Goal: Task Accomplishment & Management: Complete application form

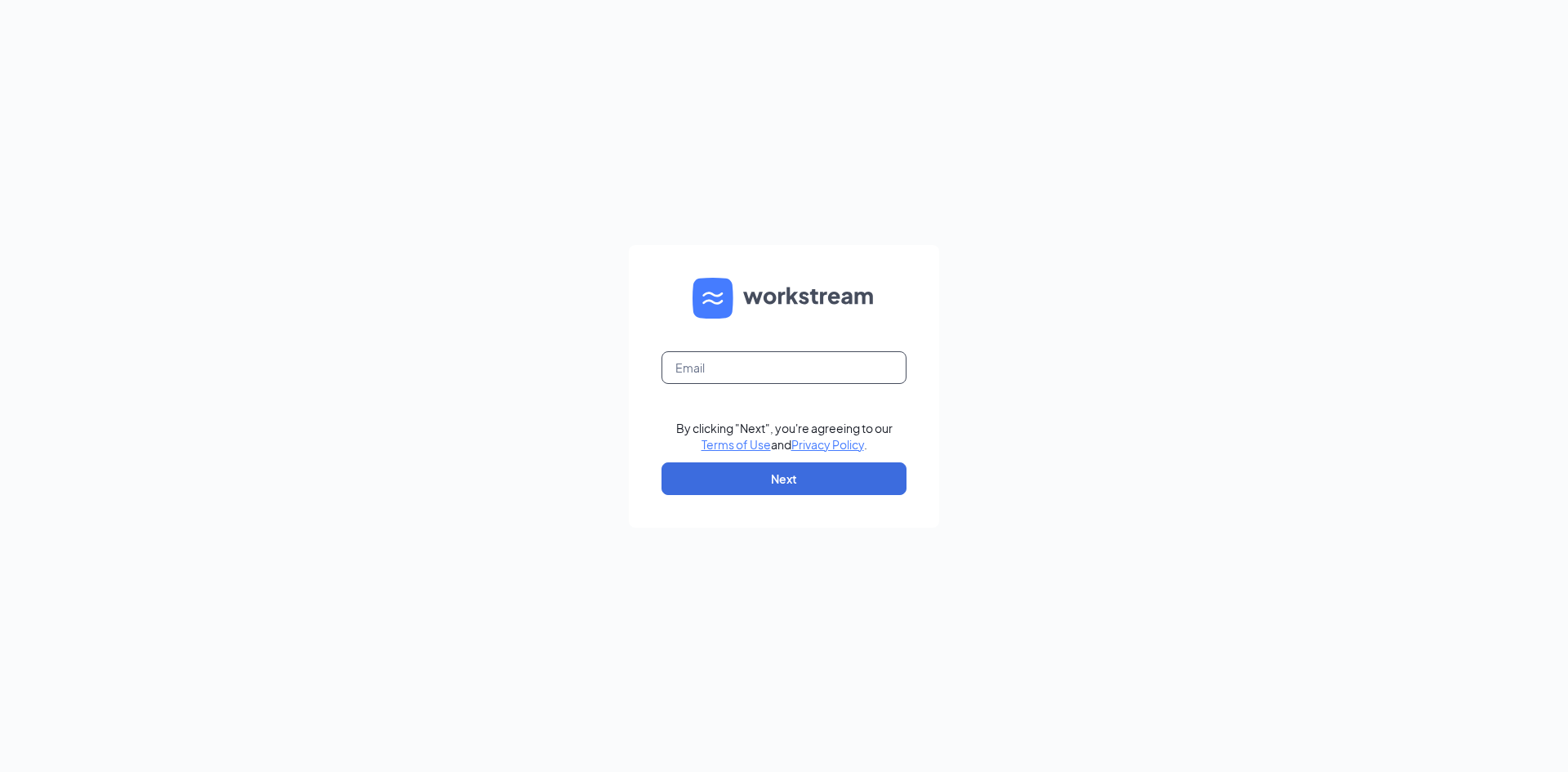
click at [738, 361] on input "text" at bounding box center [784, 367] width 245 height 32
type input "[EMAIL_ADDRESS][DOMAIN_NAME]"
click at [772, 473] on button "Next" at bounding box center [784, 478] width 245 height 32
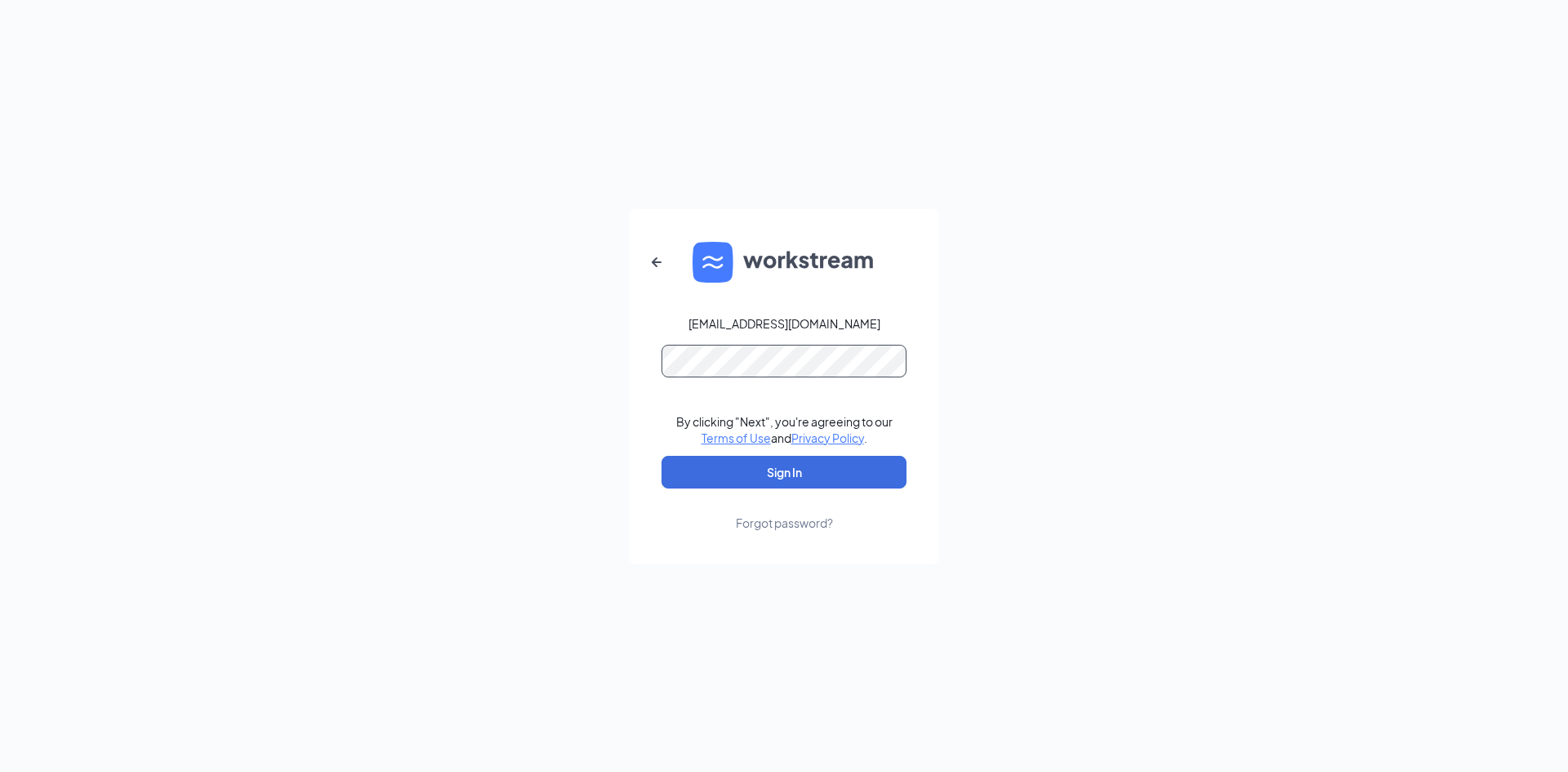
click at [662, 455] on button "Sign In" at bounding box center [784, 471] width 245 height 32
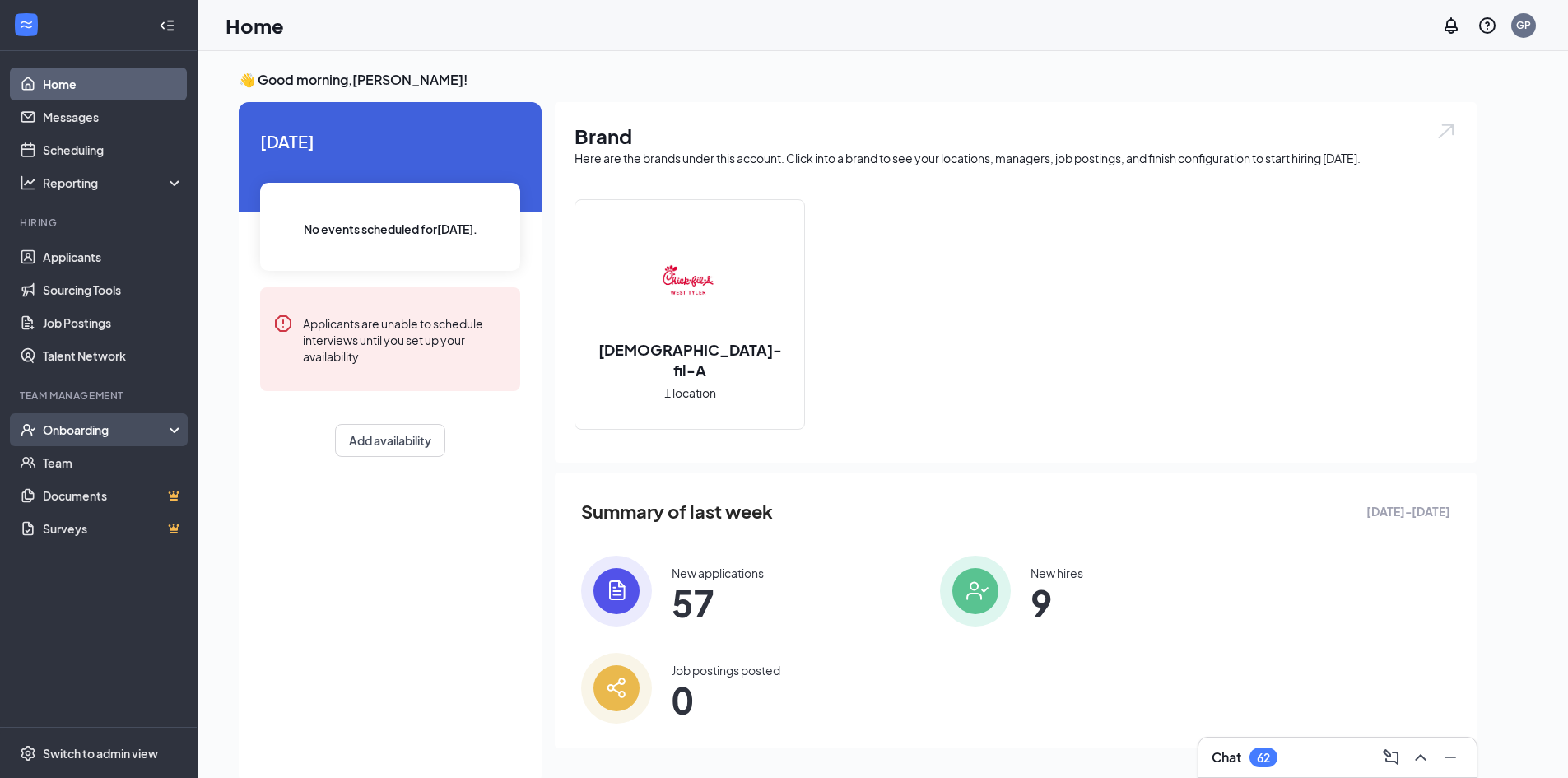
click at [120, 421] on div "Onboarding" at bounding box center [98, 429] width 197 height 33
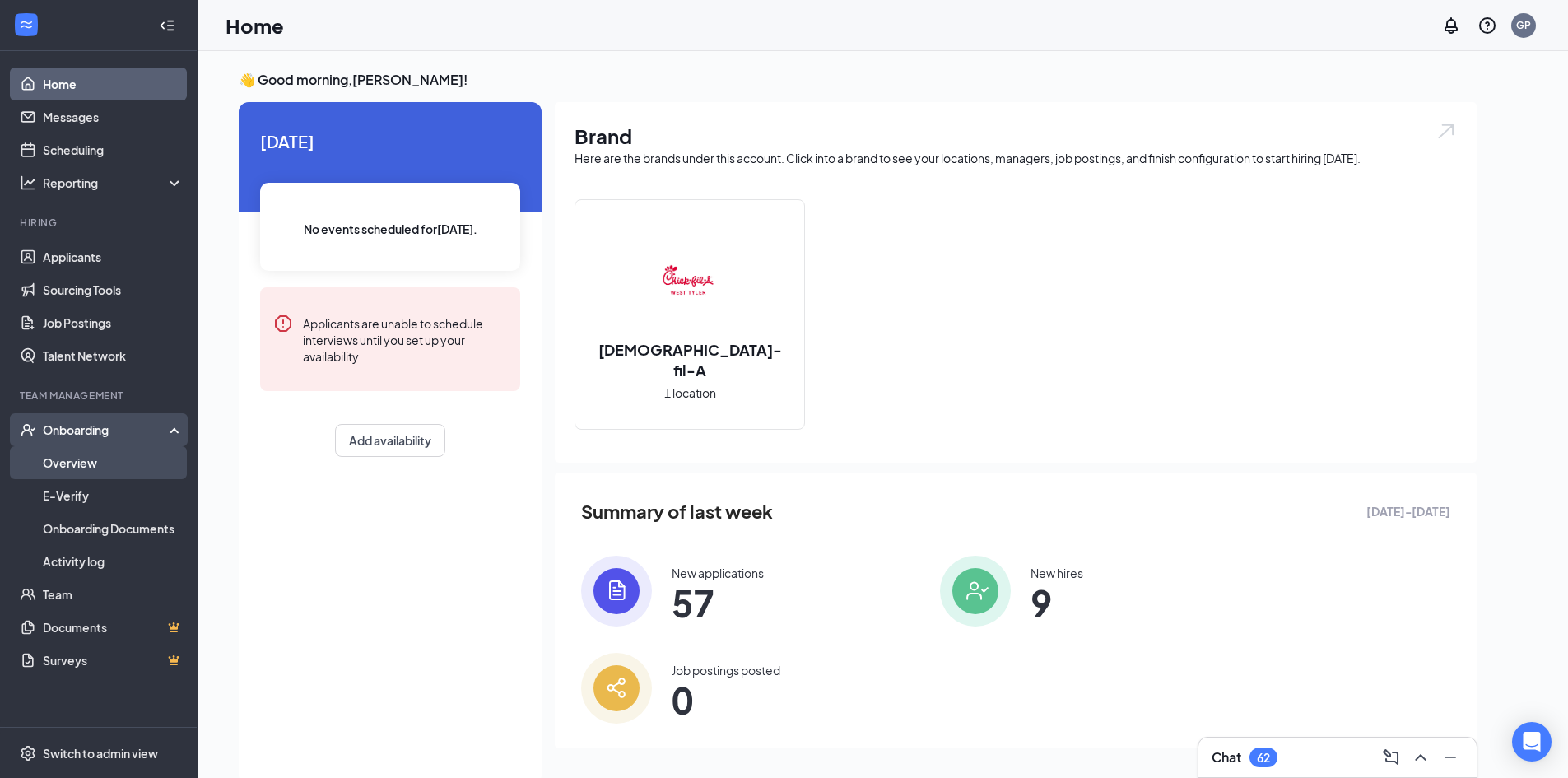
click at [98, 462] on link "Overview" at bounding box center [112, 462] width 141 height 33
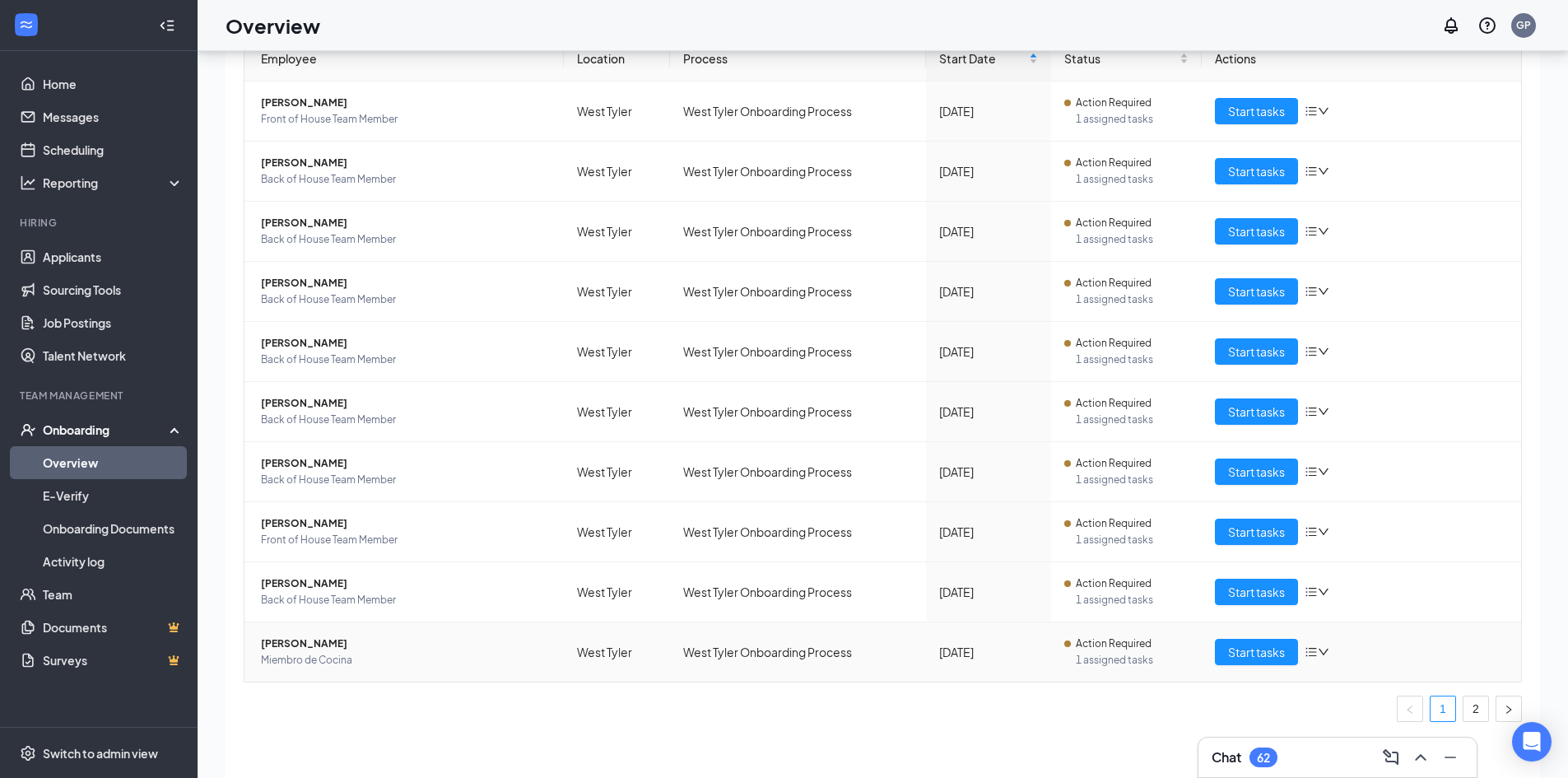
scroll to position [74, 0]
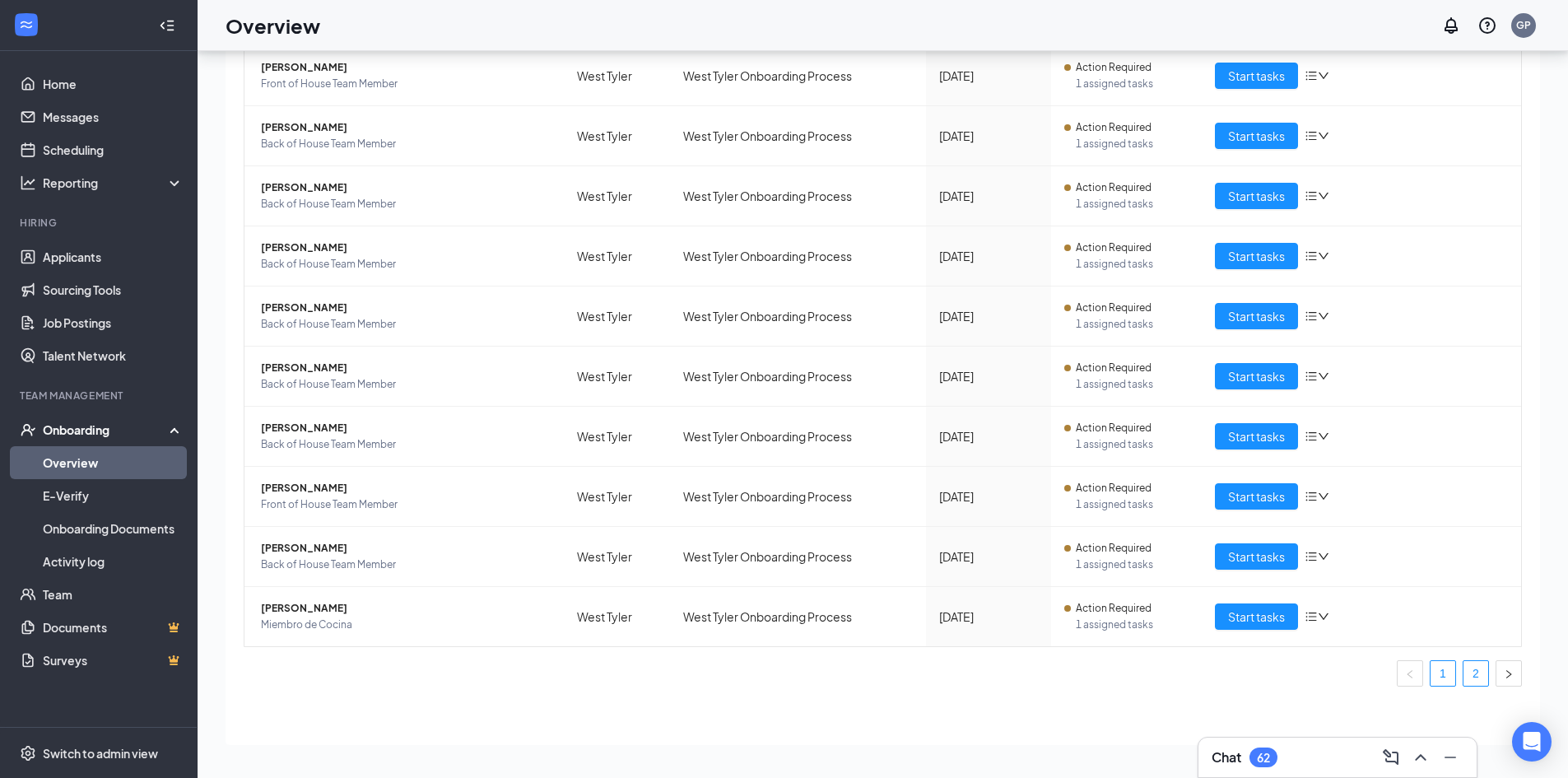
click at [1464, 675] on link "2" at bounding box center [1476, 673] width 25 height 25
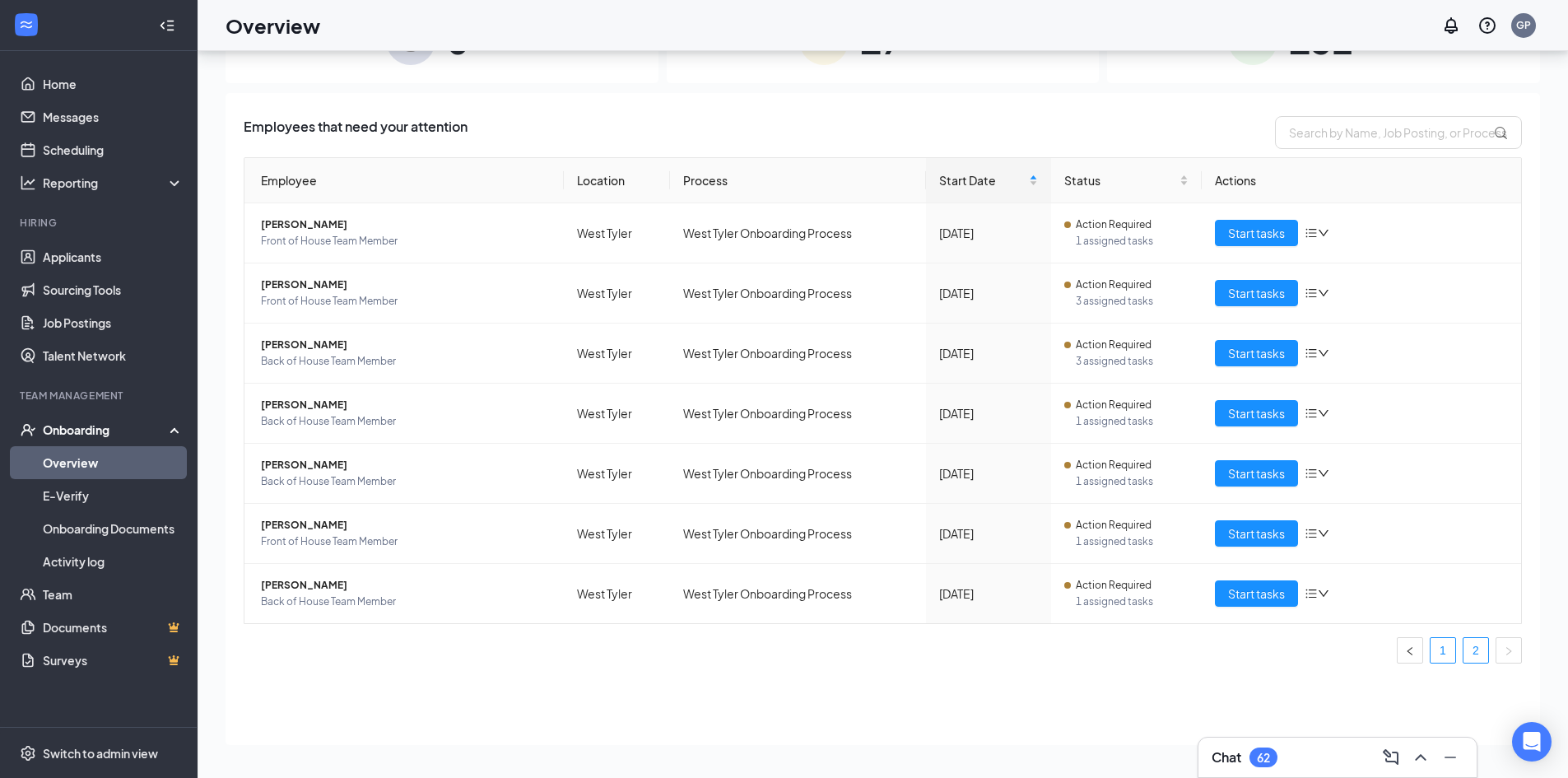
click at [1434, 646] on link "1" at bounding box center [1443, 650] width 25 height 25
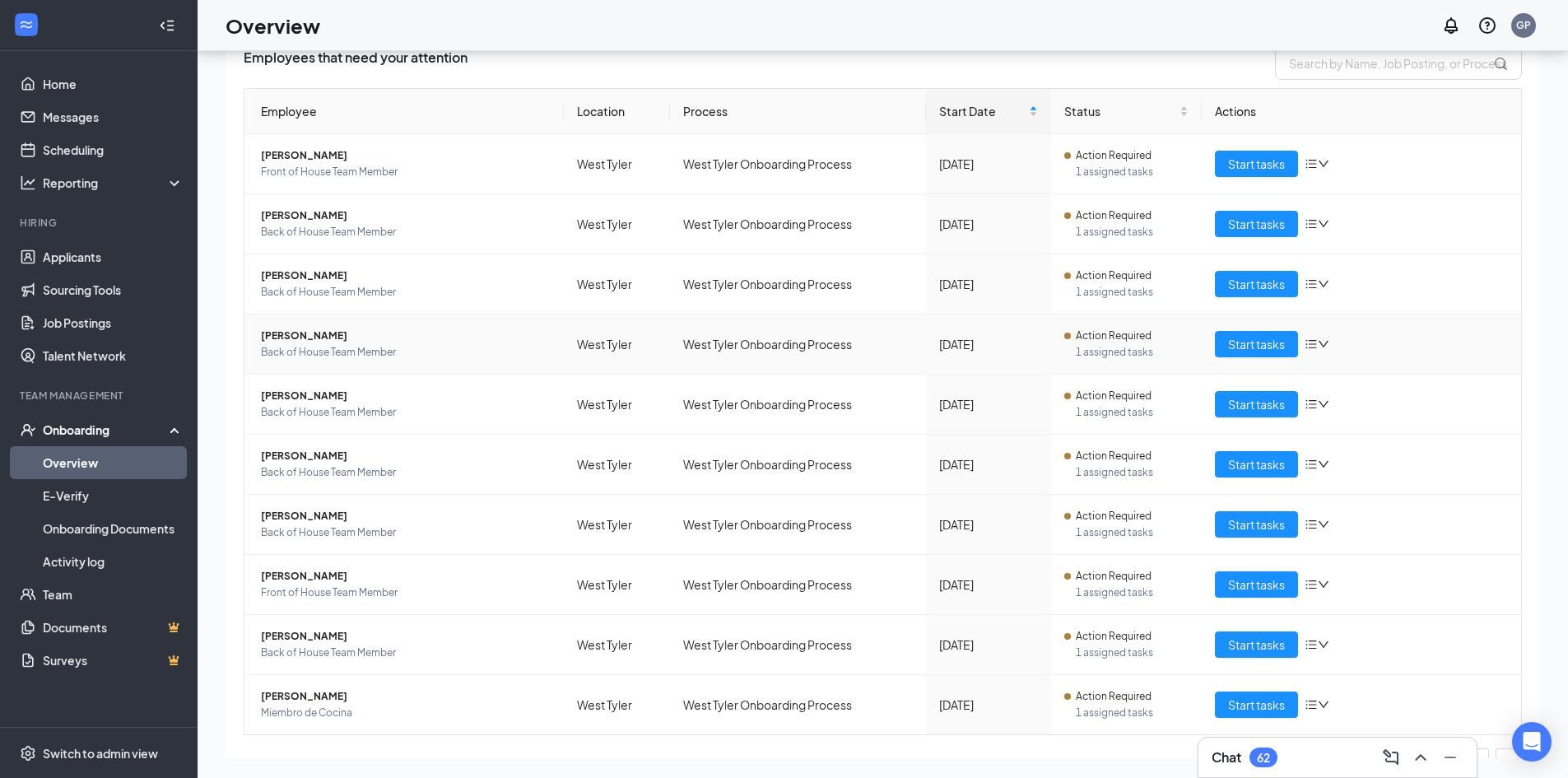
scroll to position [157, 0]
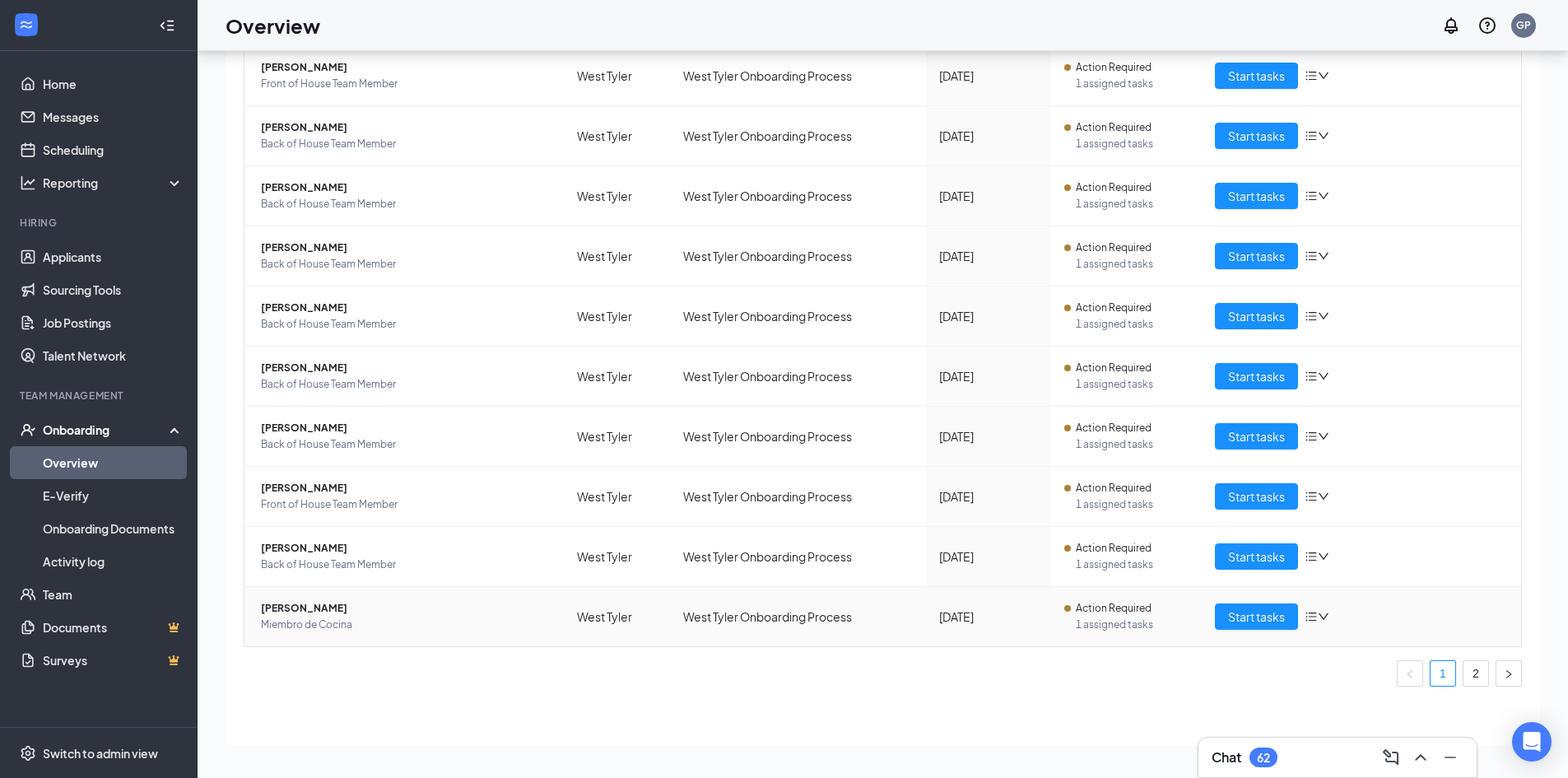
click at [1318, 616] on icon "down" at bounding box center [1323, 616] width 11 height 11
click at [1351, 705] on div "Remove from onboarding" at bounding box center [1376, 695] width 140 height 18
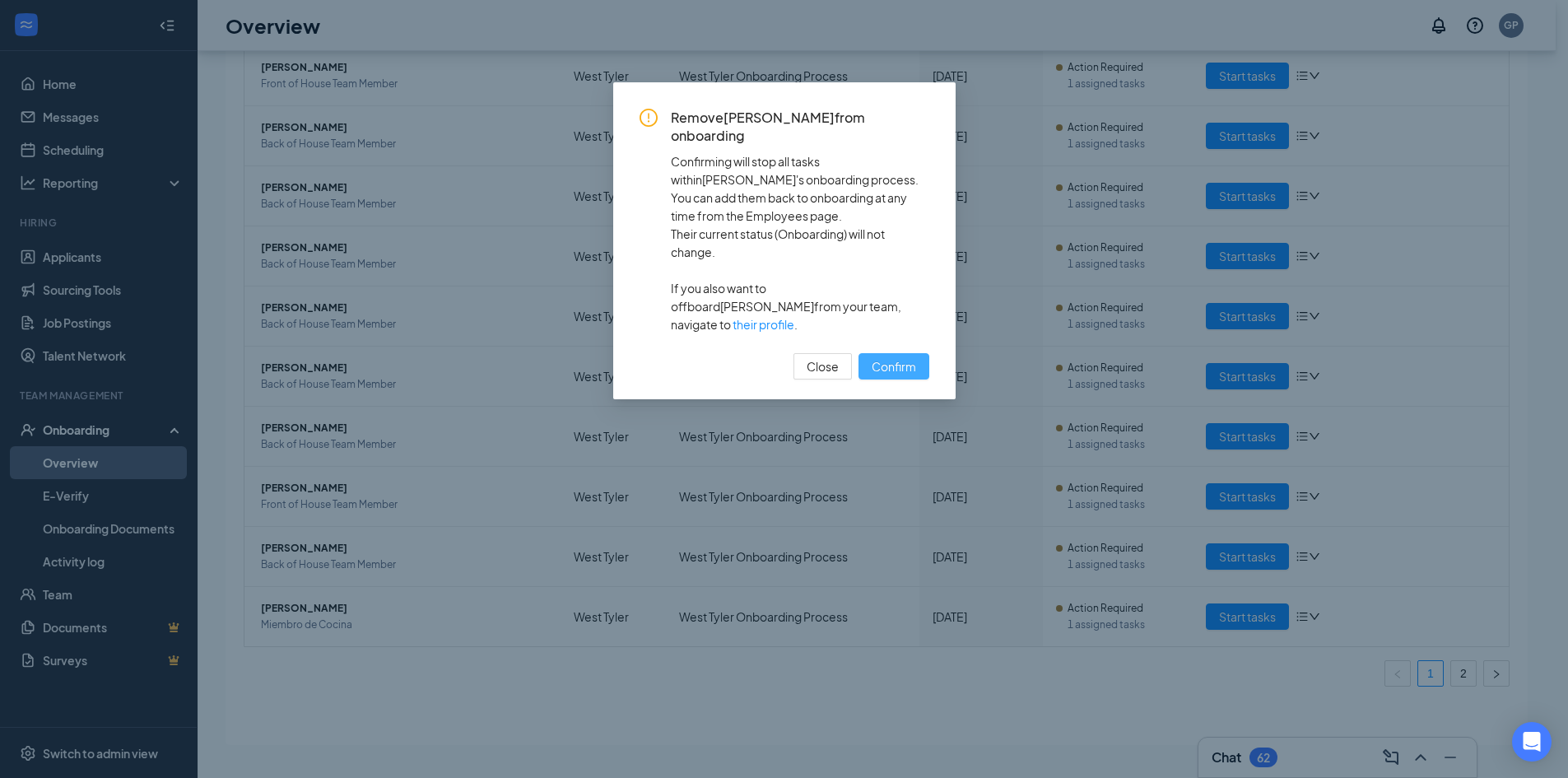
click at [897, 357] on span "Confirm" at bounding box center [894, 366] width 44 height 18
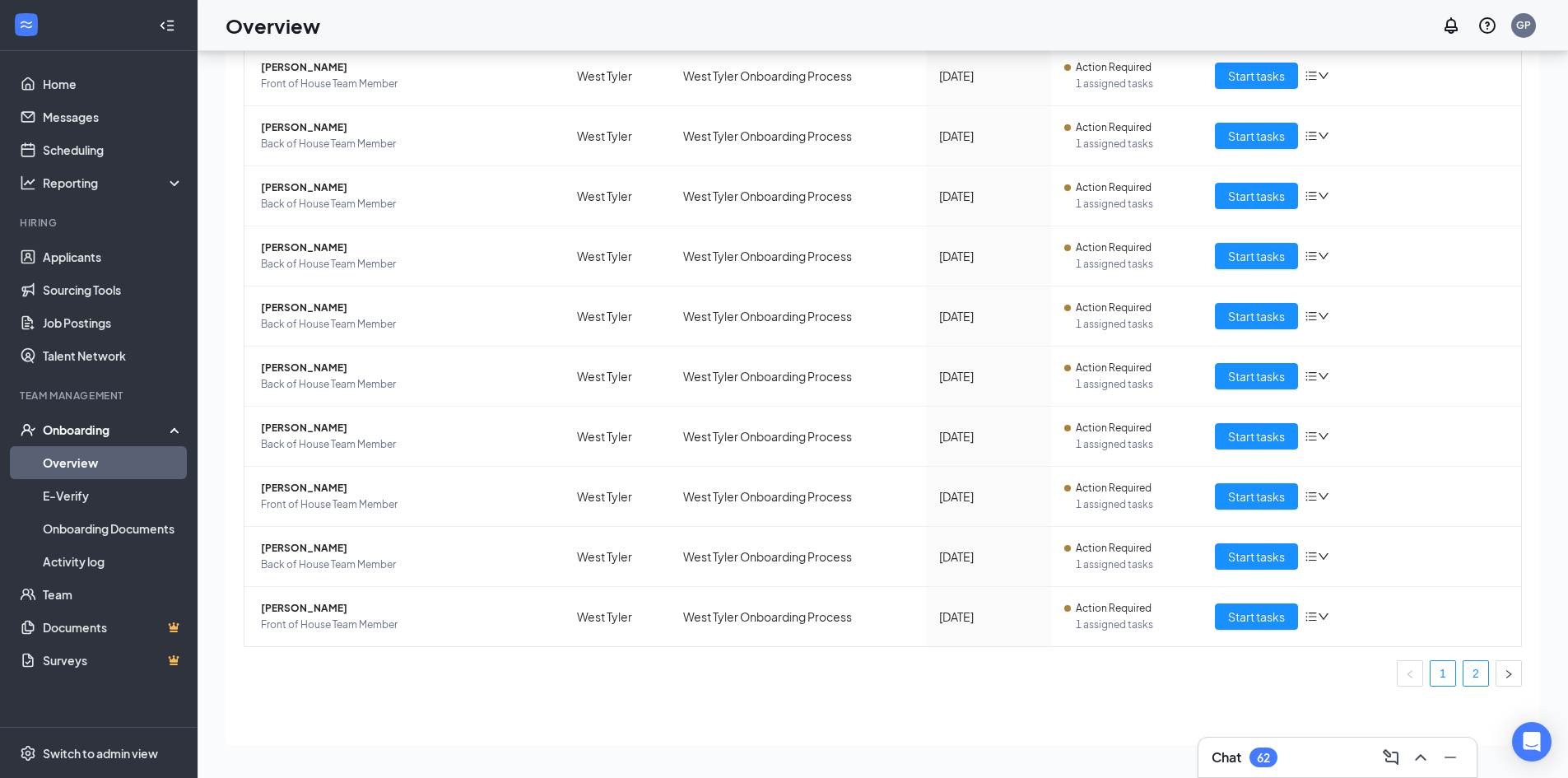
click at [1464, 673] on link "2" at bounding box center [1476, 673] width 25 height 25
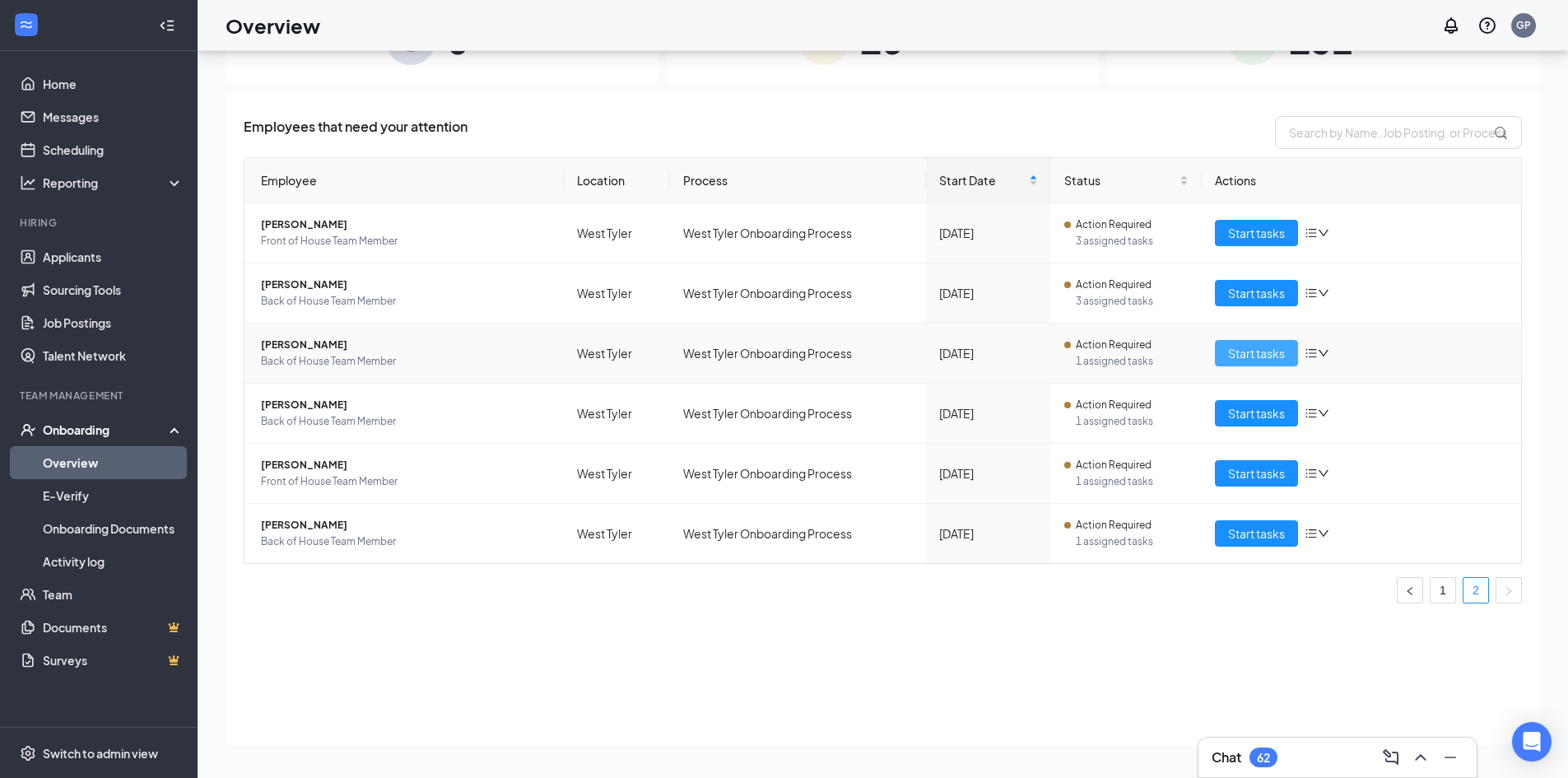
click at [1231, 348] on span "Start tasks" at bounding box center [1257, 353] width 57 height 18
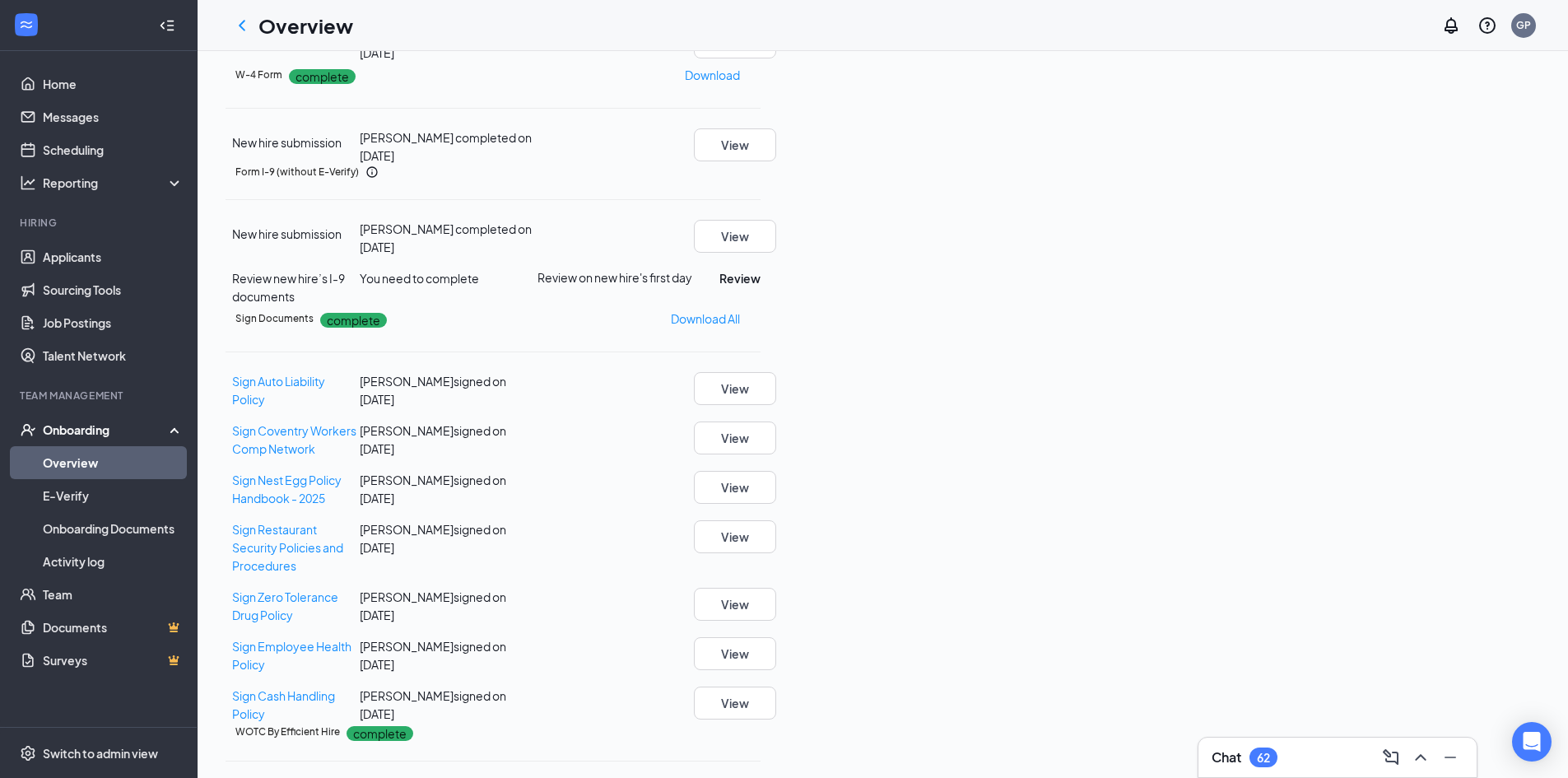
scroll to position [247, 0]
click at [761, 305] on div "Form I-9 (without E-Verify) New hire submission [PERSON_NAME] completed on [DAT…" at bounding box center [493, 234] width 535 height 141
click at [761, 287] on button "Review" at bounding box center [740, 278] width 42 height 18
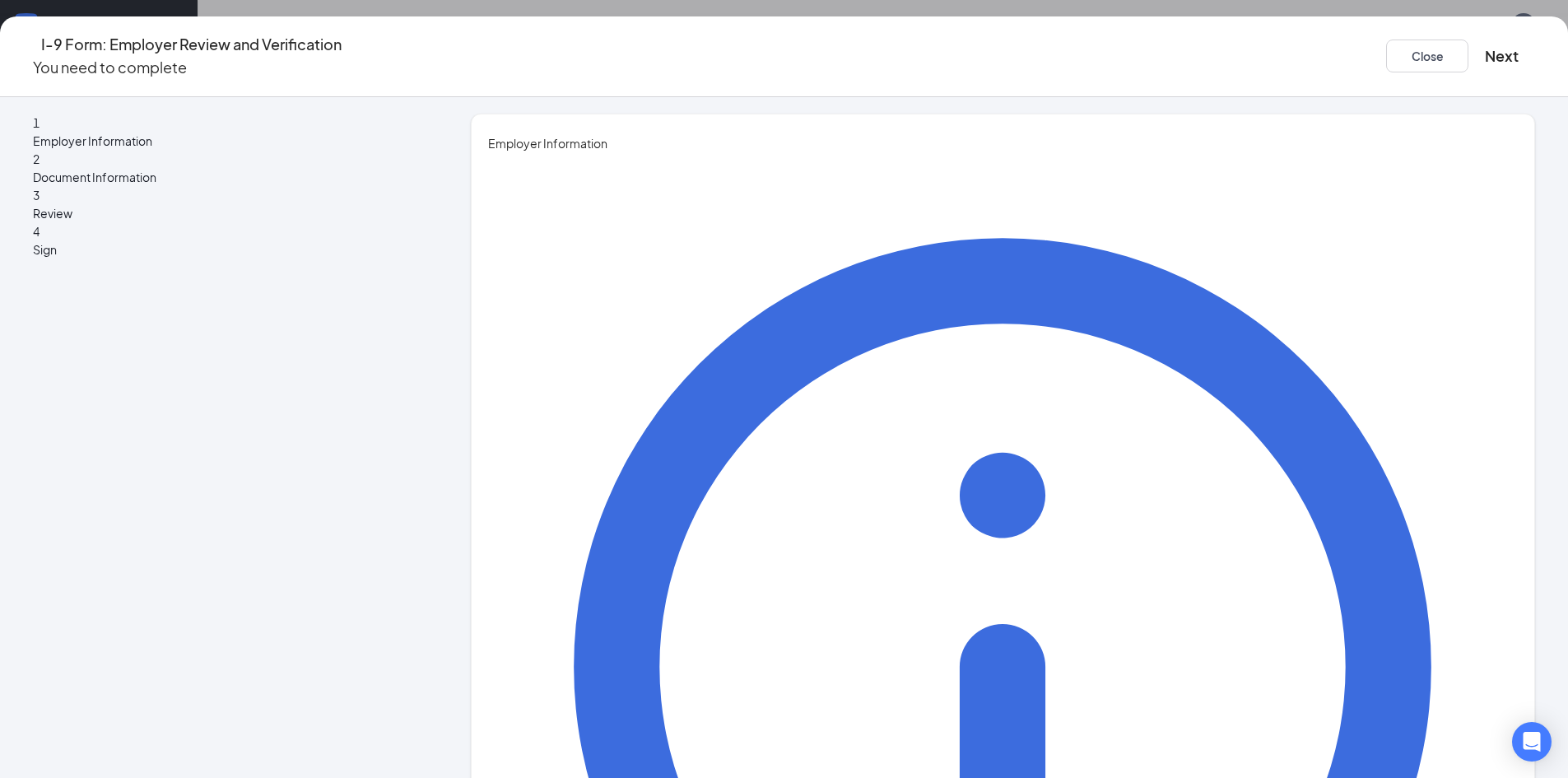
type input "Gabbie"
type input "[PERSON_NAME]"
type input "DRS"
click at [931, 318] on div "You must be a representative of the employer who is authorized to examine the n…" at bounding box center [1003, 771] width 1030 height 1239
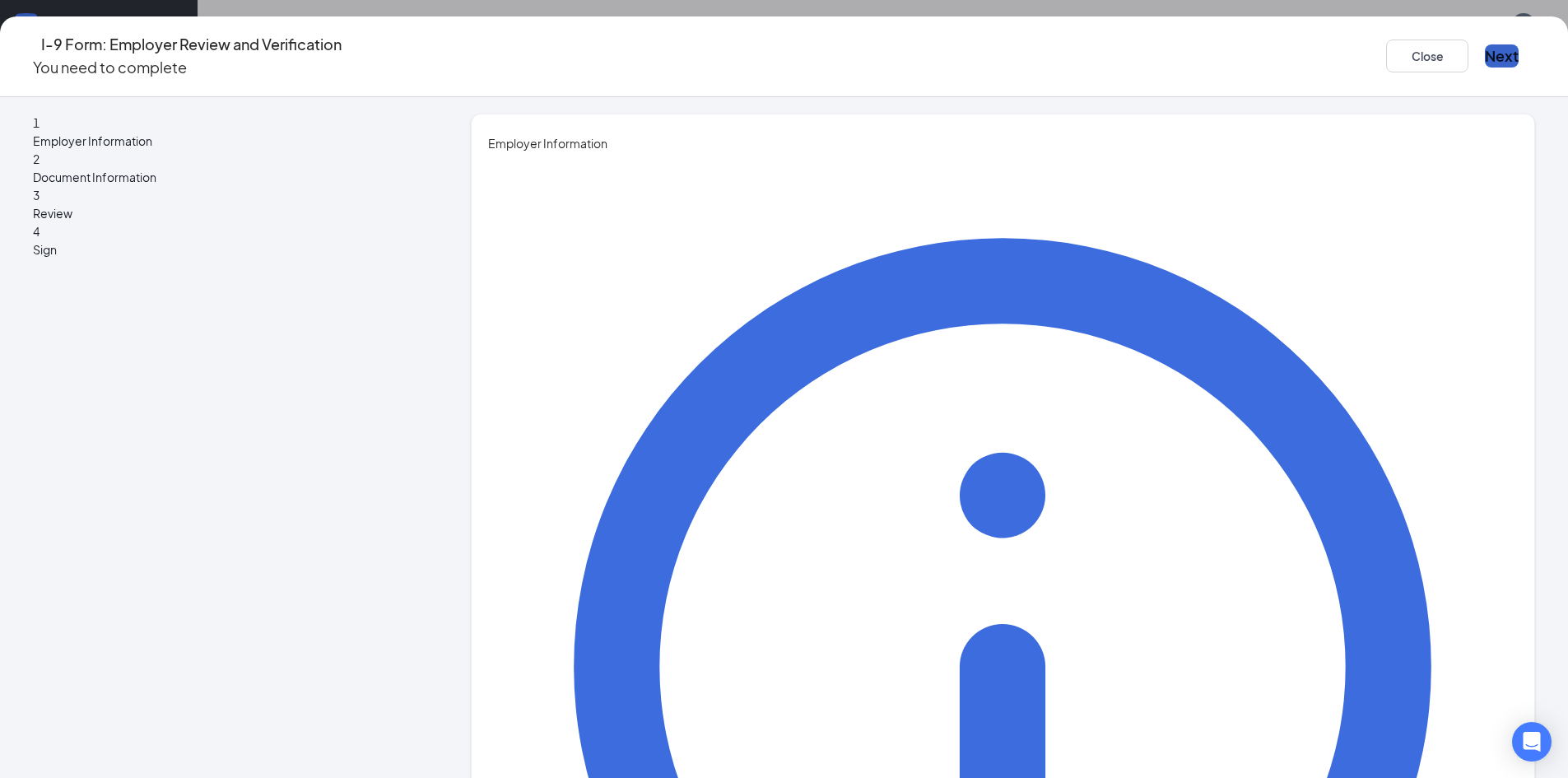
click at [1485, 54] on button "Next" at bounding box center [1502, 56] width 34 height 23
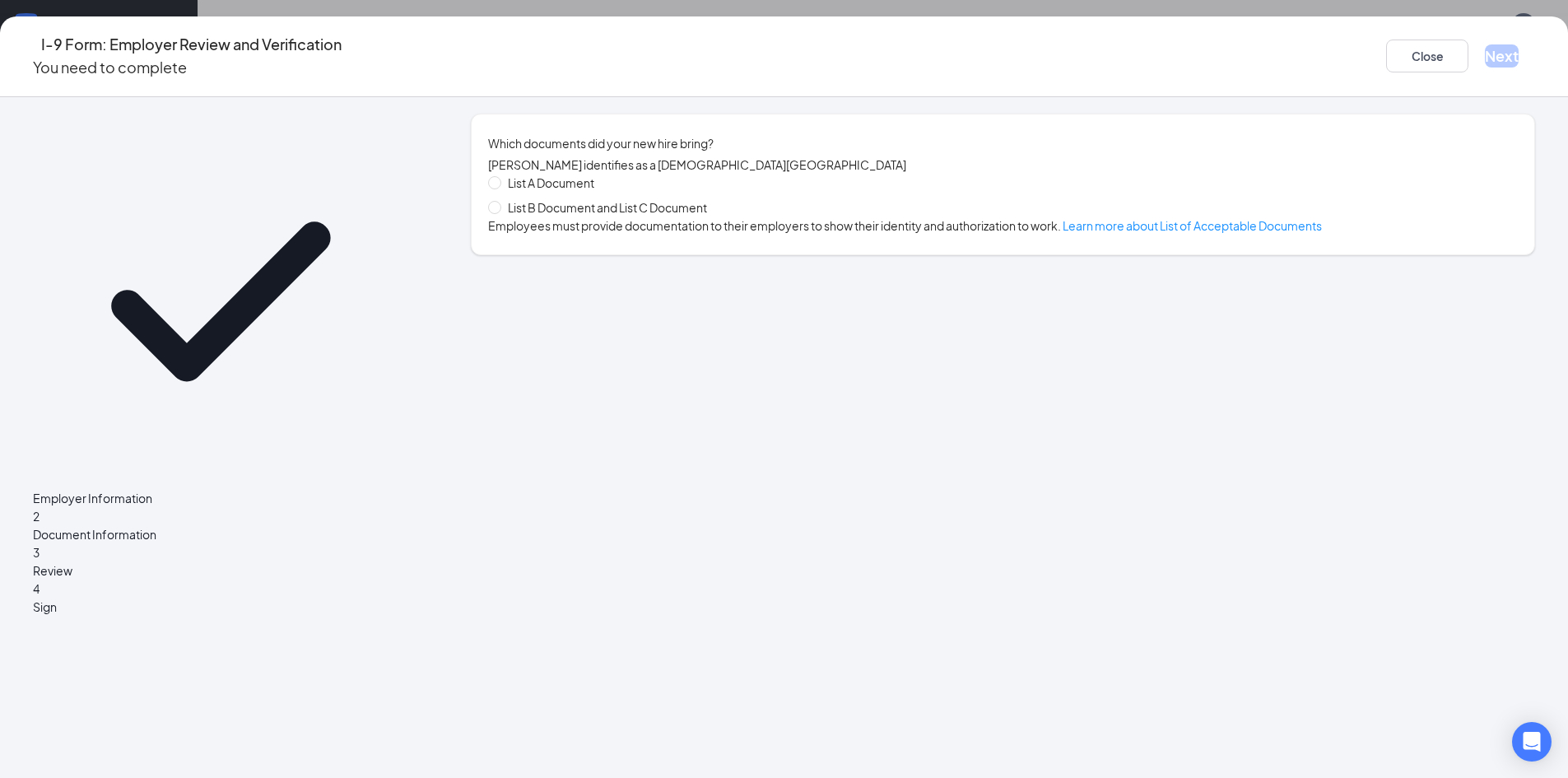
click at [693, 217] on span "List B Document and List C Document" at bounding box center [608, 207] width 212 height 18
click at [500, 212] on input "List B Document and List C Document" at bounding box center [493, 206] width 11 height 11
radio input "true"
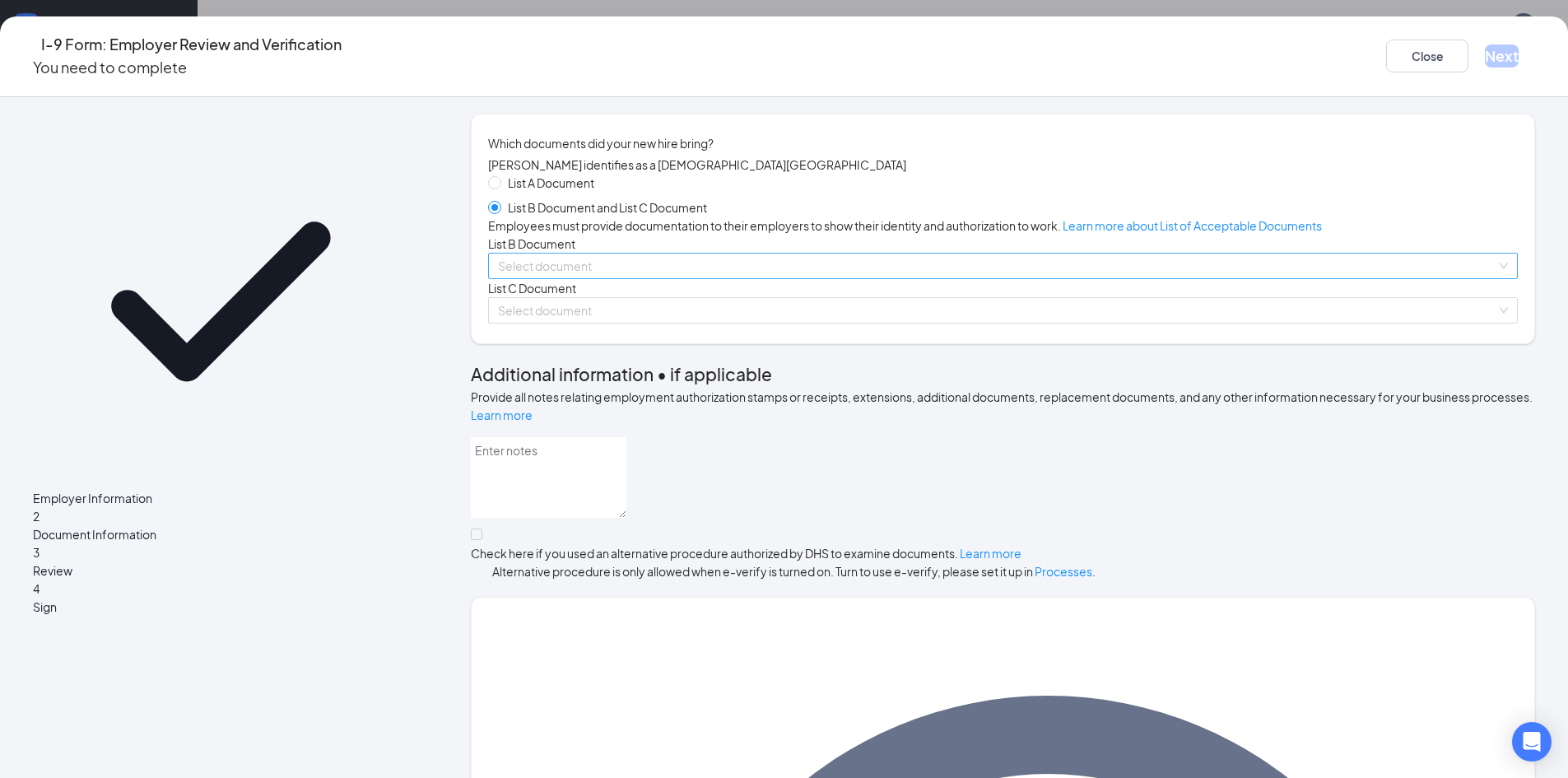
click at [649, 278] on input "search" at bounding box center [997, 266] width 998 height 25
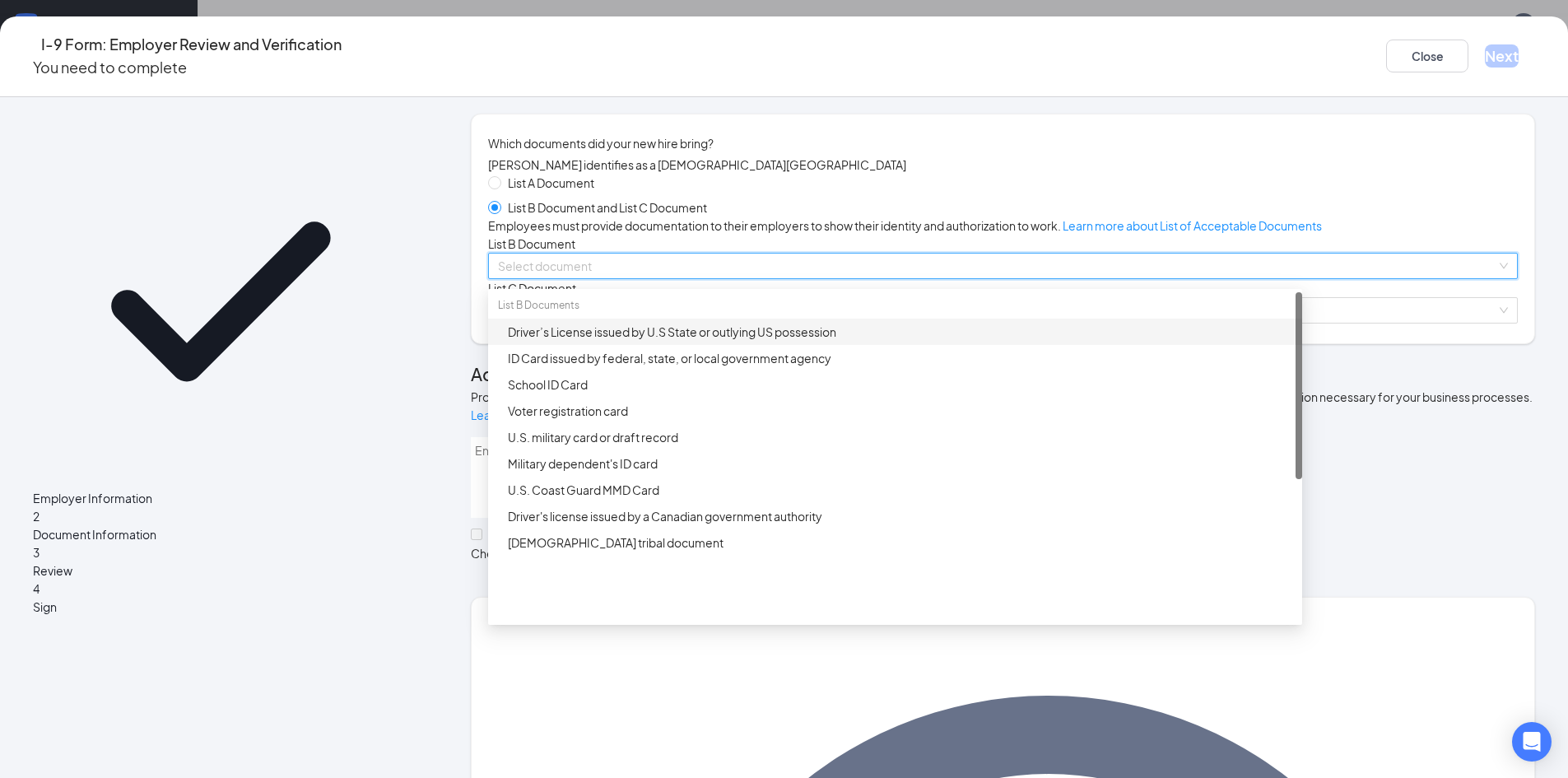
click at [667, 340] on div "Driver’s License issued by U.S State or outlying US possession" at bounding box center [899, 332] width 784 height 18
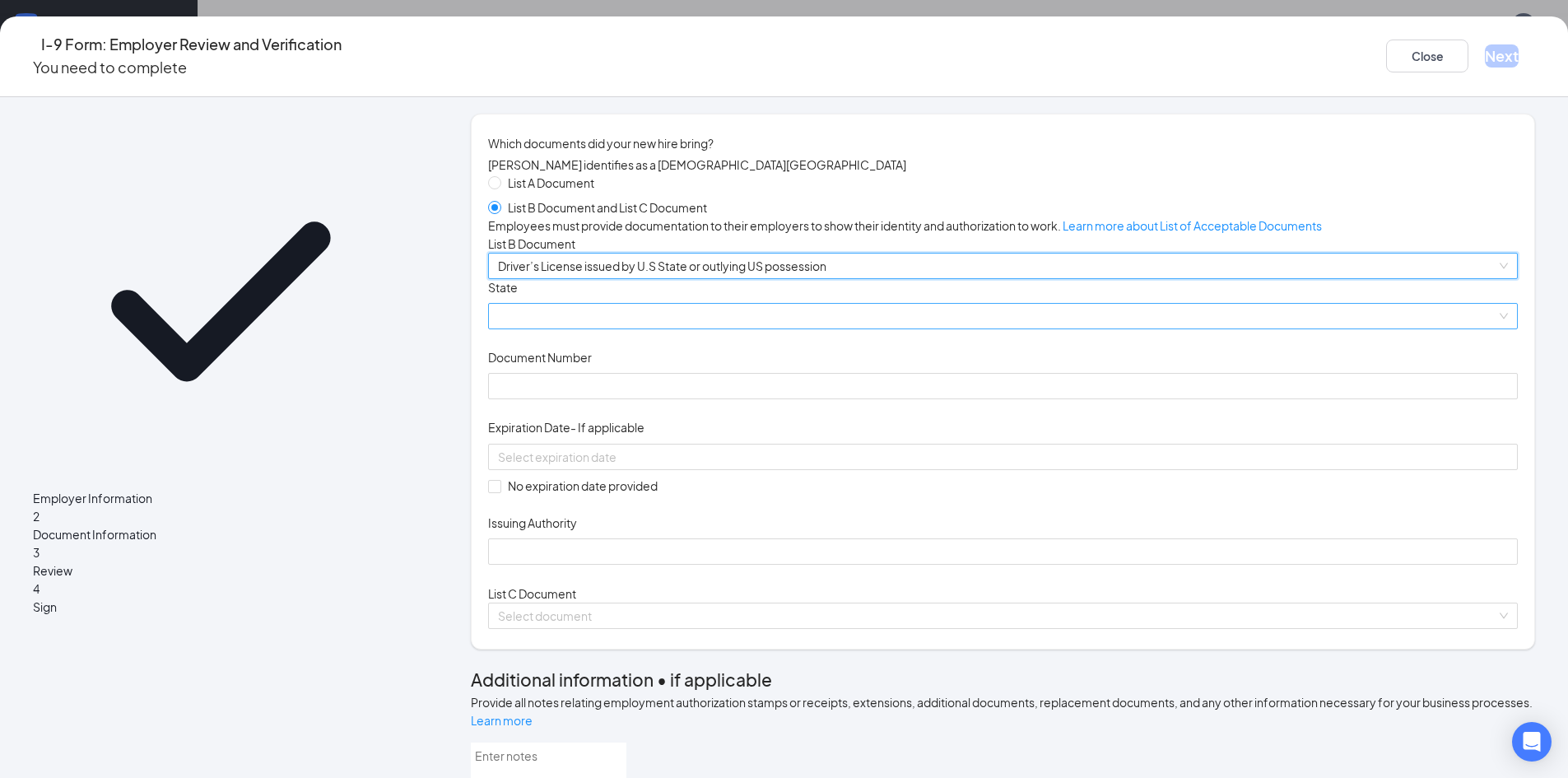
click at [663, 328] on span at bounding box center [1003, 316] width 1010 height 25
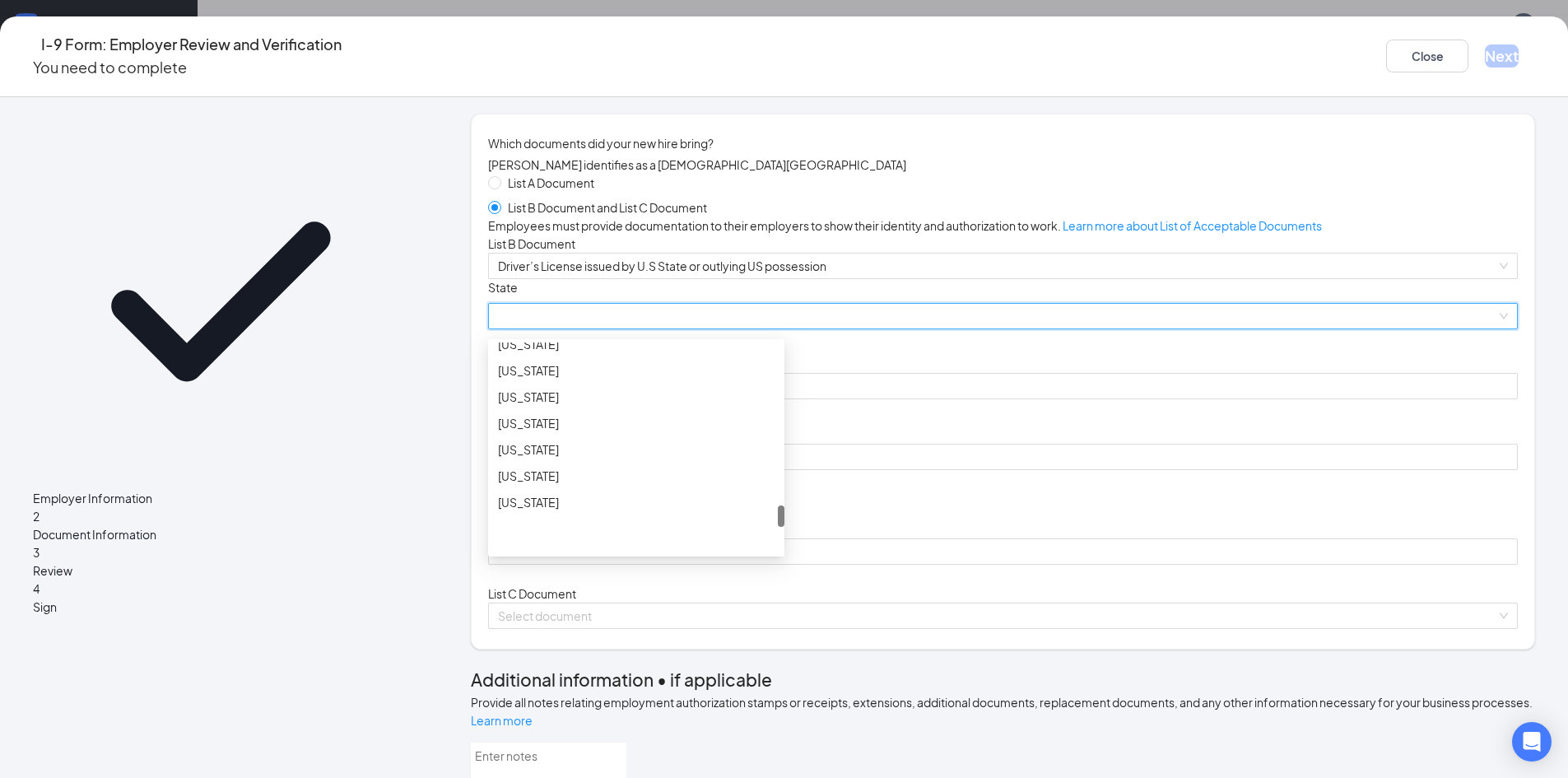
scroll to position [1646, 0]
click at [601, 456] on div "[US_STATE]" at bounding box center [636, 443] width 296 height 27
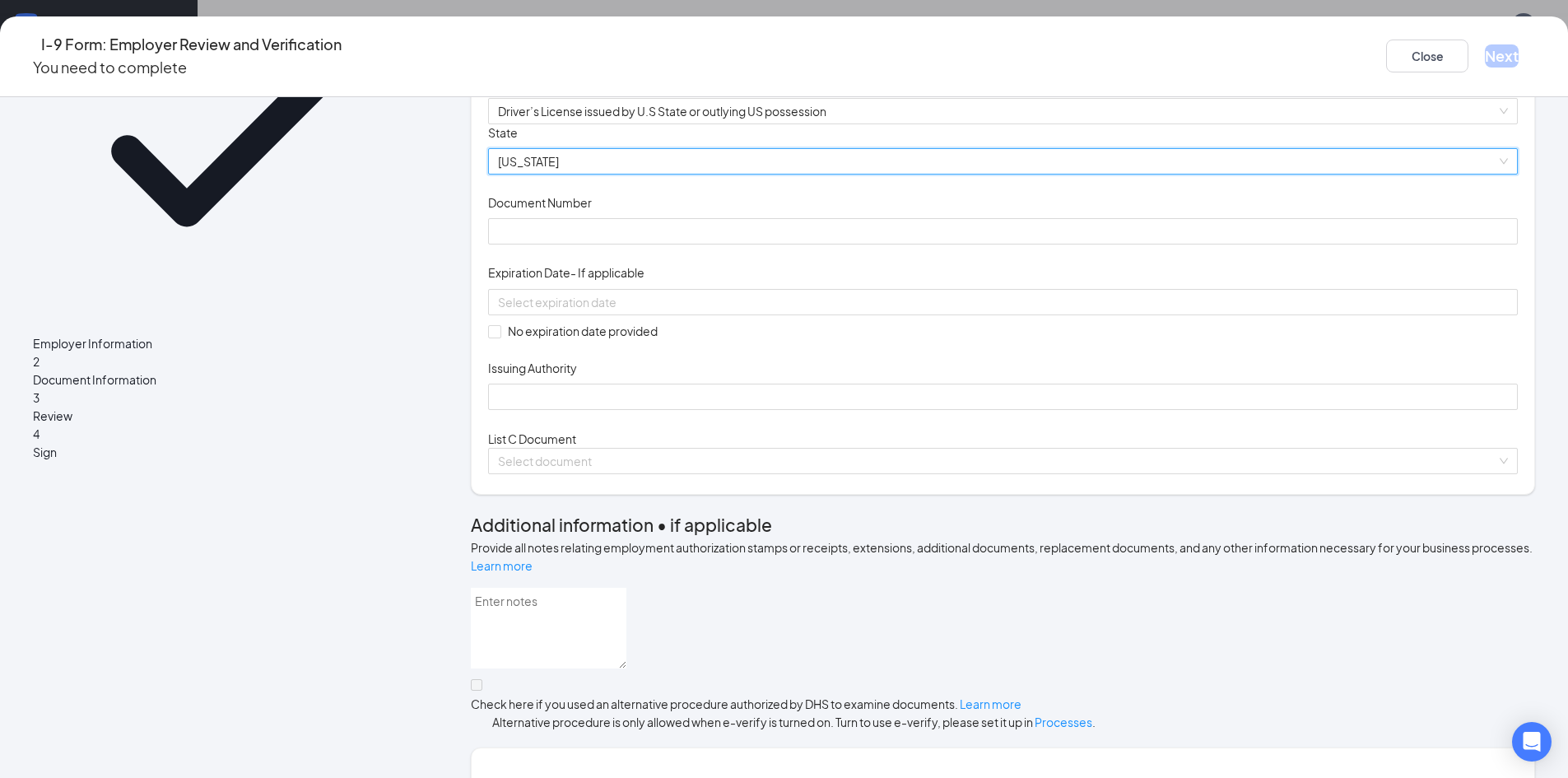
scroll to position [164, 0]
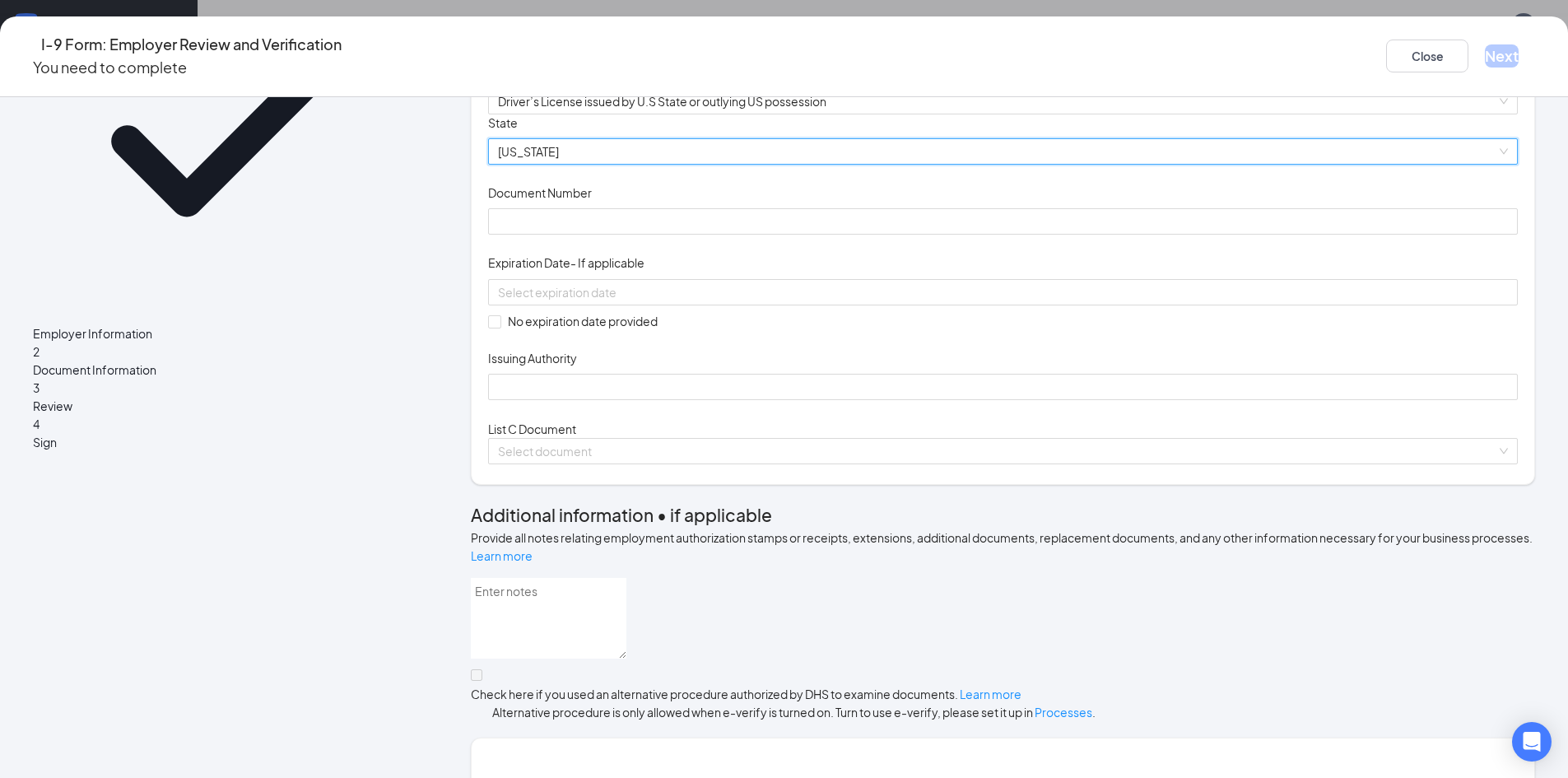
click at [592, 201] on span "Document Number" at bounding box center [539, 193] width 103 height 17
click at [612, 234] on input "Document Number" at bounding box center [1003, 222] width 1030 height 27
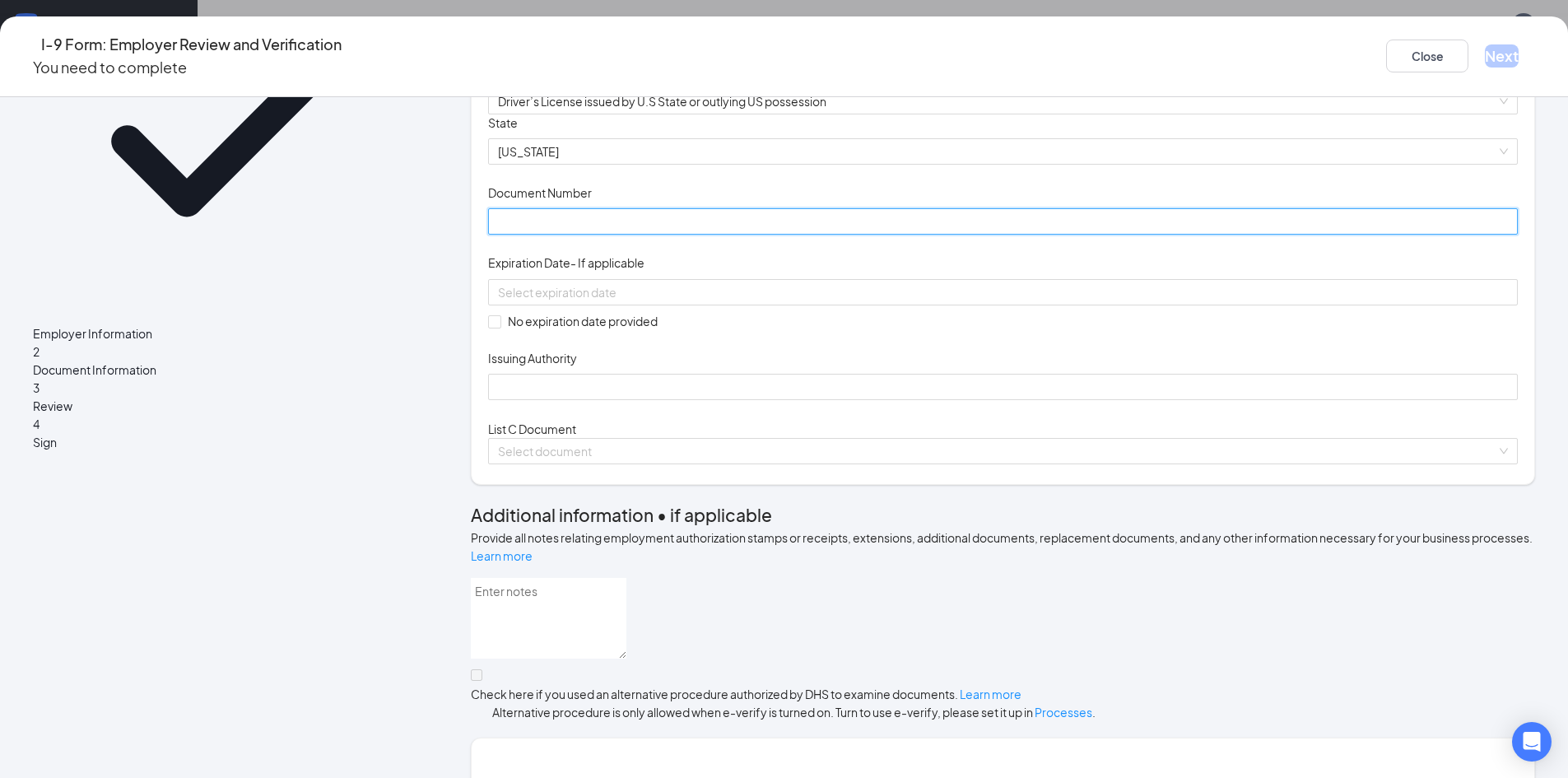
click at [611, 234] on input "Document Number" at bounding box center [1003, 222] width 1030 height 27
type input "47801844"
click at [690, 305] on div at bounding box center [1003, 293] width 1030 height 27
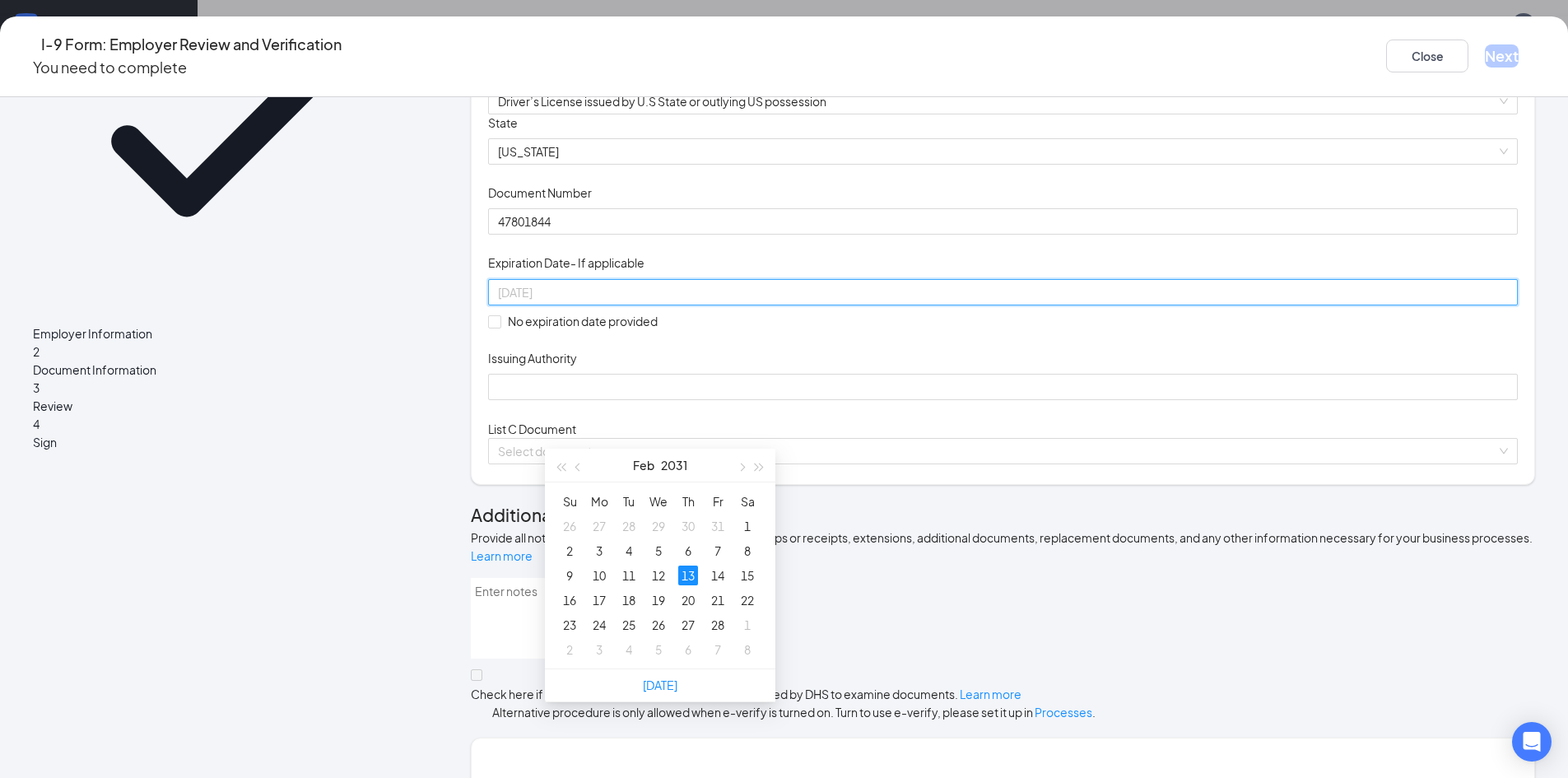
click at [688, 571] on div "13" at bounding box center [688, 575] width 19 height 19
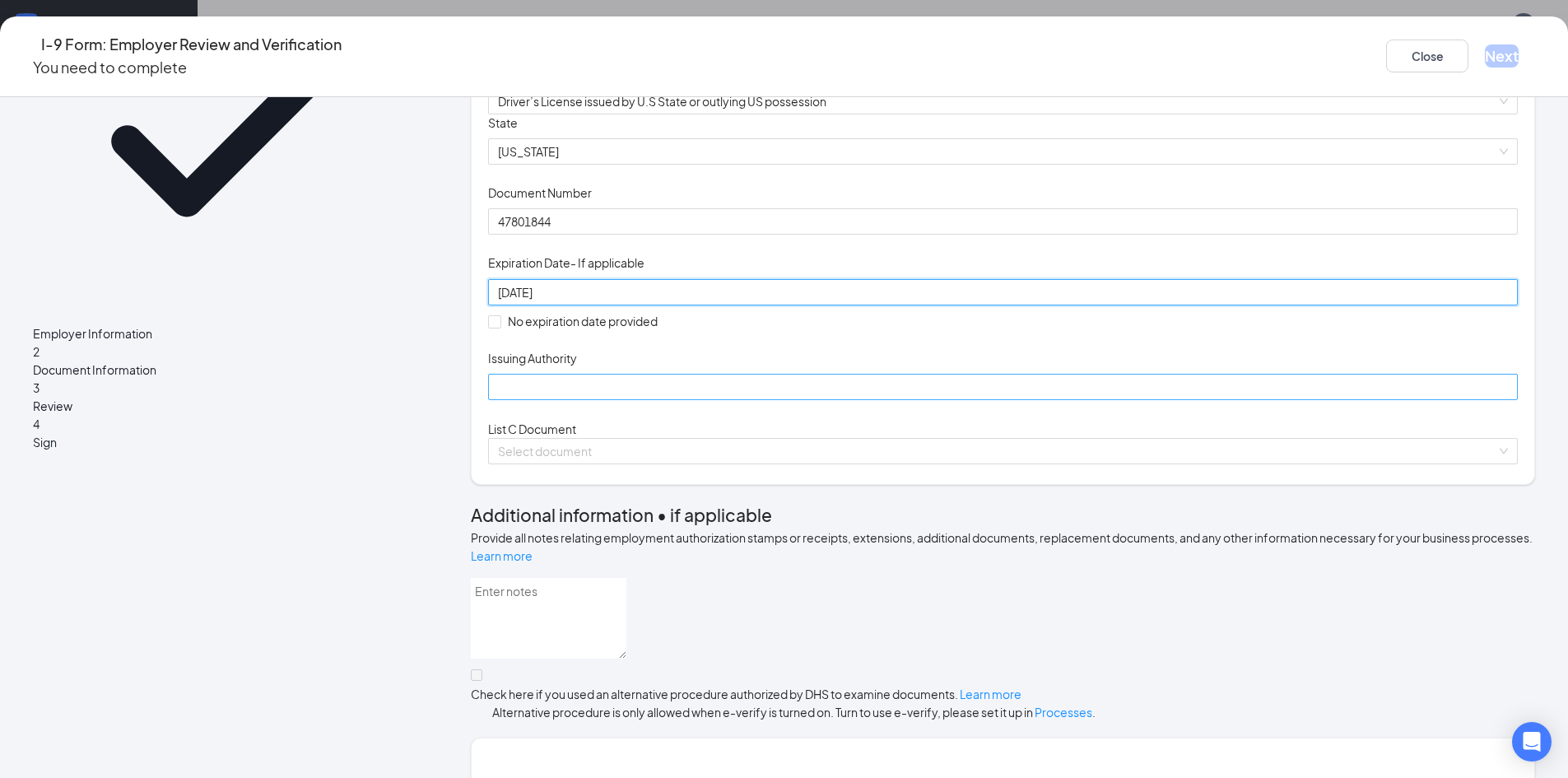
type input "[DATE]"
click at [659, 400] on input "Issuing Authority" at bounding box center [1003, 387] width 1030 height 27
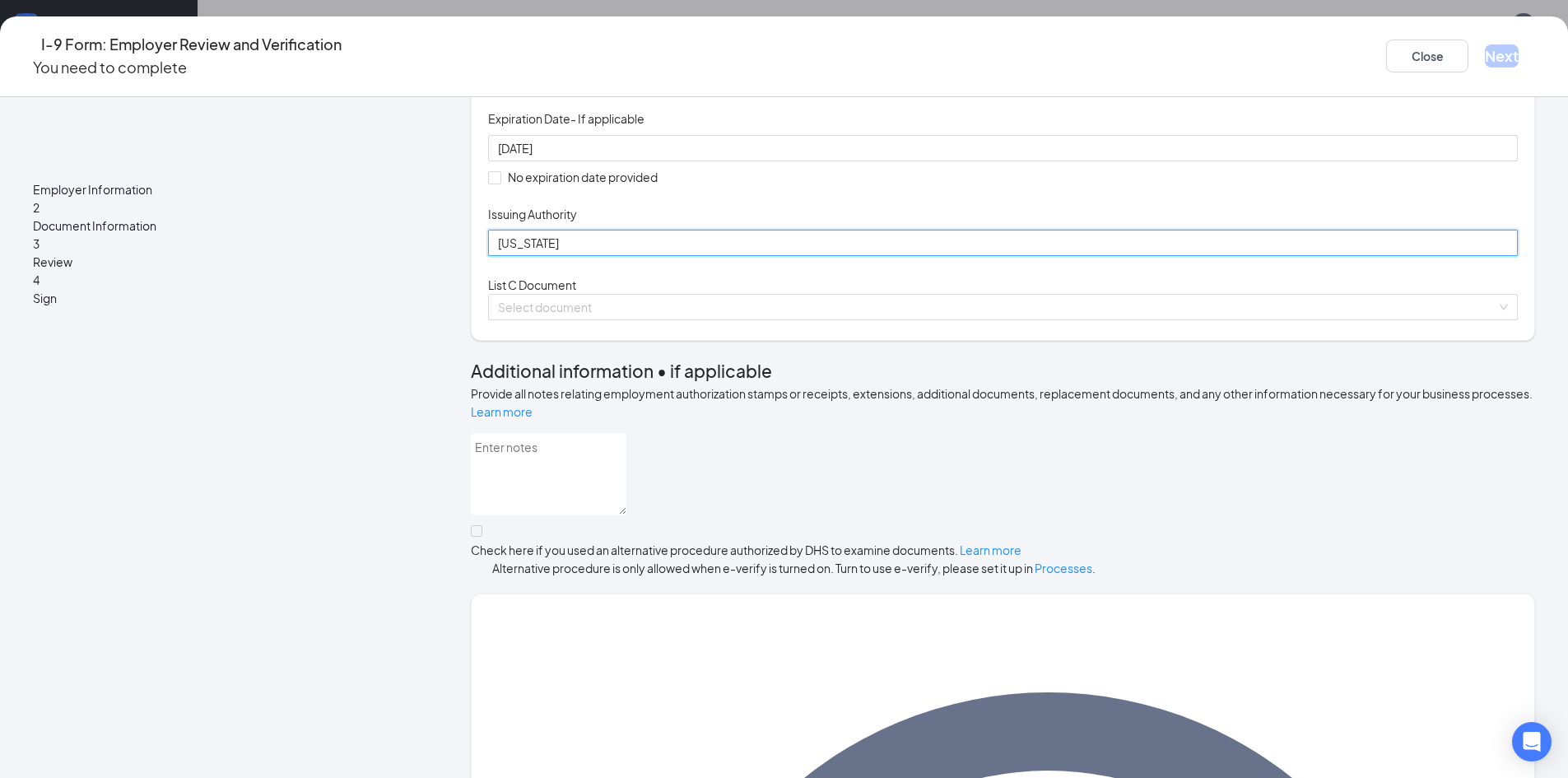
scroll to position [329, 0]
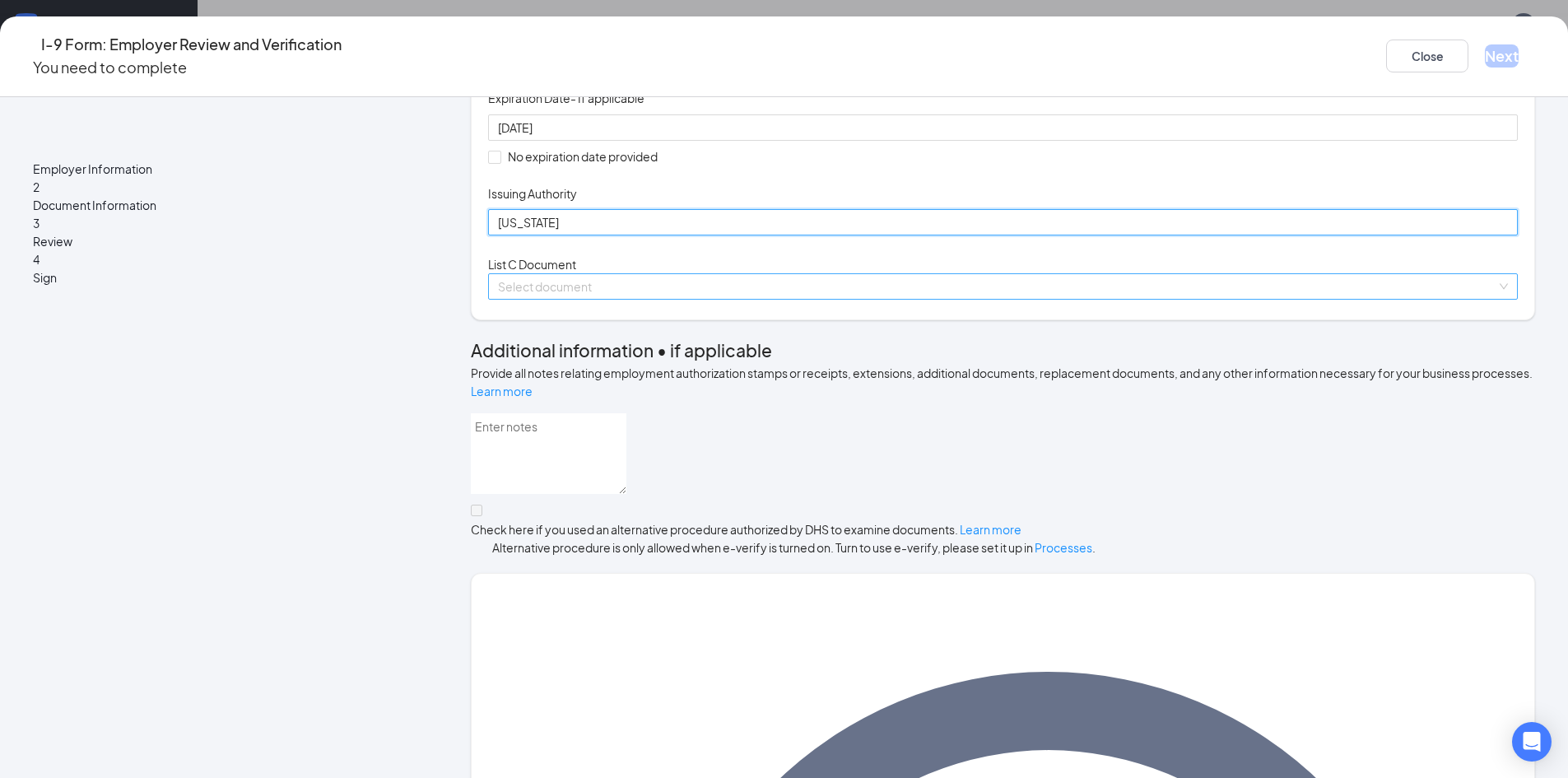
type input "[US_STATE]"
click at [648, 299] on input "search" at bounding box center [997, 286] width 998 height 25
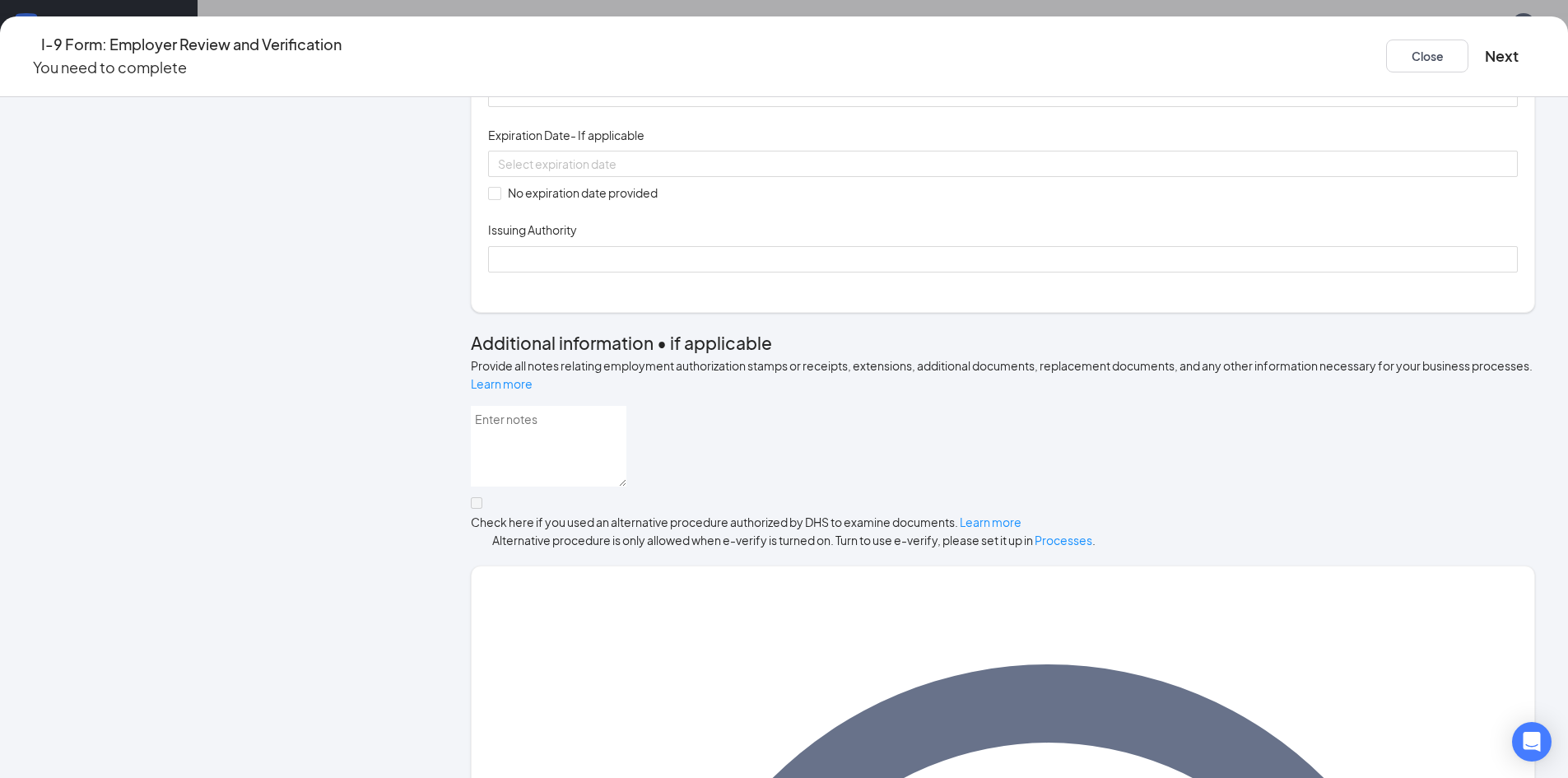
scroll to position [576, 0]
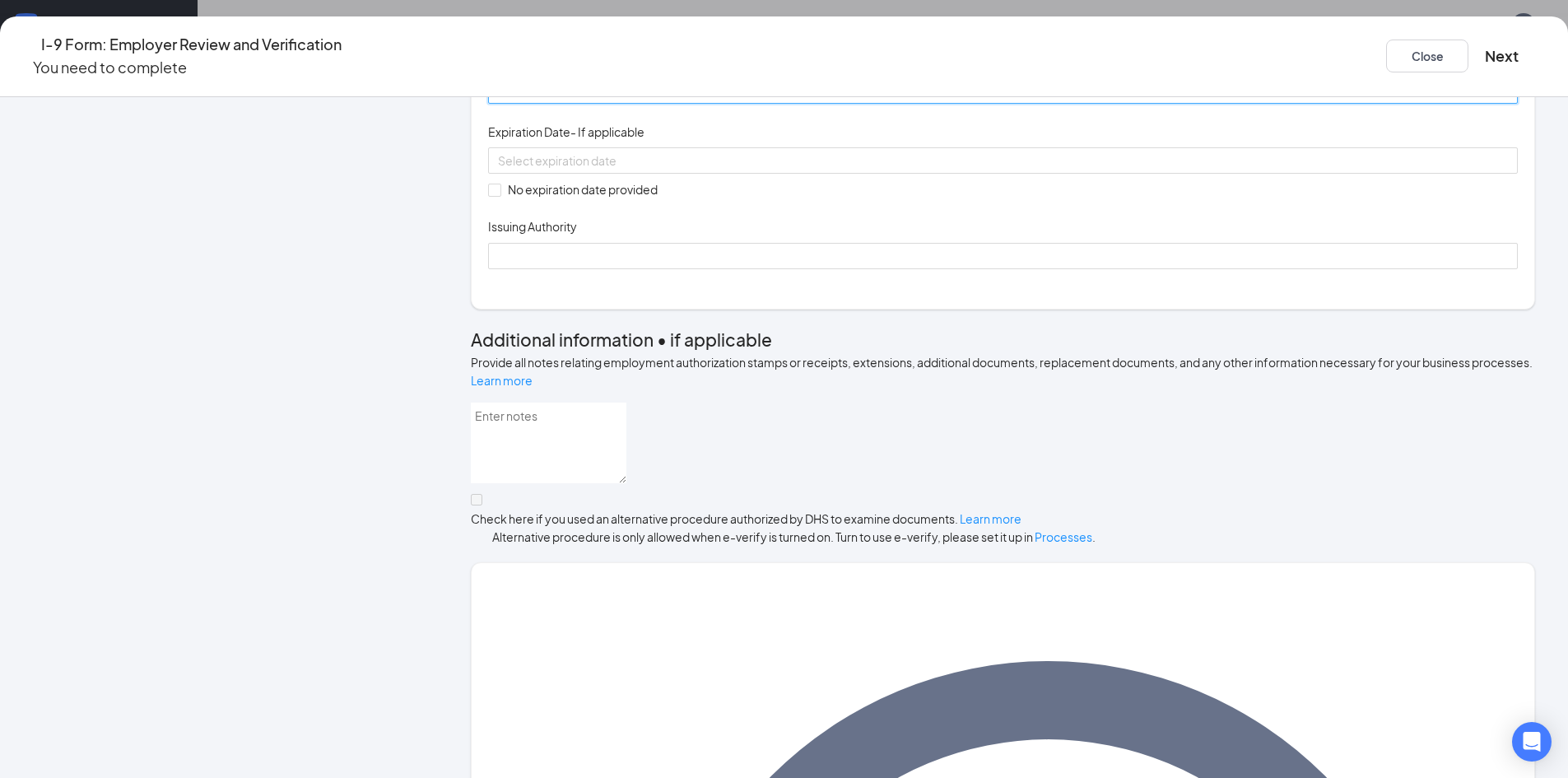
click at [639, 103] on input "Document Number" at bounding box center [1003, 91] width 1030 height 27
type input "636902234"
click at [613, 198] on span "No expiration date provided" at bounding box center [583, 189] width 163 height 18
click at [500, 195] on input "No expiration date provided" at bounding box center [493, 189] width 11 height 11
checkbox input "true"
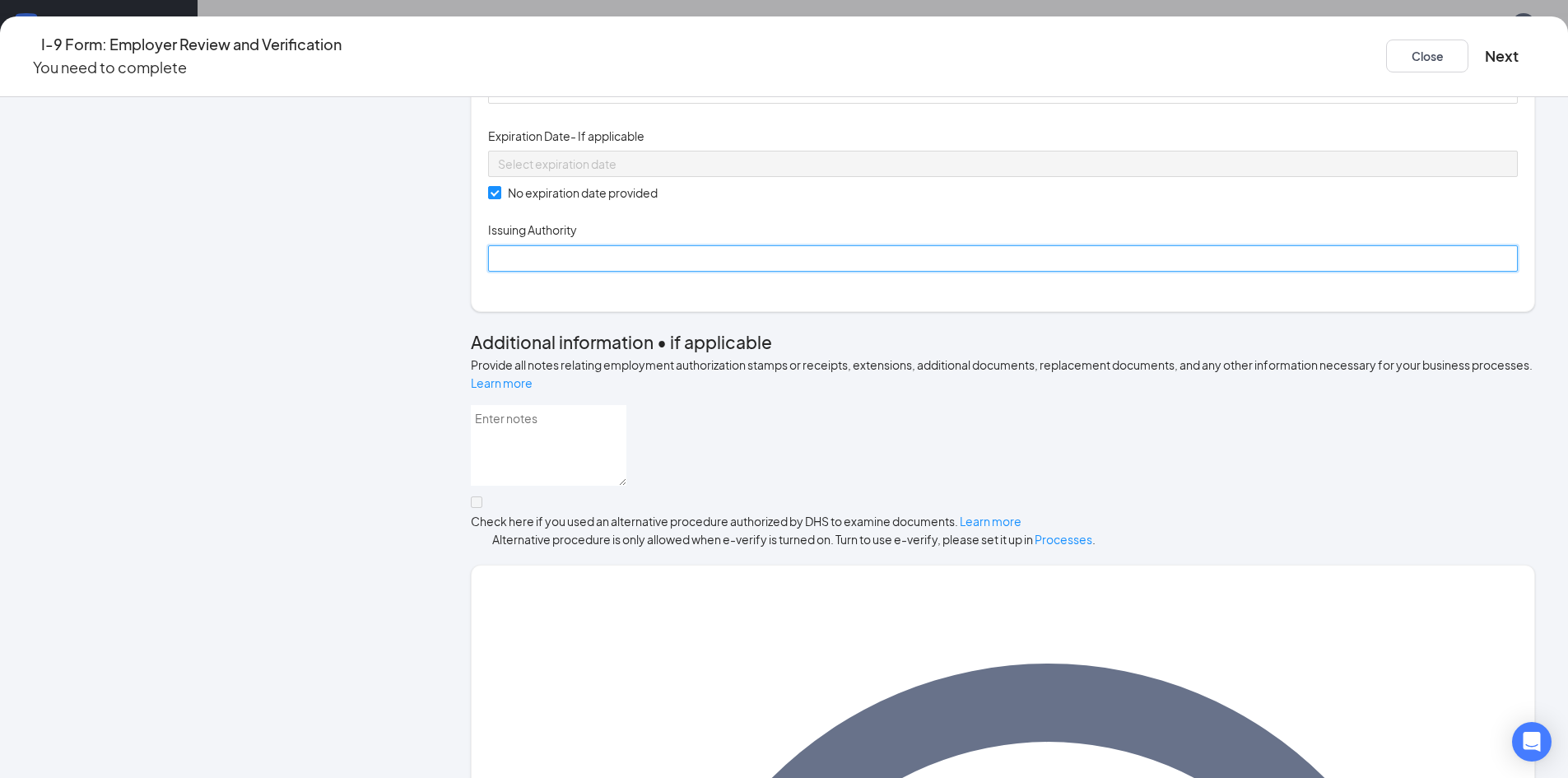
click at [619, 271] on input "Issuing Authority" at bounding box center [1003, 258] width 1030 height 27
type input "[GEOGRAPHIC_DATA]"
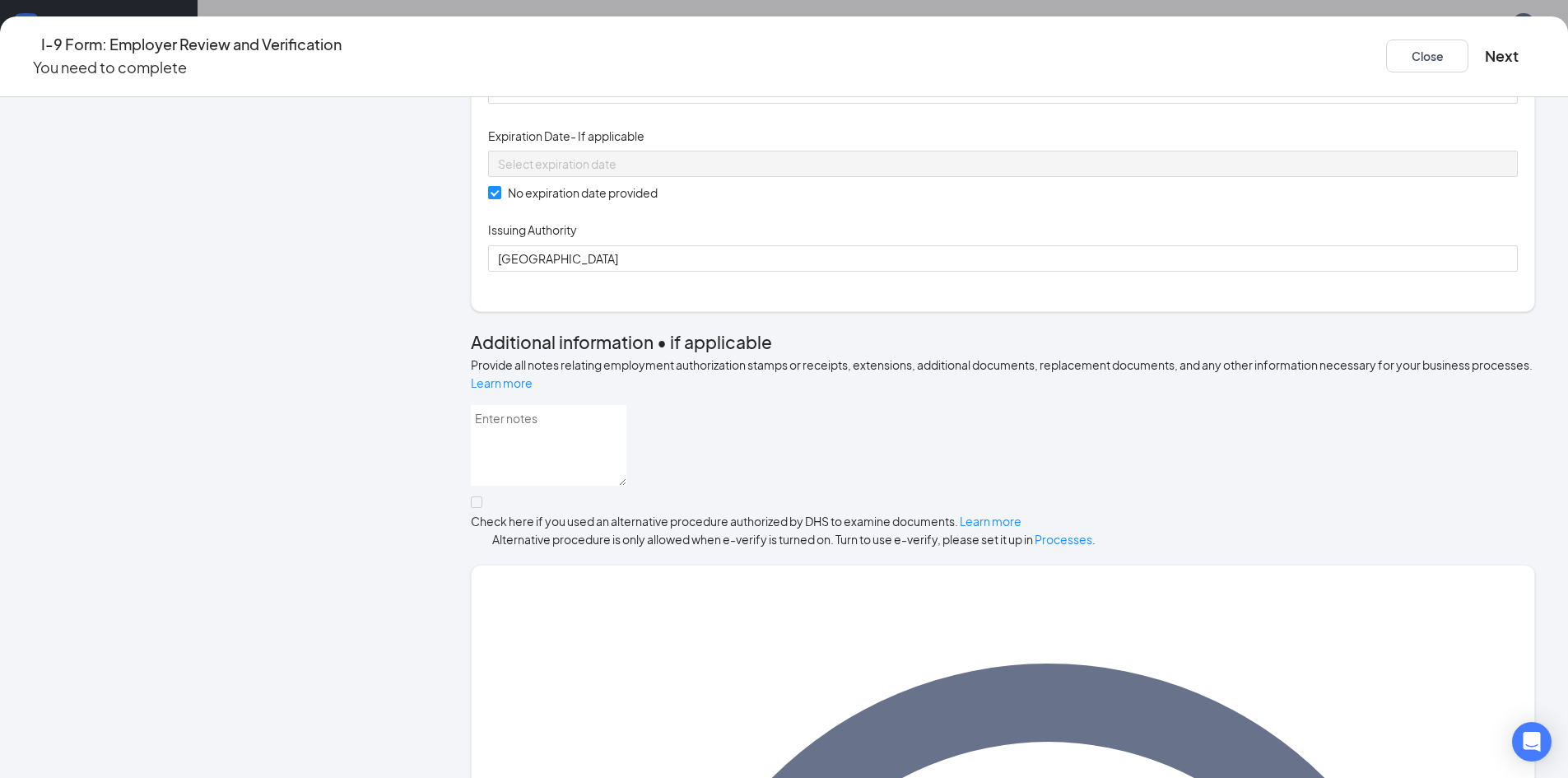
click at [906, 271] on div "Document Title Unrestricted Social Security Card Document Number 636902234 Expi…" at bounding box center [1003, 163] width 1030 height 219
click at [1485, 52] on button "Next" at bounding box center [1502, 56] width 34 height 23
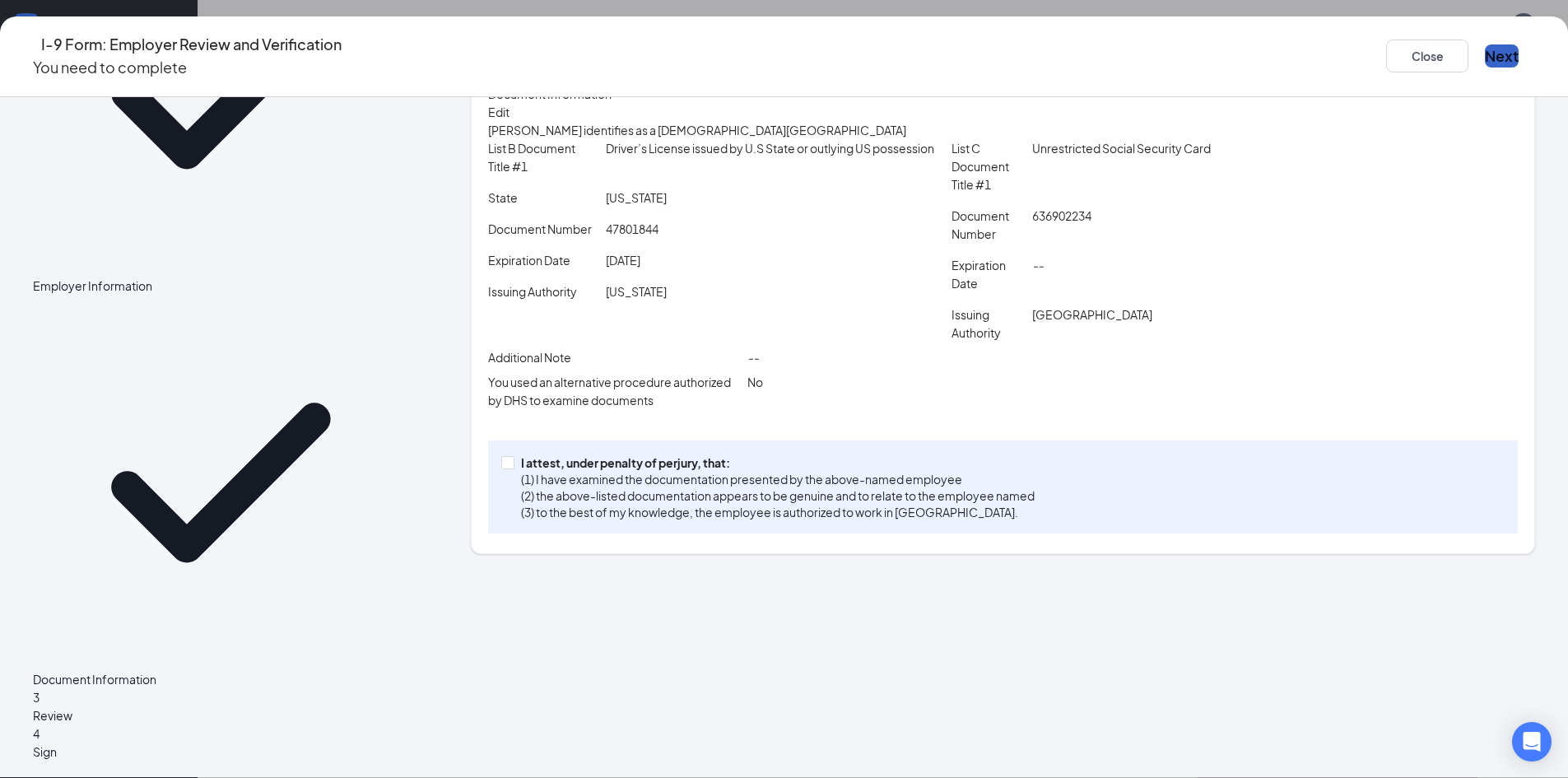
scroll to position [113, 0]
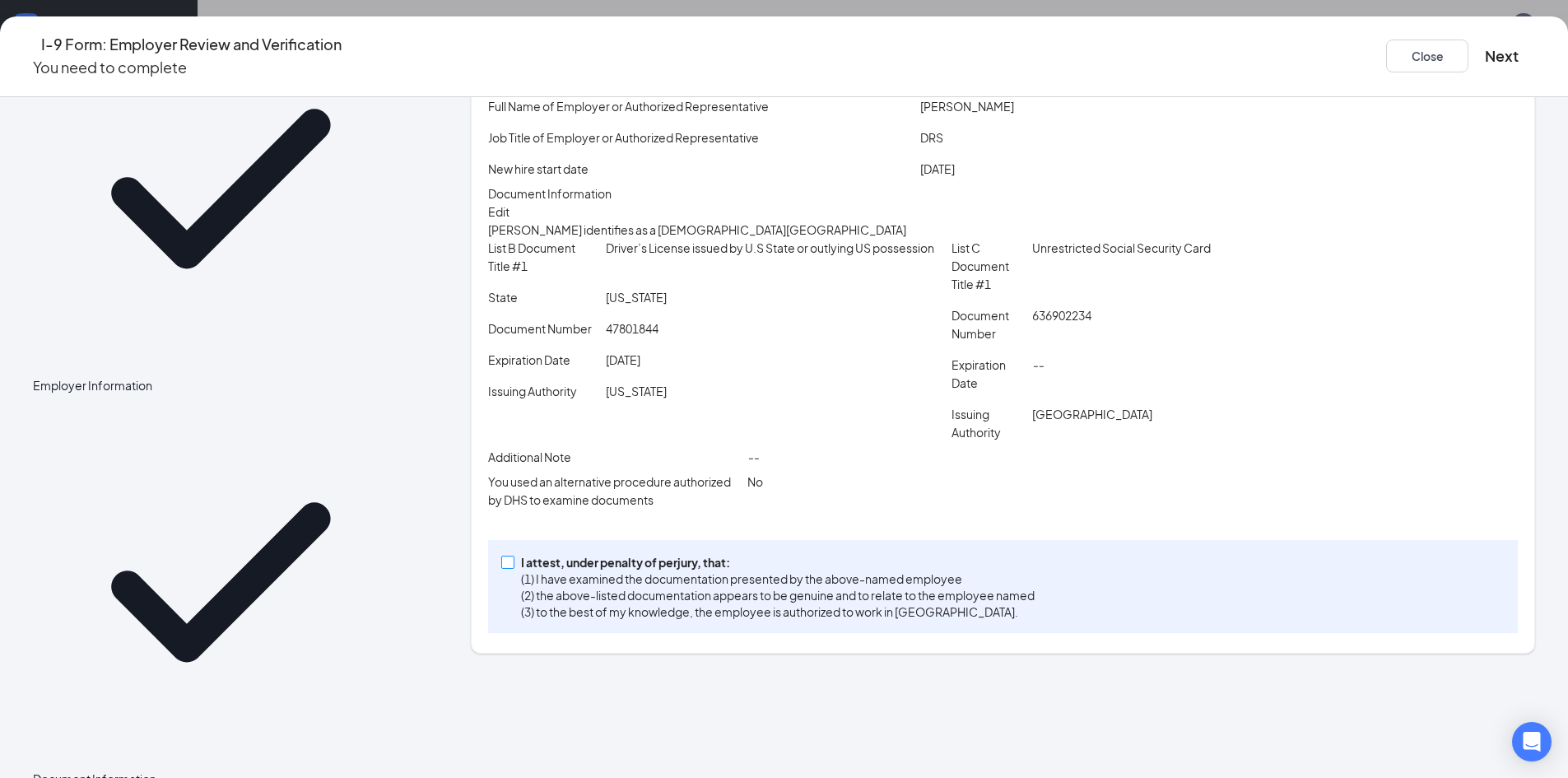
click at [515, 568] on span at bounding box center [508, 561] width 13 height 13
click at [513, 567] on input "I attest, under penalty of [PERSON_NAME], that: (1) I have examined the documen…" at bounding box center [507, 561] width 11 height 11
checkbox input "true"
click at [1485, 47] on button "Next" at bounding box center [1502, 56] width 34 height 23
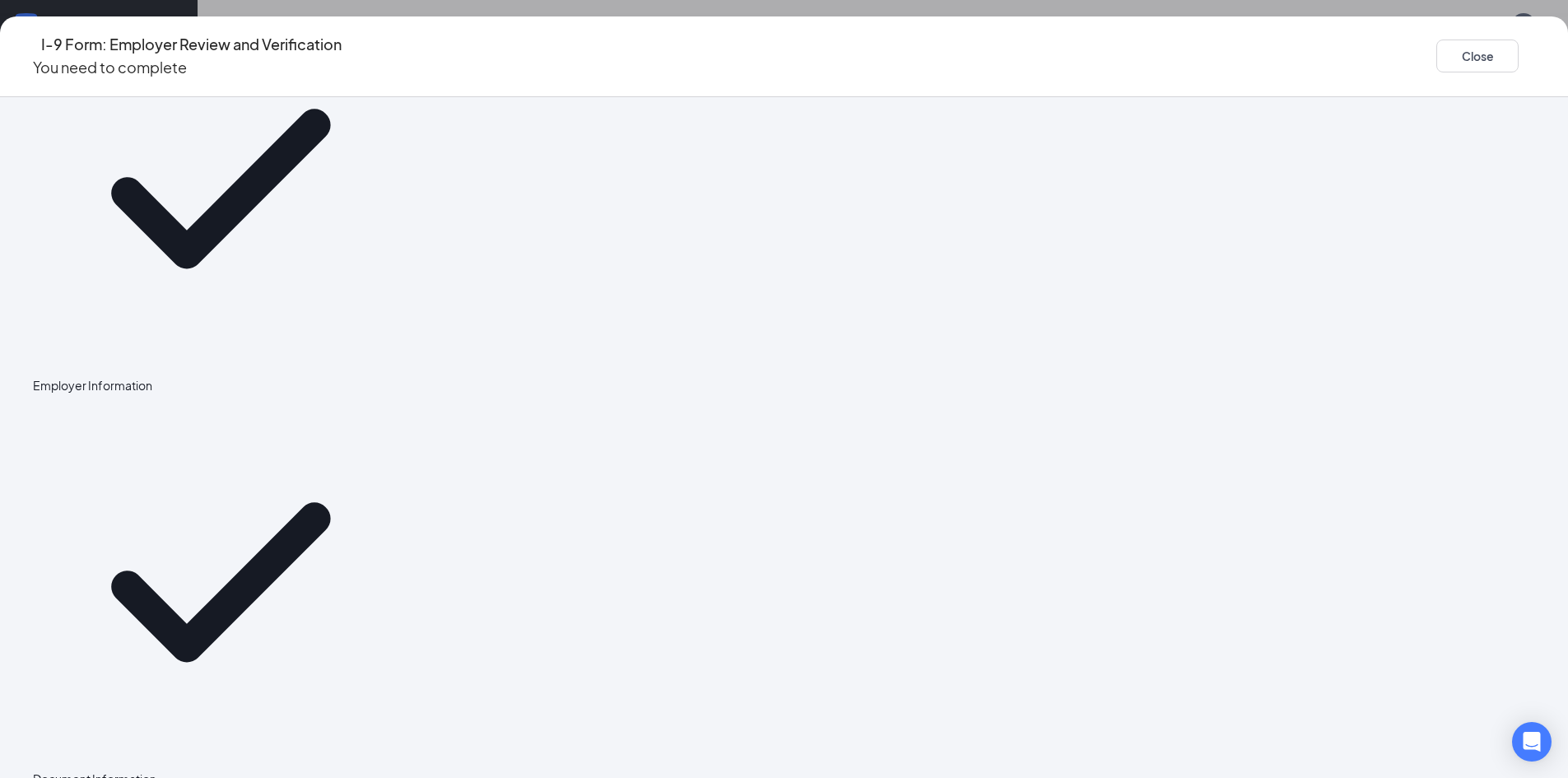
scroll to position [0, 0]
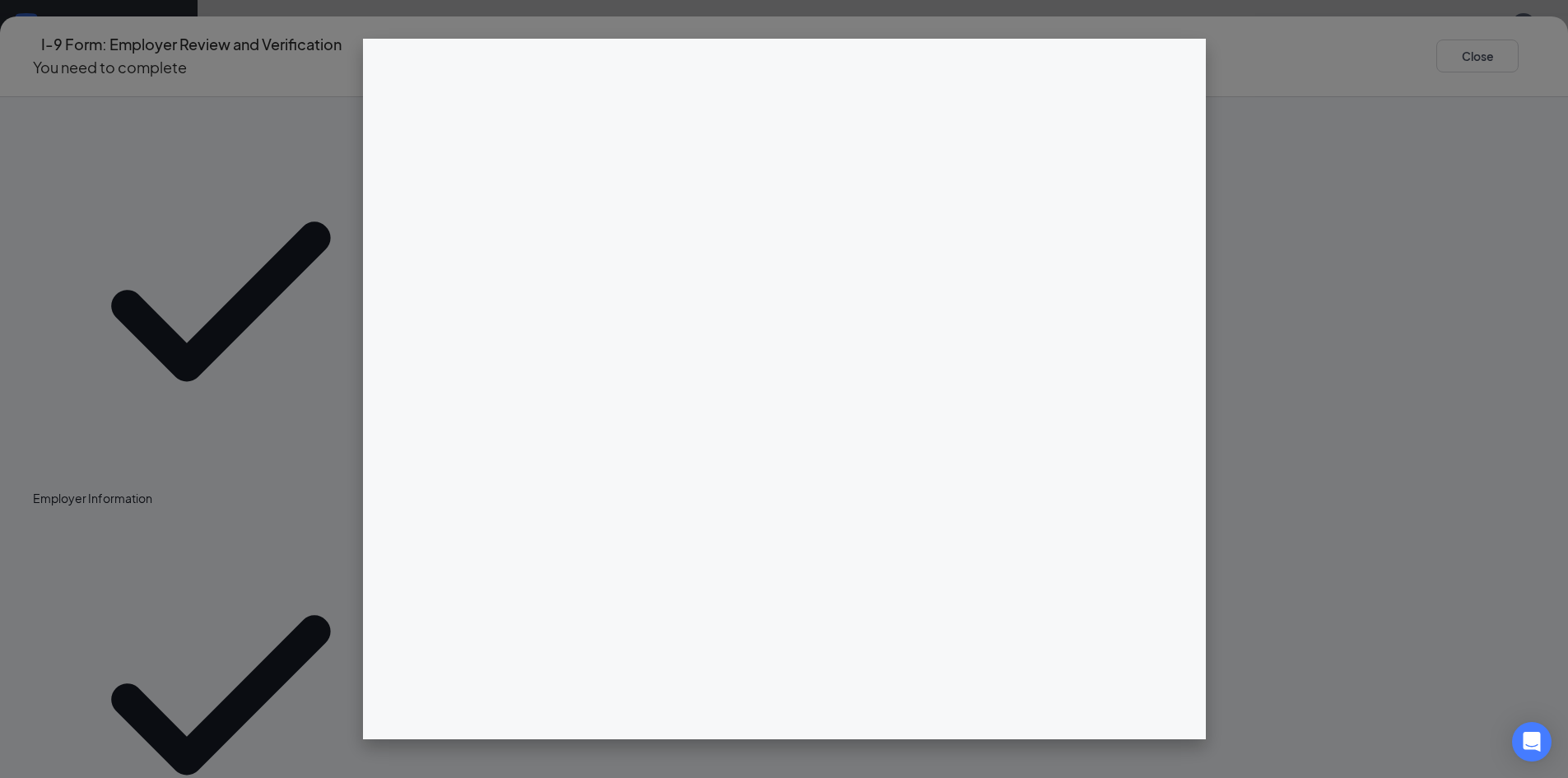
click at [780, 230] on div "I-9 Form: Employer Review and Verification You need to complete Close Employer …" at bounding box center [784, 389] width 1568 height 778
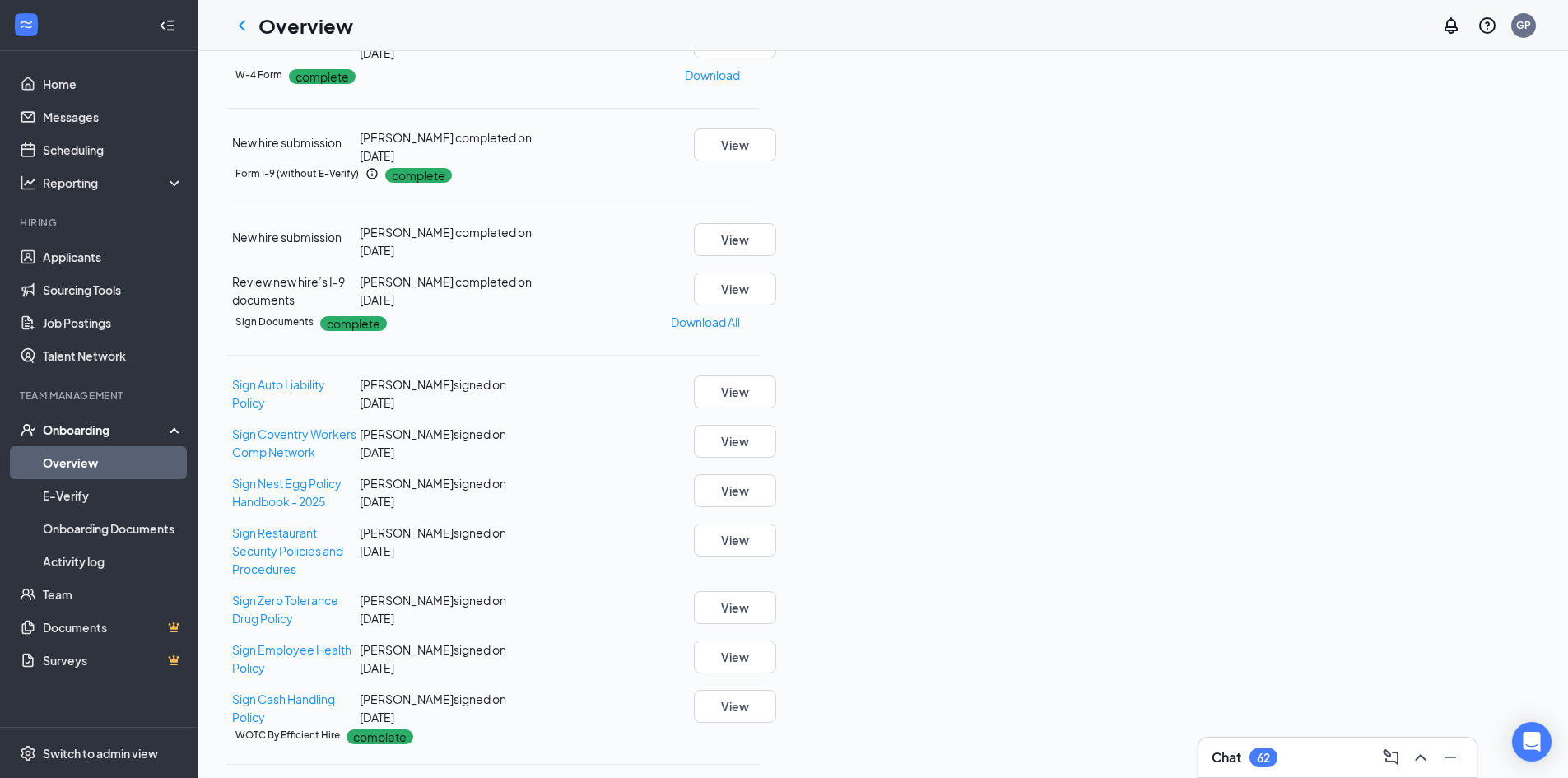
drag, startPoint x: 245, startPoint y: 21, endPoint x: 303, endPoint y: 53, distance: 66.2
click at [245, 21] on icon "ChevronLeft" at bounding box center [242, 26] width 19 height 19
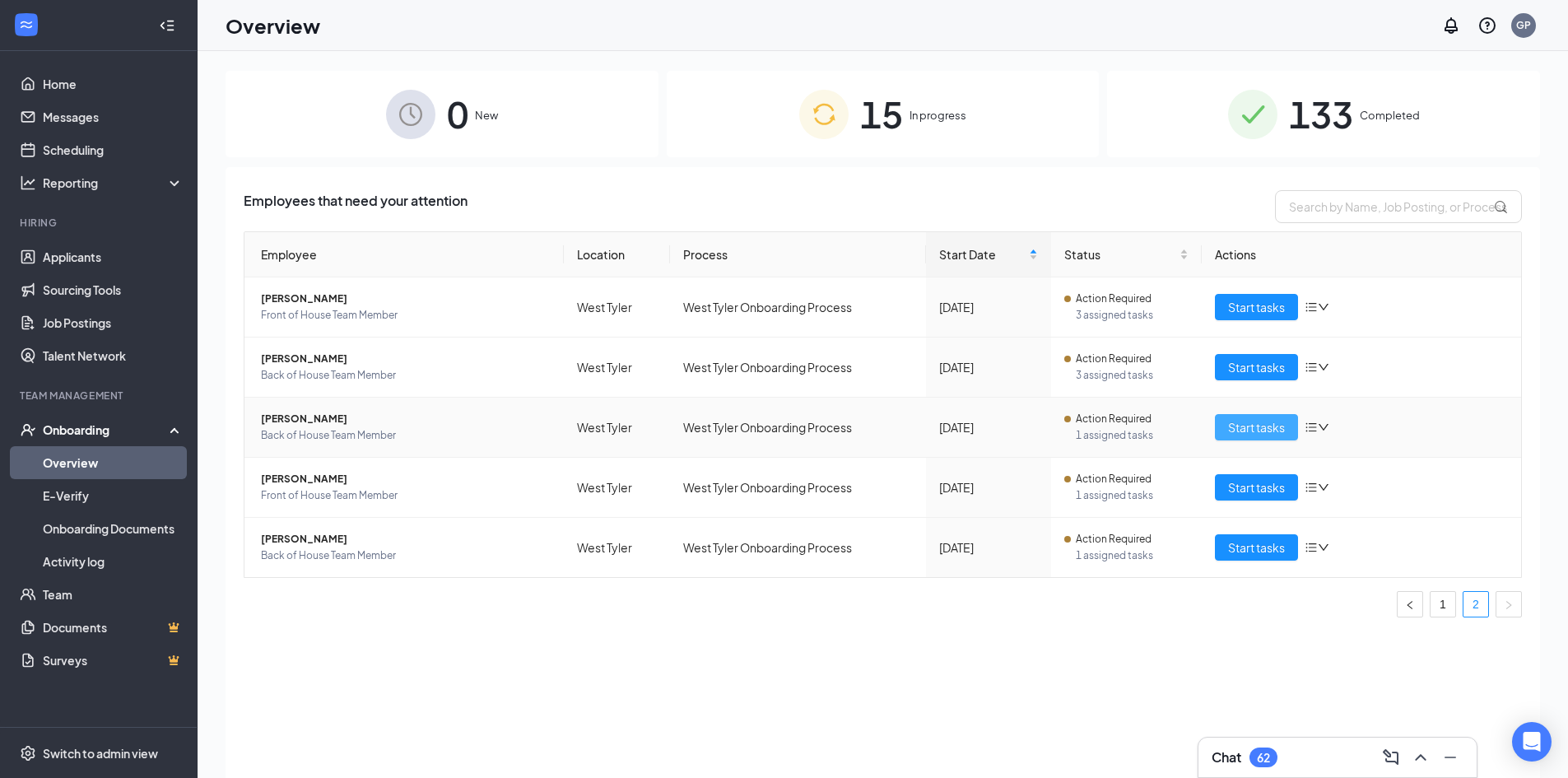
click at [1244, 429] on span "Start tasks" at bounding box center [1257, 427] width 57 height 18
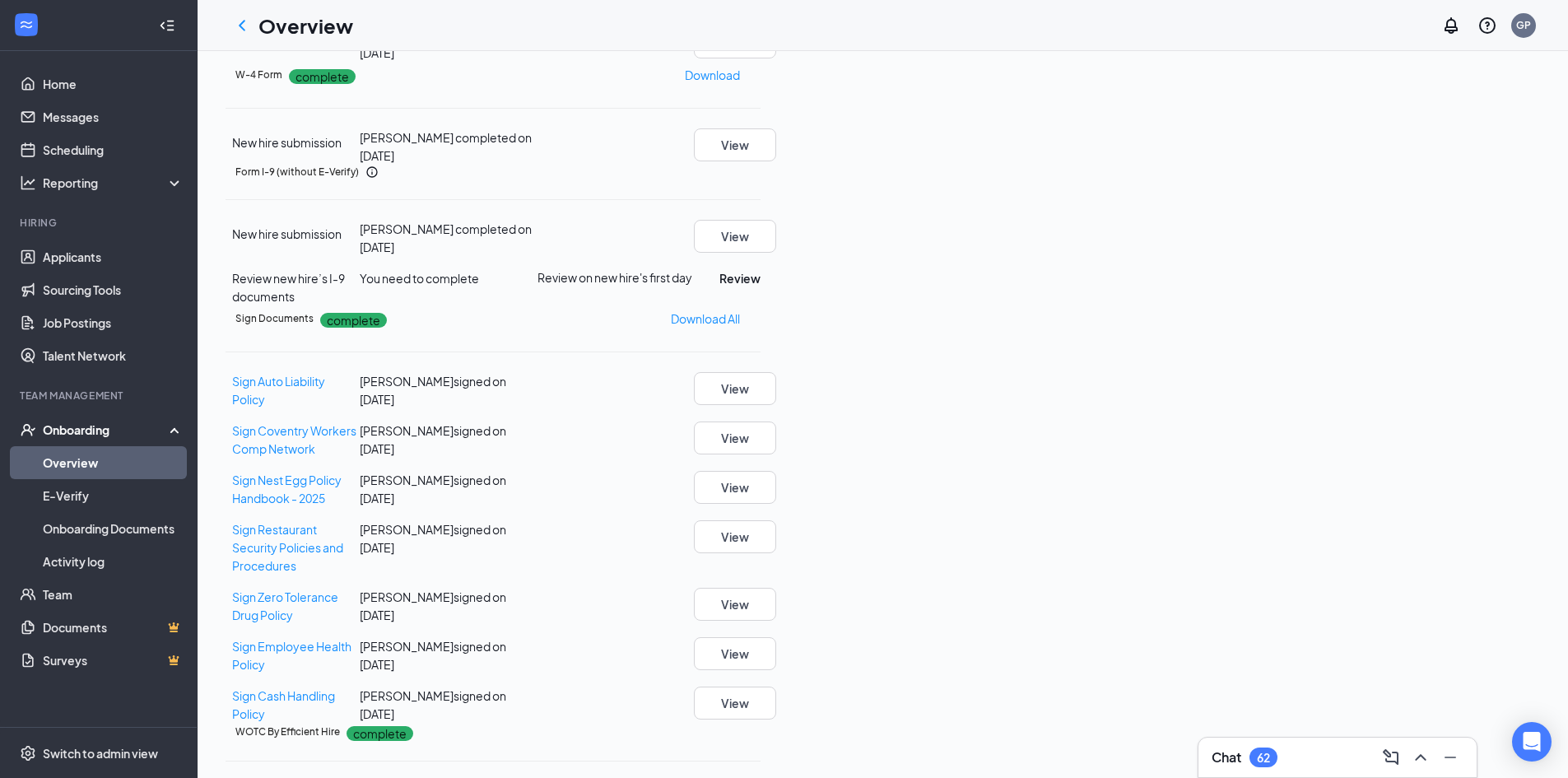
scroll to position [247, 0]
click at [761, 287] on button "Review" at bounding box center [740, 278] width 42 height 18
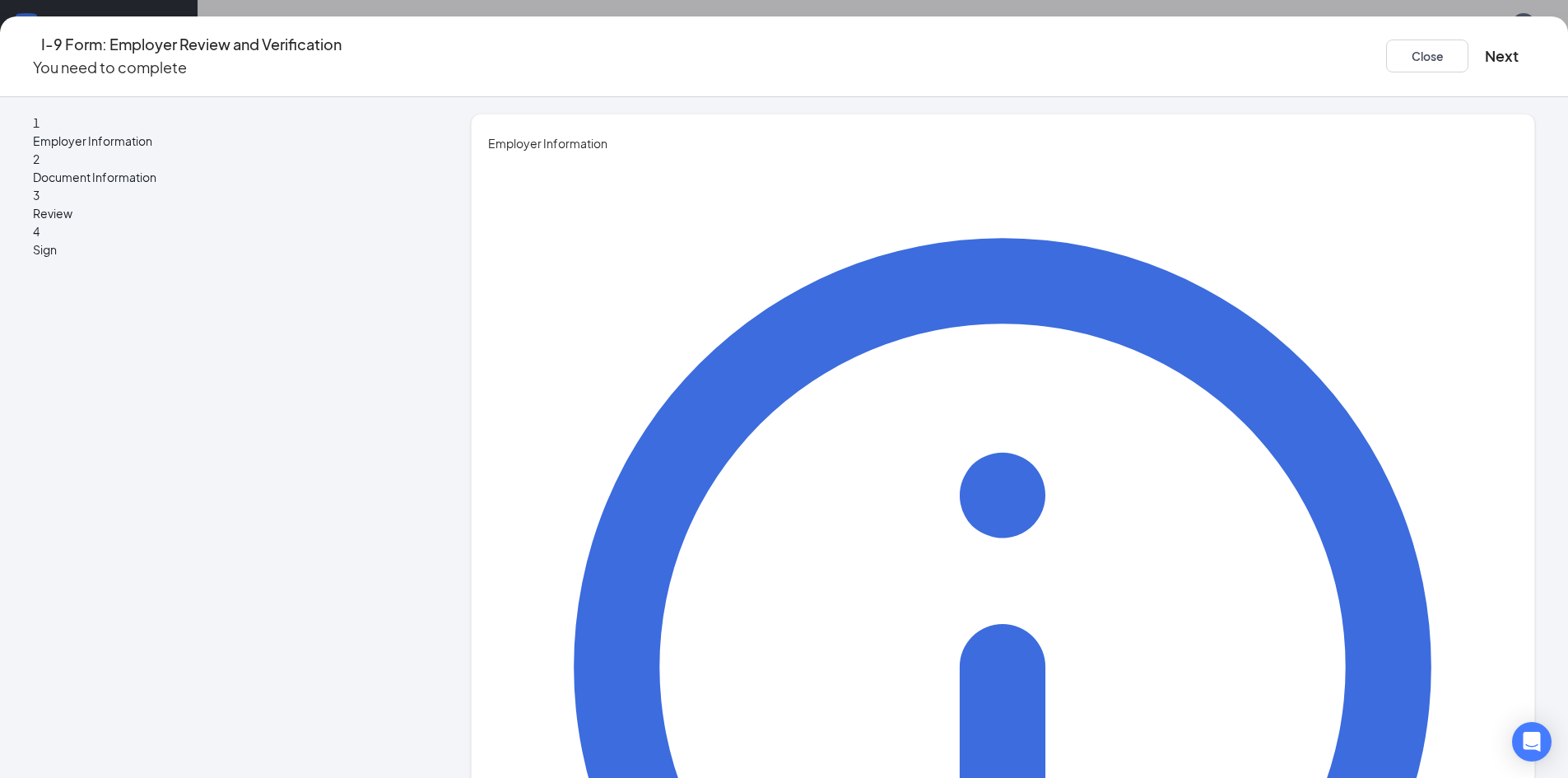
type input "Gabbie"
type input "[PERSON_NAME]"
type input "DRS"
click at [1099, 313] on div "You must be a representative of the employer who is authorized to examine the n…" at bounding box center [1003, 771] width 1030 height 1239
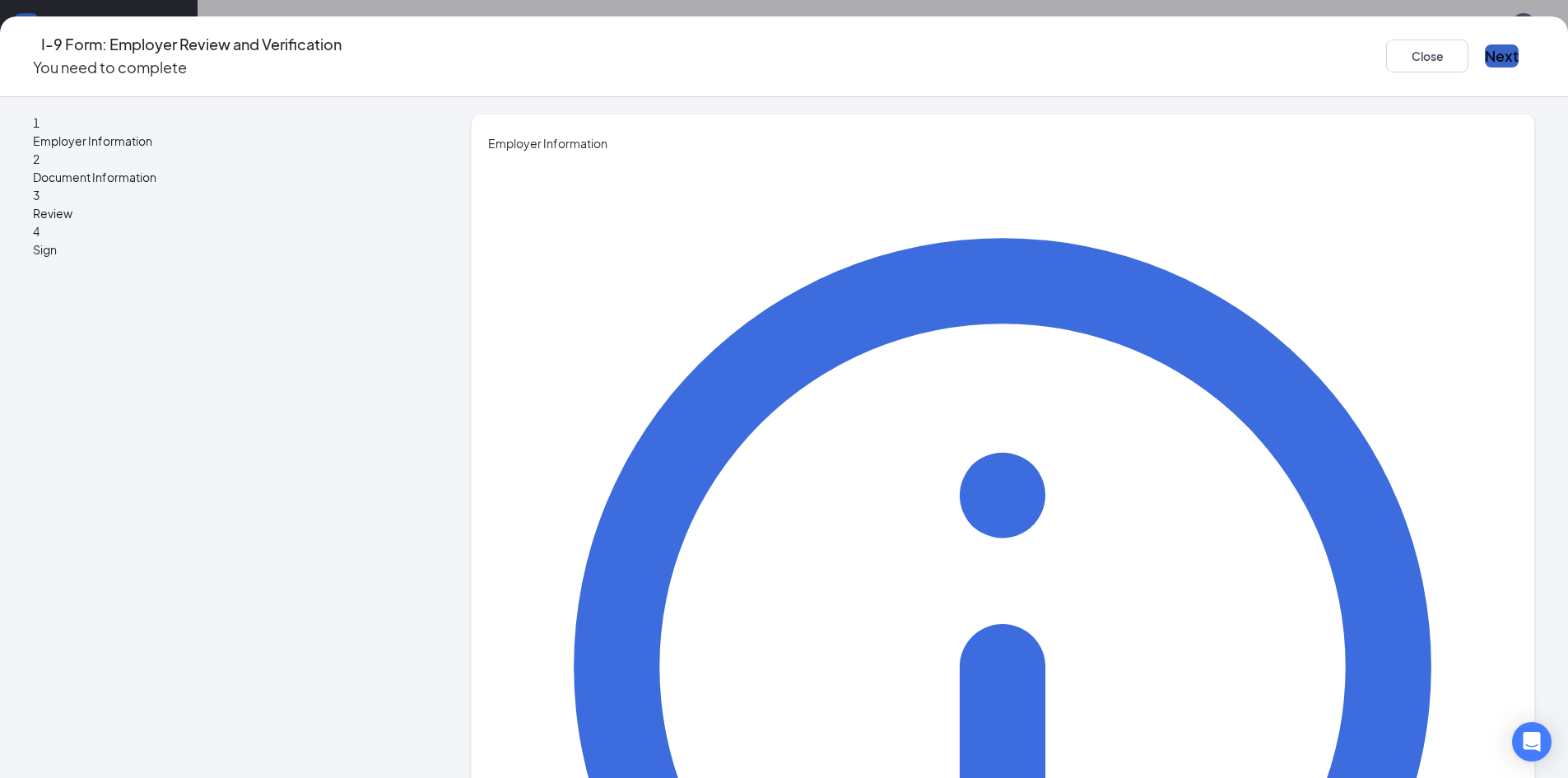
click at [1485, 44] on button "Next" at bounding box center [1502, 56] width 34 height 23
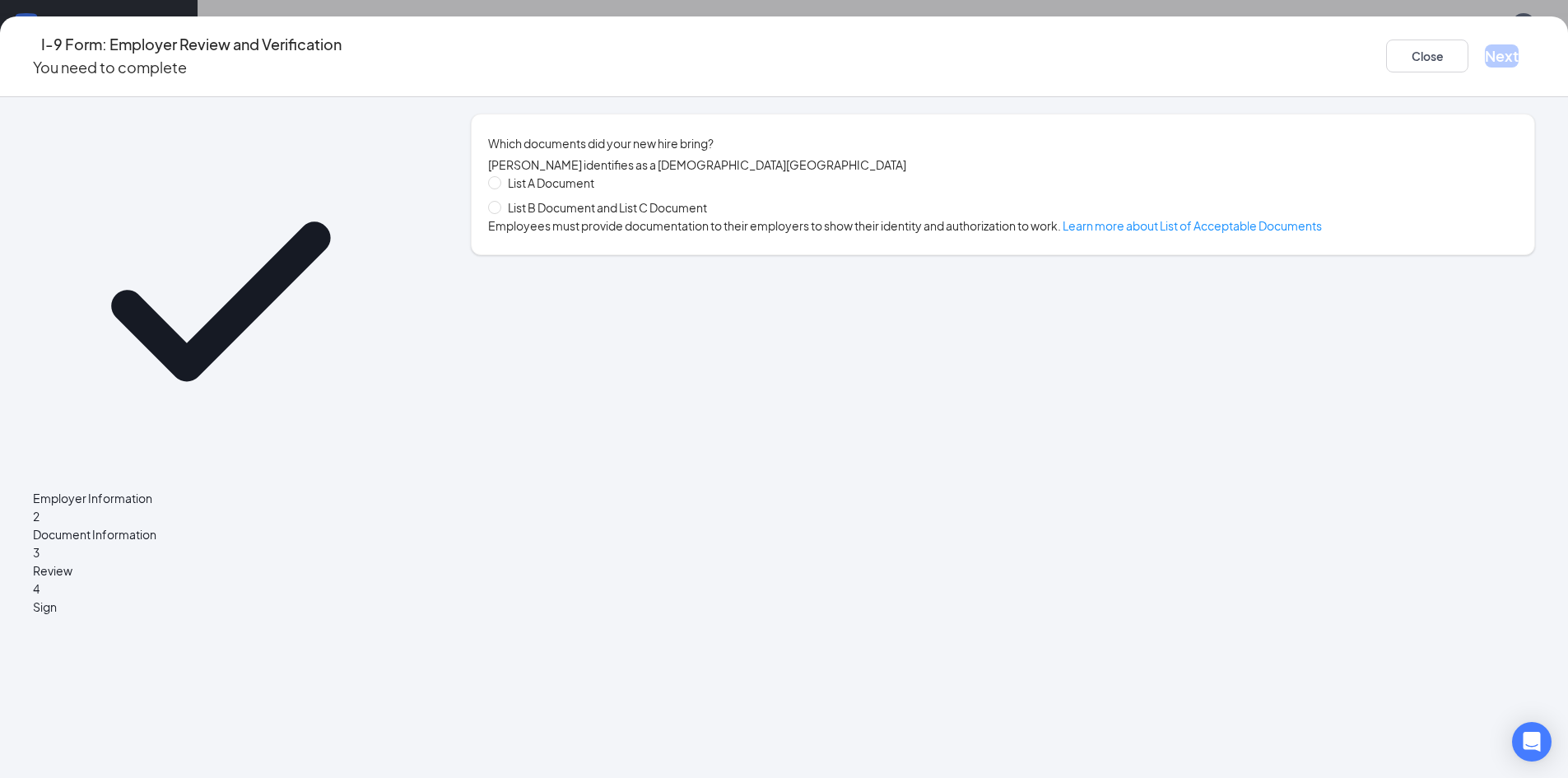
click at [693, 210] on span "List B Document and List C Document" at bounding box center [608, 207] width 212 height 18
click at [500, 210] on input "List B Document and List C Document" at bounding box center [493, 206] width 11 height 11
radio input "true"
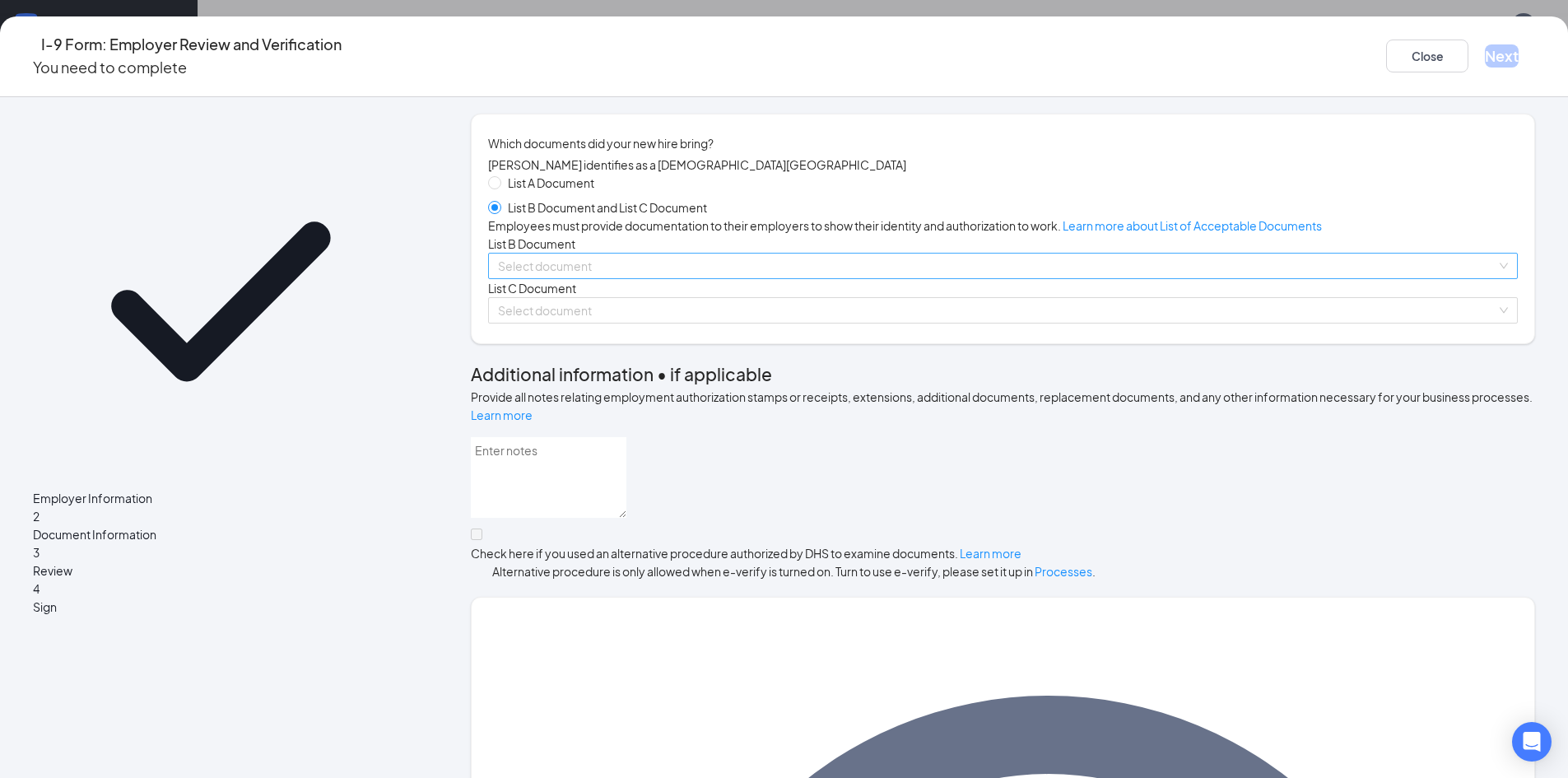
click at [661, 278] on input "search" at bounding box center [997, 266] width 998 height 25
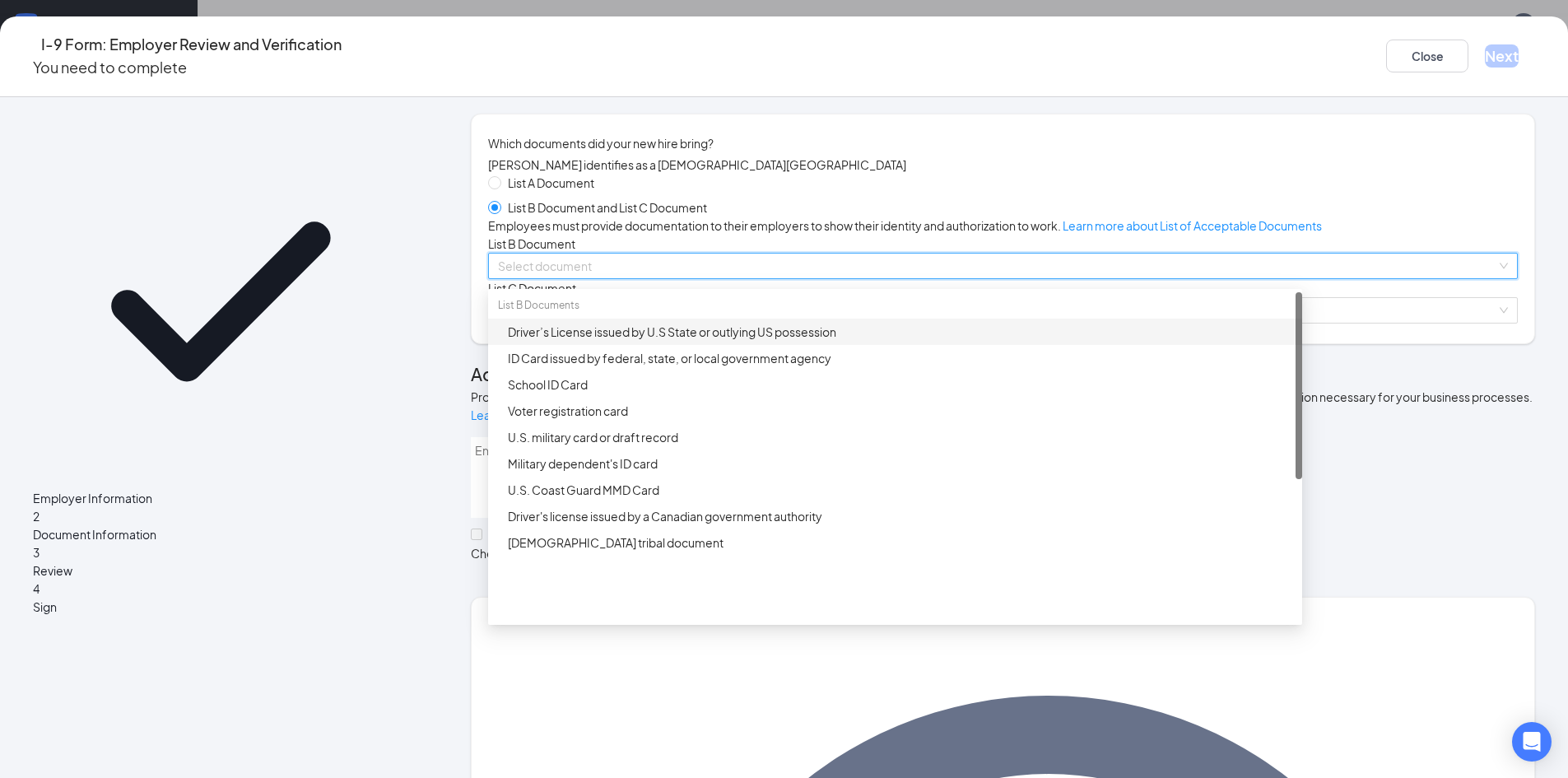
click at [669, 340] on div "Driver’s License issued by U.S State or outlying US possession" at bounding box center [899, 332] width 784 height 18
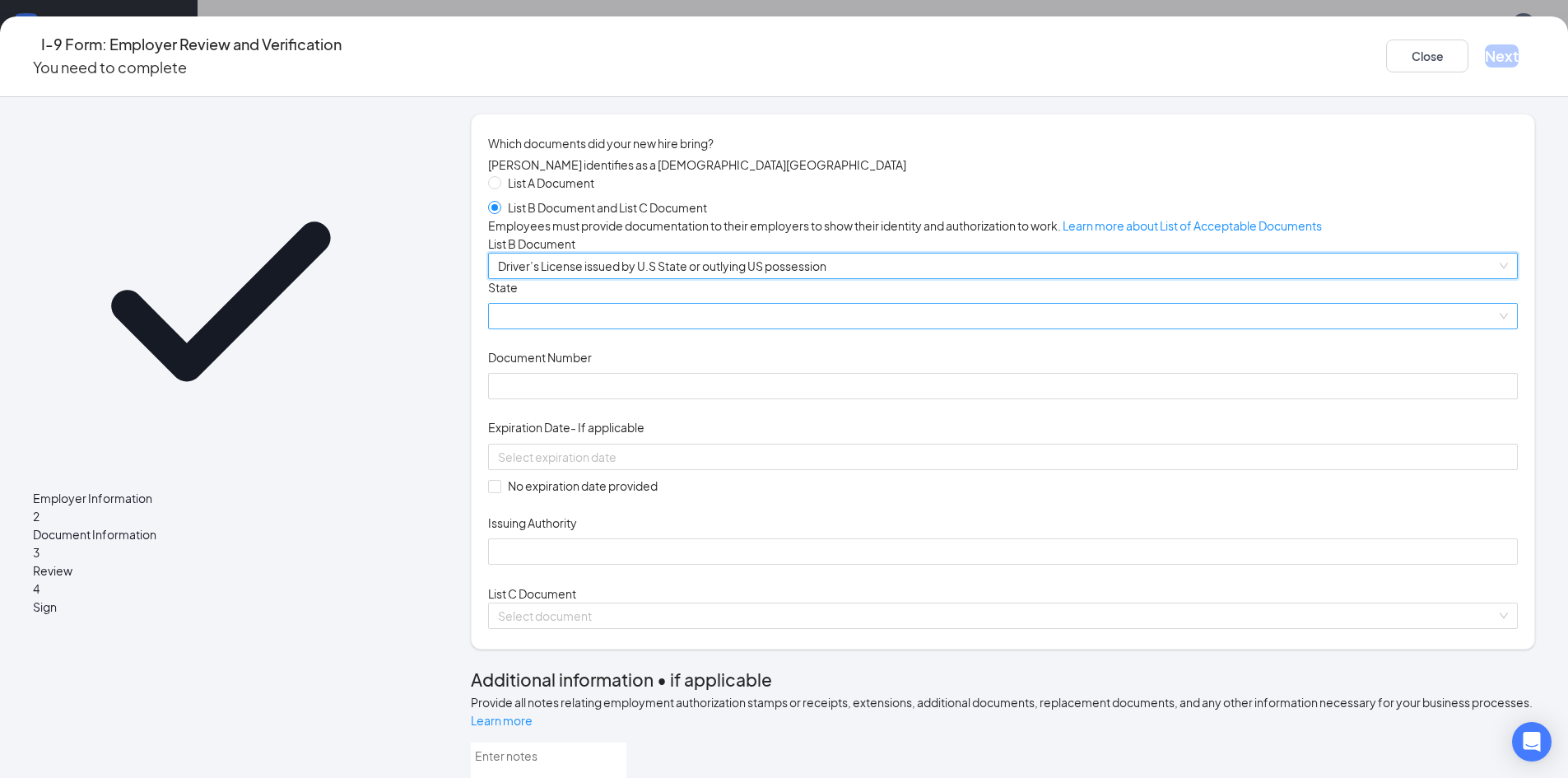
click at [665, 328] on span at bounding box center [1003, 316] width 1010 height 25
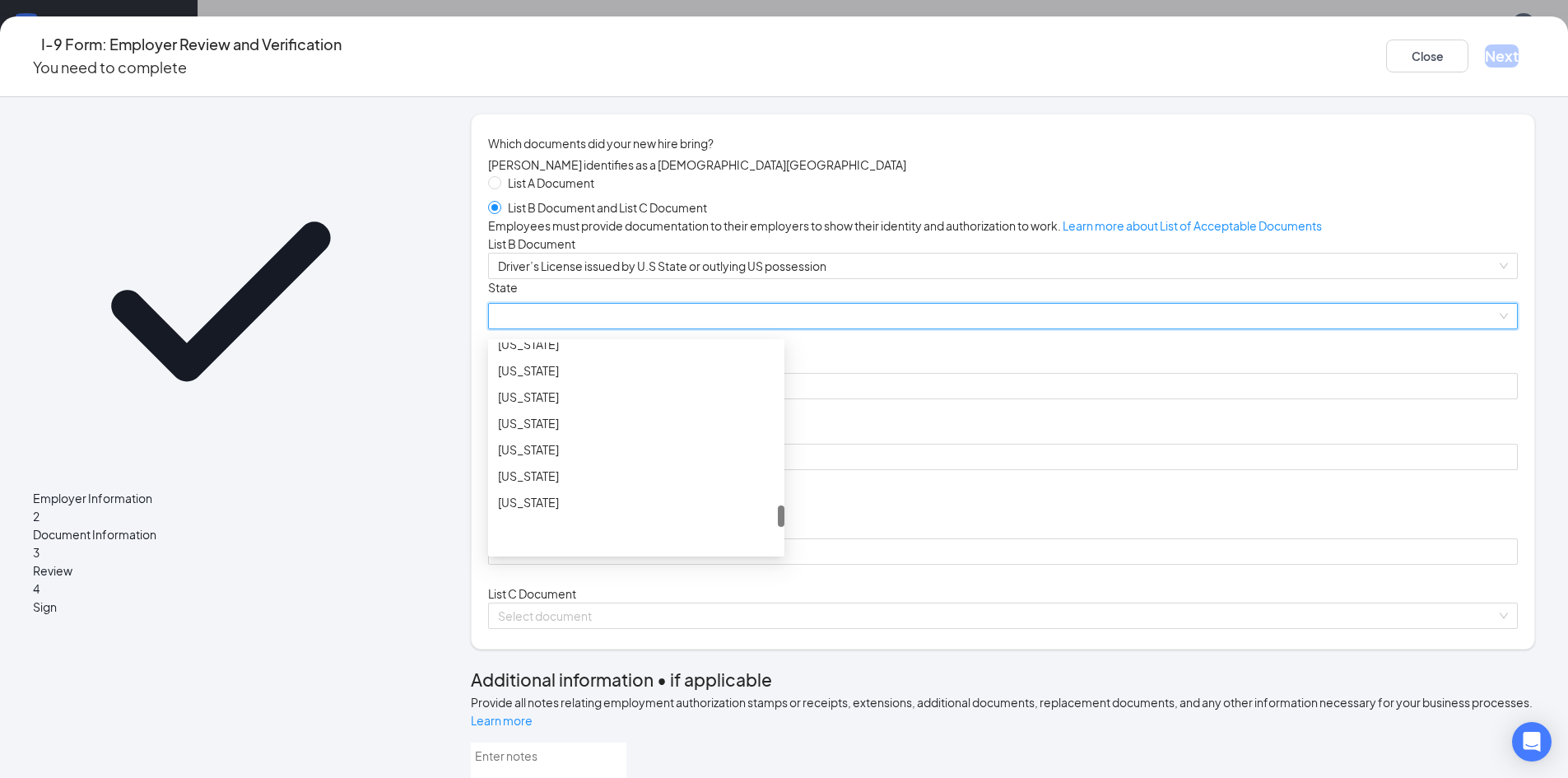
scroll to position [1646, 0]
click at [599, 452] on div "[US_STATE]" at bounding box center [636, 443] width 277 height 18
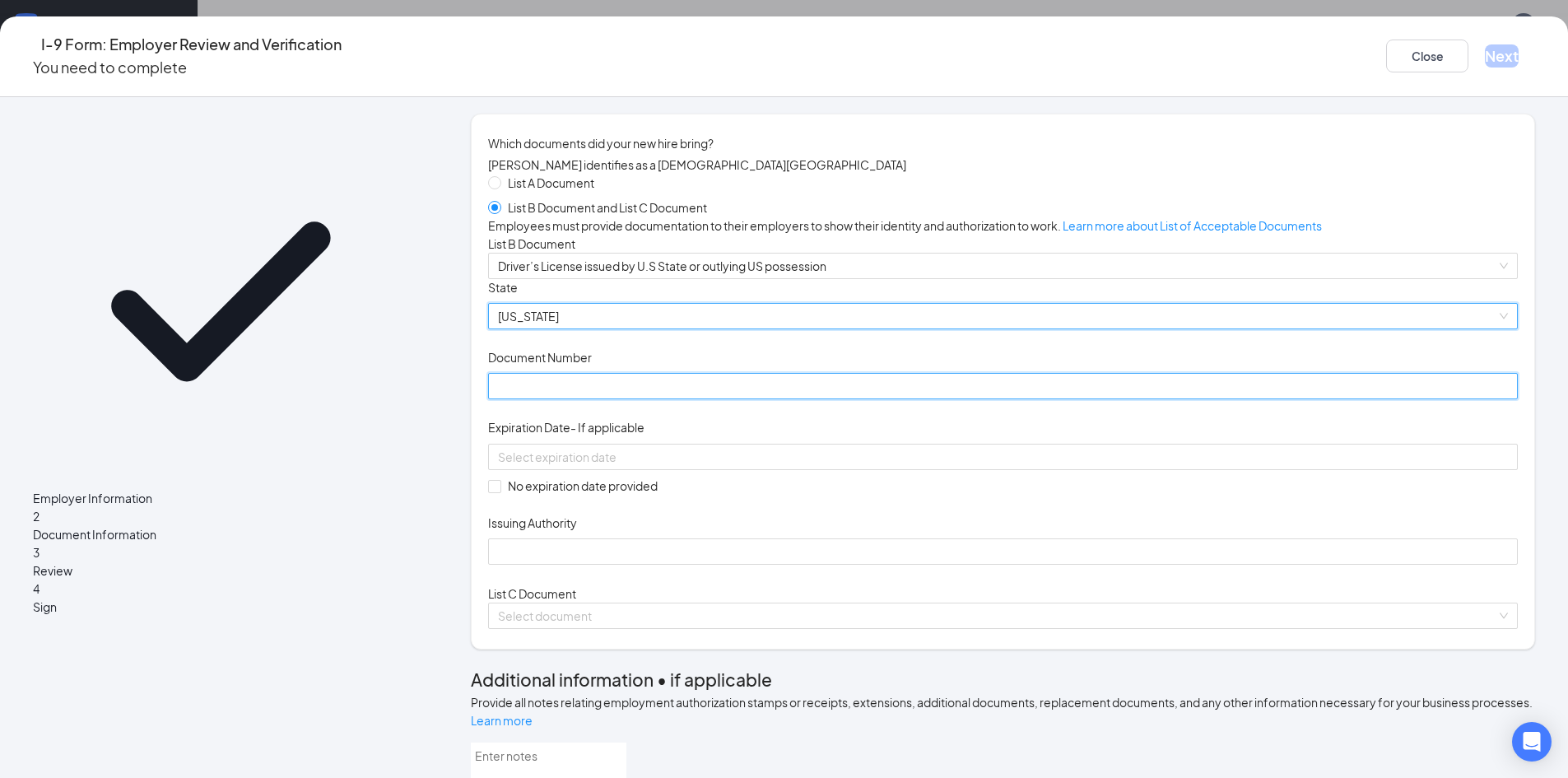
click at [627, 399] on input "Document Number" at bounding box center [1003, 386] width 1030 height 27
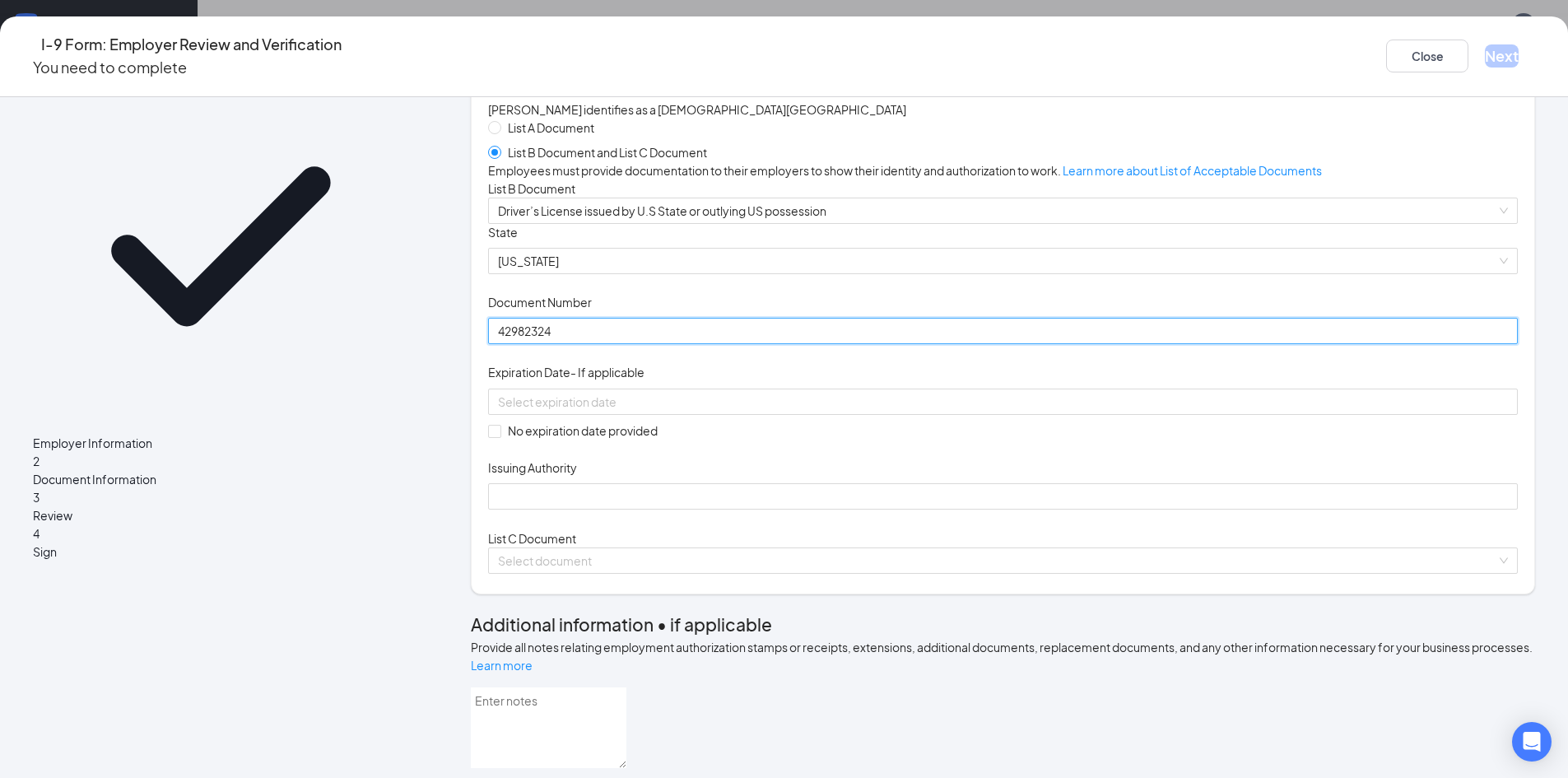
scroll to position [82, 0]
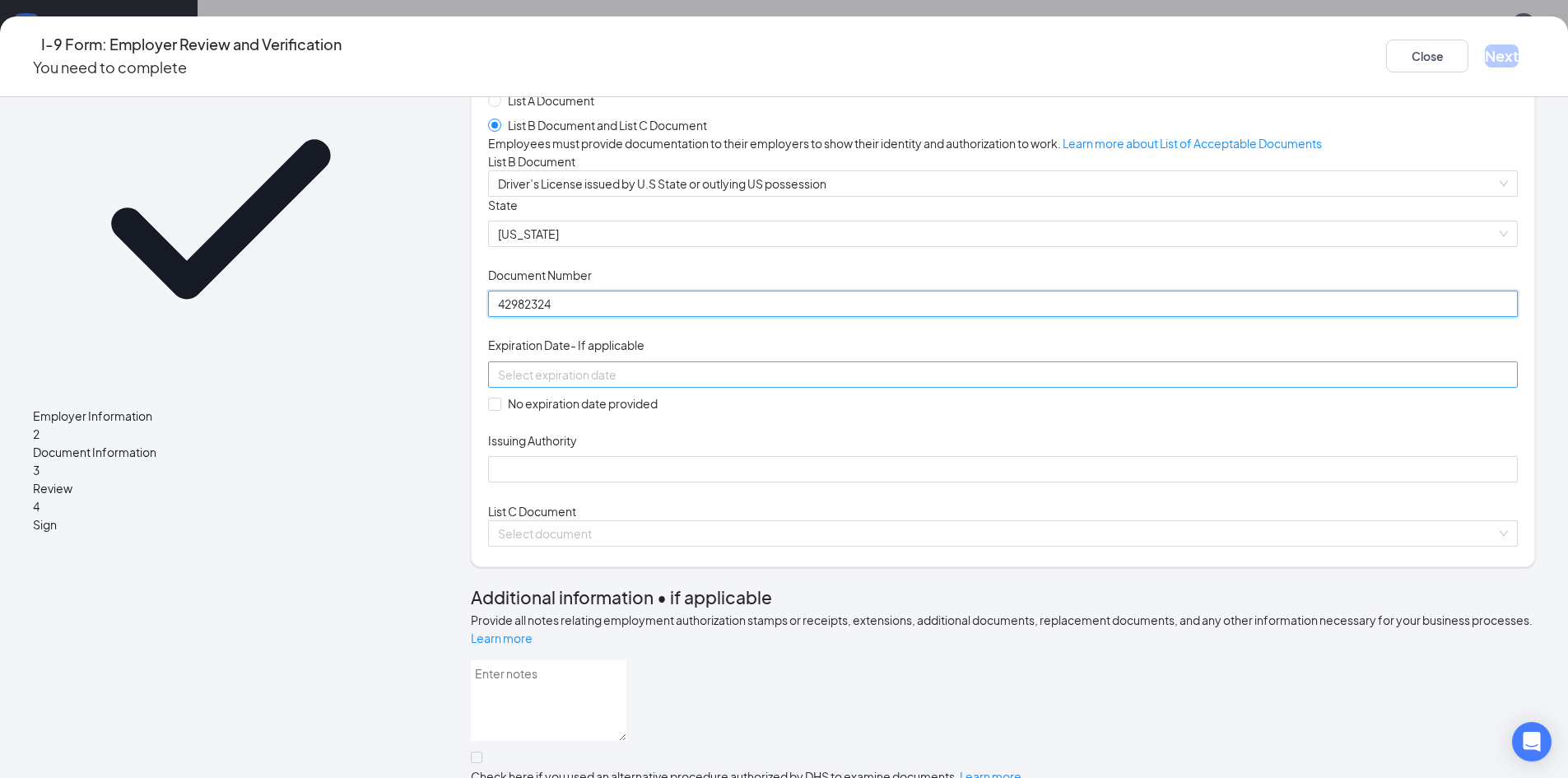
type input "42982324"
click at [592, 384] on input at bounding box center [1001, 374] width 1006 height 18
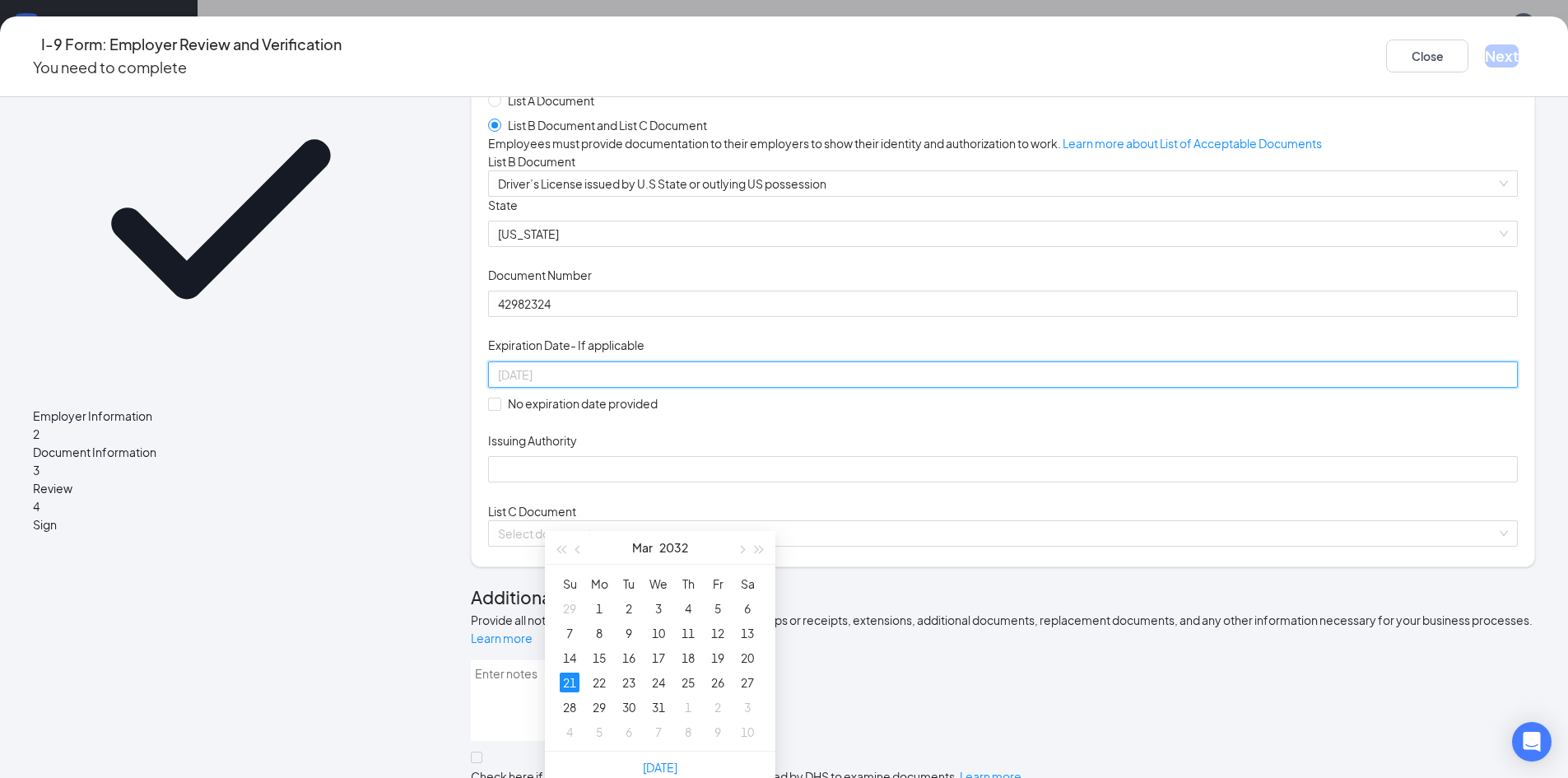
click at [570, 675] on div "21" at bounding box center [570, 683] width 19 height 19
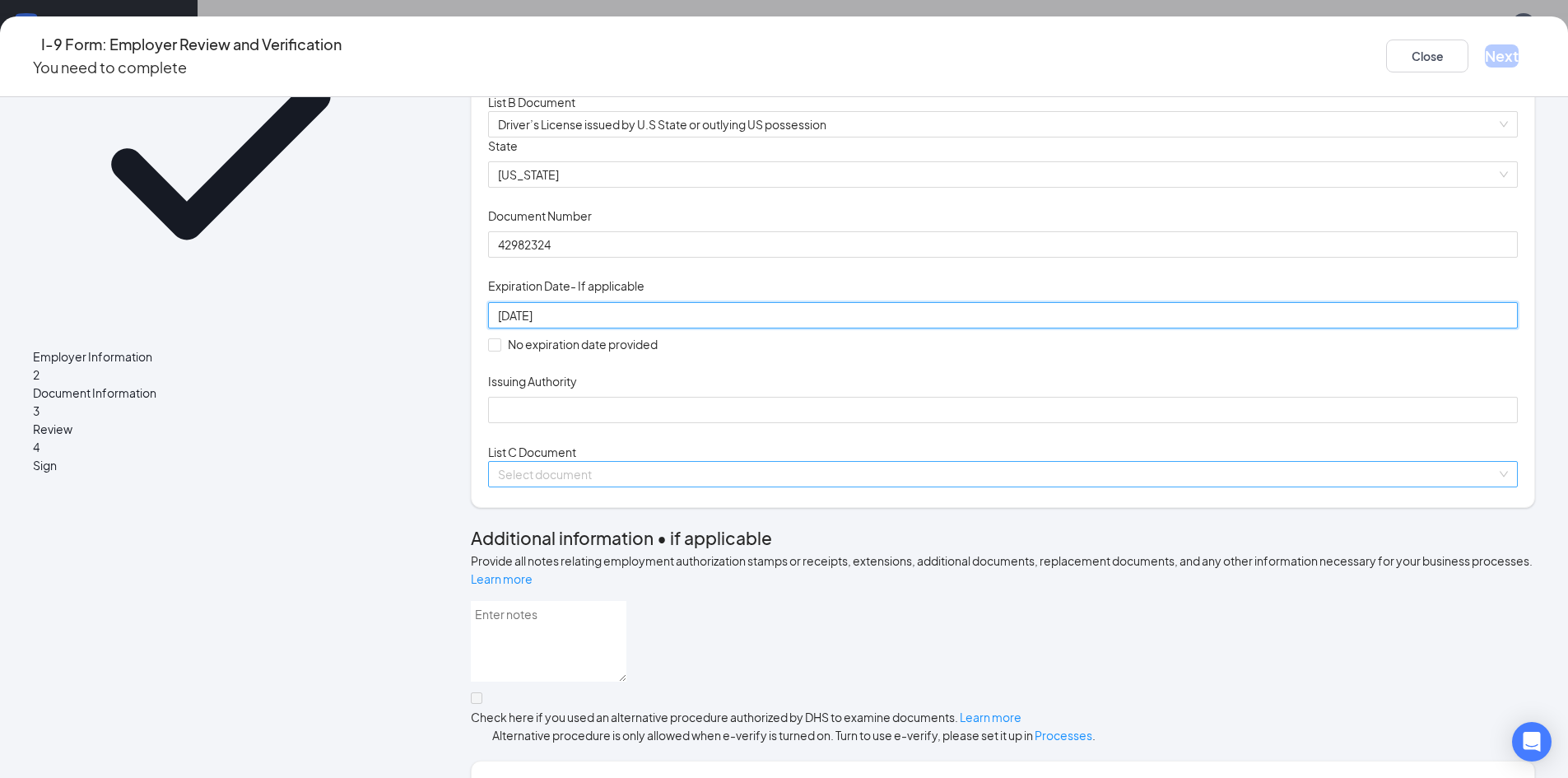
scroll to position [329, 0]
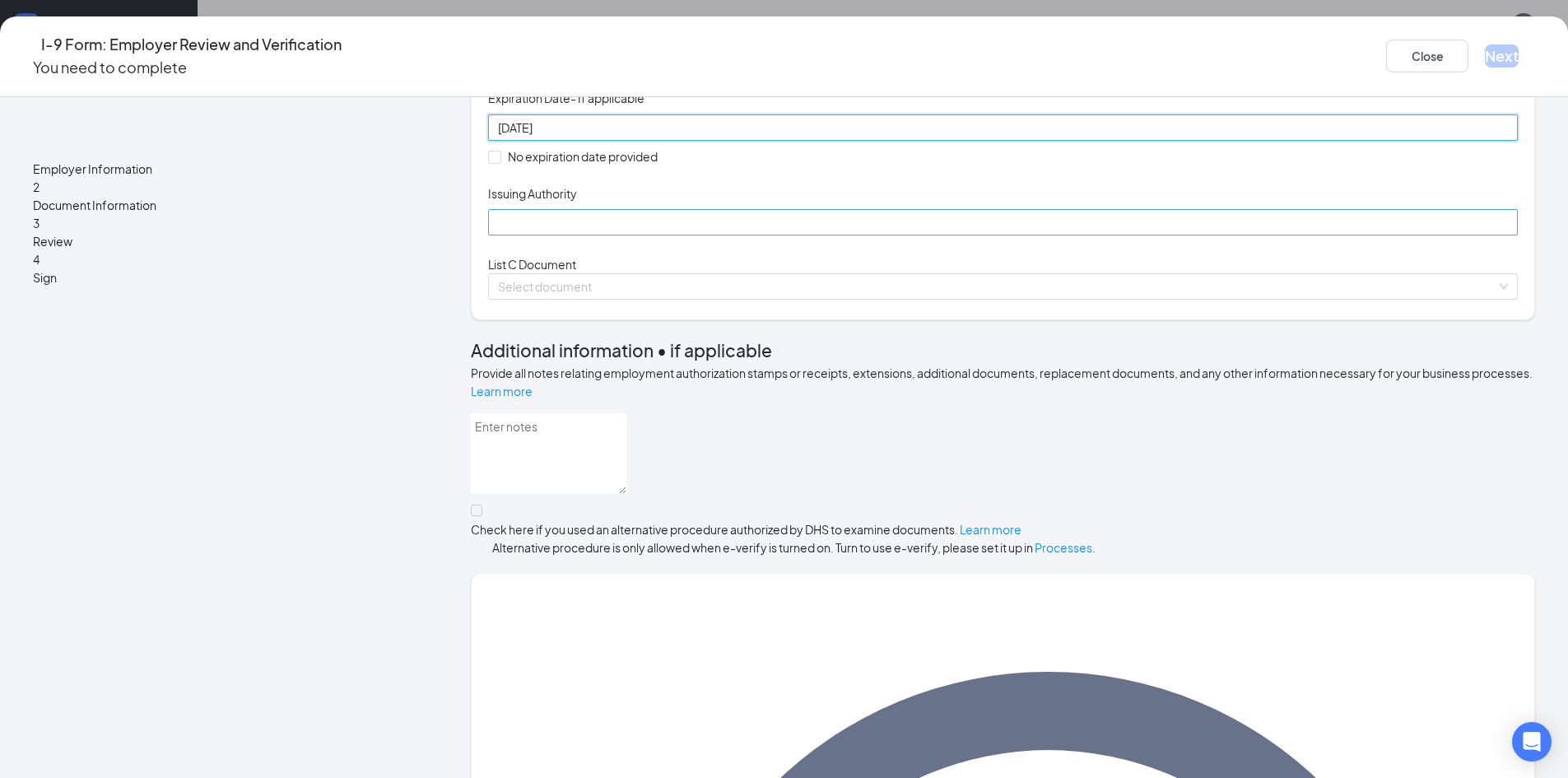
type input "[DATE]"
click at [617, 235] on input "Issuing Authority" at bounding box center [1003, 222] width 1030 height 27
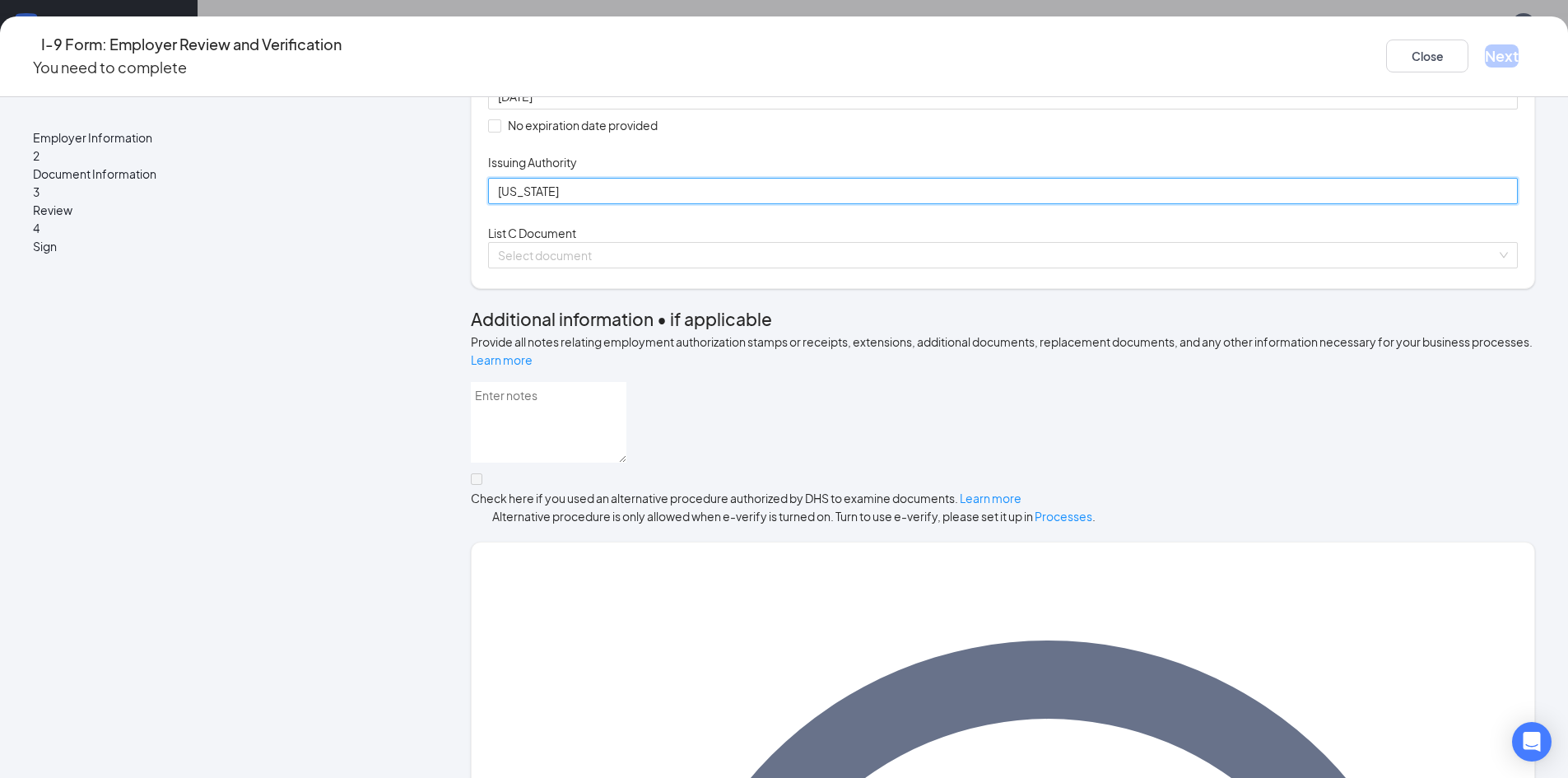
scroll to position [494, 0]
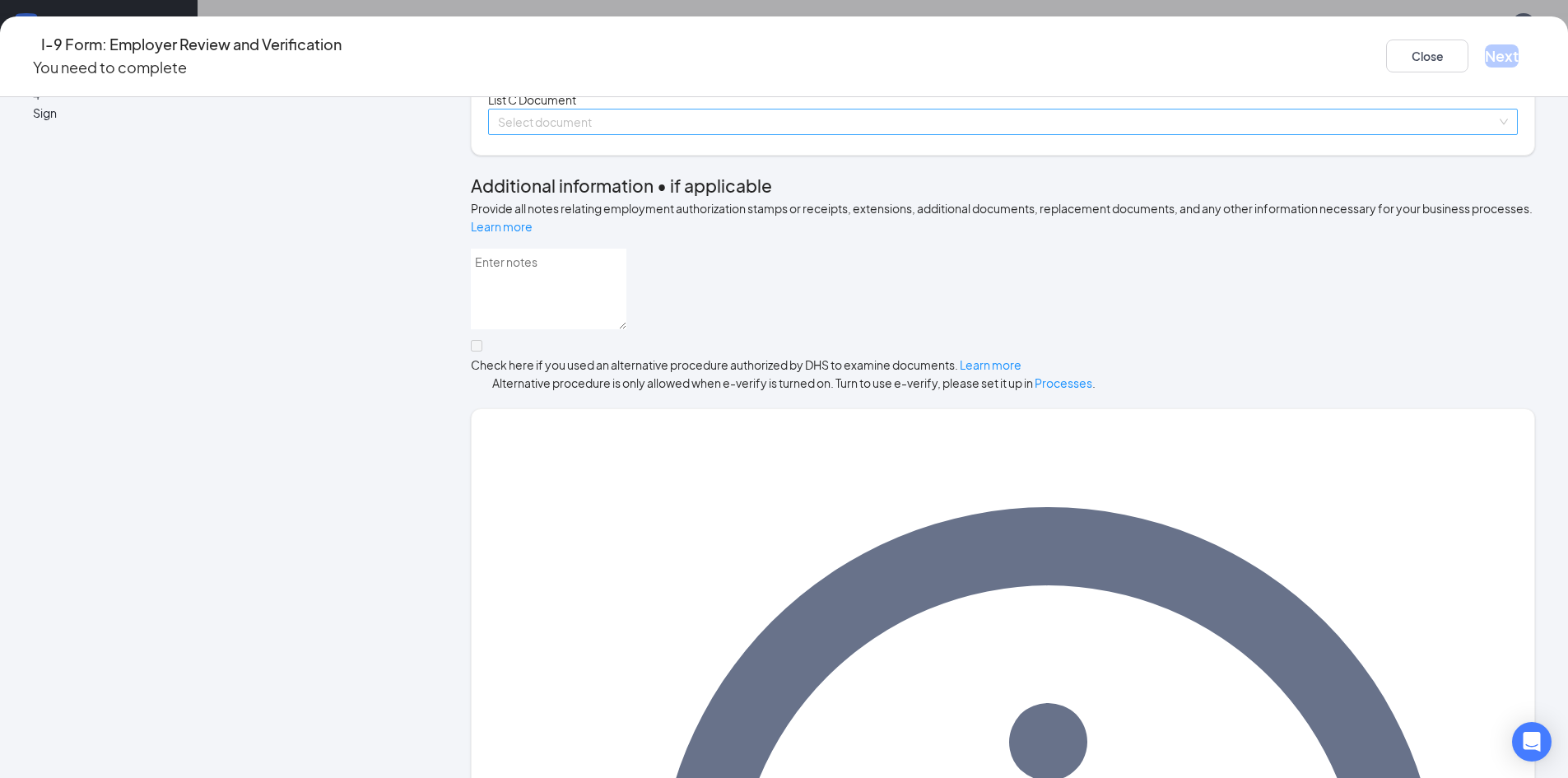
click at [618, 134] on span at bounding box center [997, 122] width 998 height 25
type input "[US_STATE]"
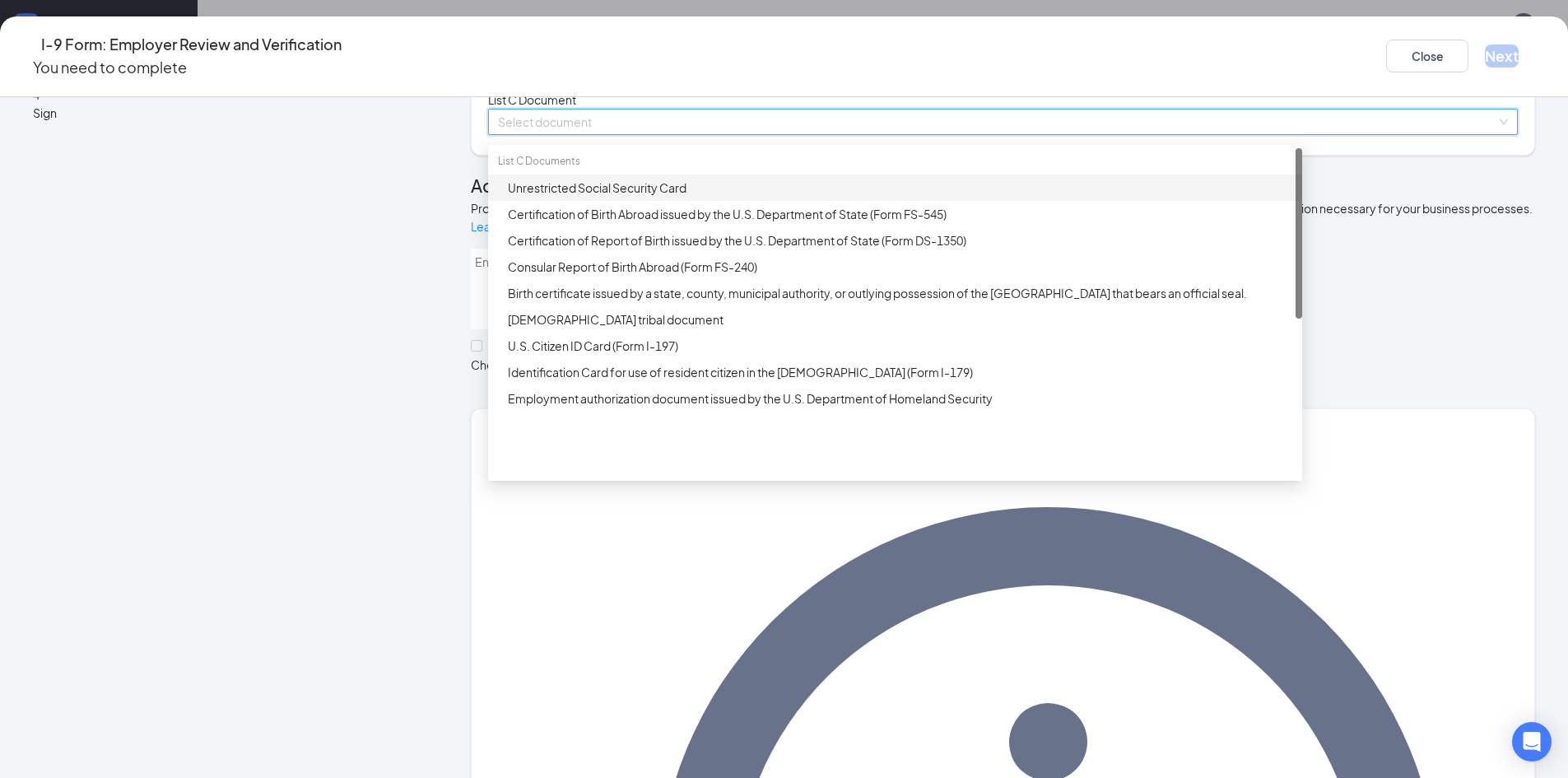
click at [625, 196] on div "Unrestricted Social Security Card" at bounding box center [899, 187] width 784 height 18
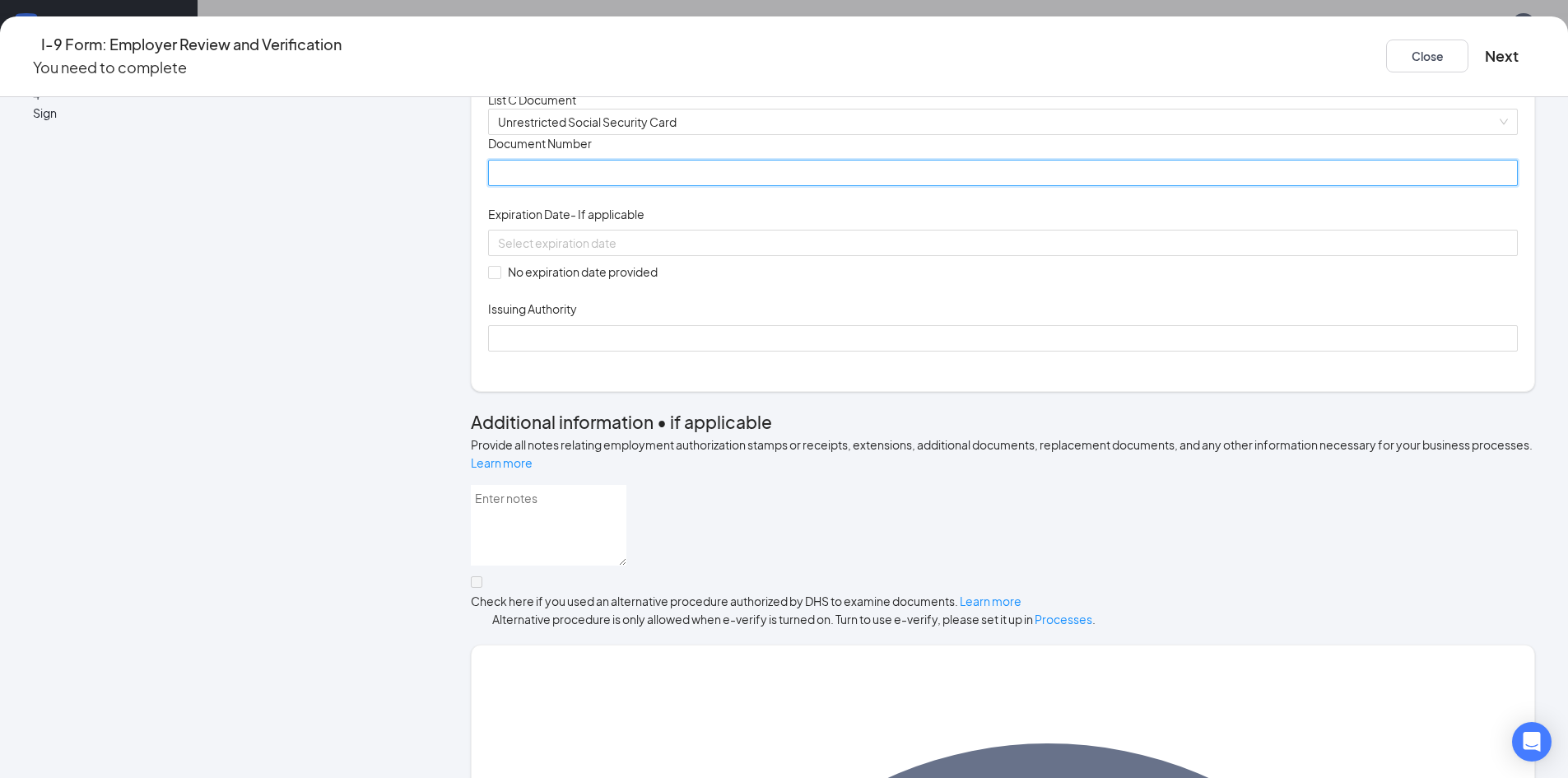
click at [626, 186] on input "Document Number" at bounding box center [1003, 173] width 1030 height 27
type input "638709430"
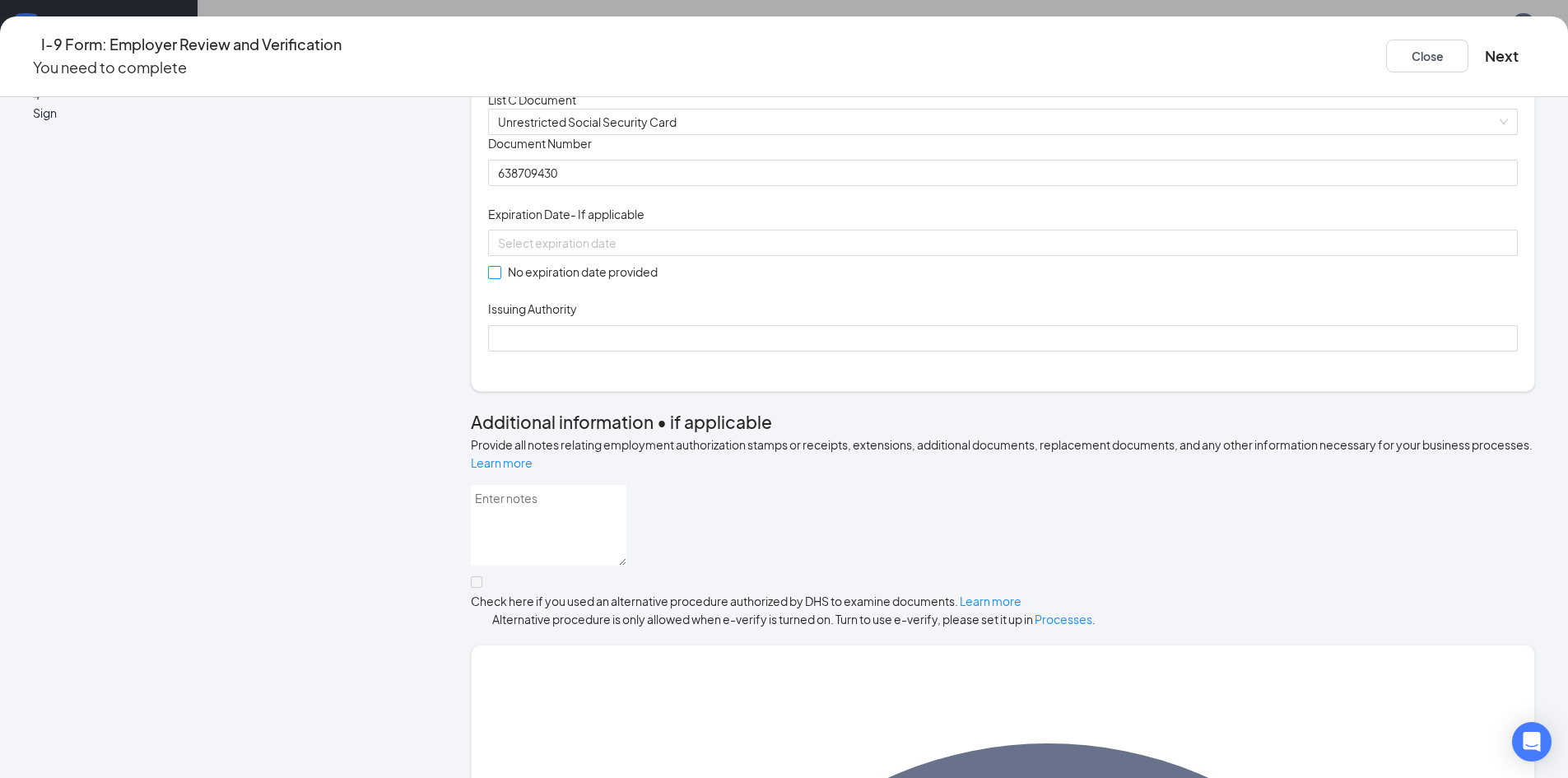
click at [625, 280] on span "No expiration date provided" at bounding box center [583, 271] width 163 height 18
click at [500, 278] on input "No expiration date provided" at bounding box center [493, 271] width 11 height 11
checkbox input "true"
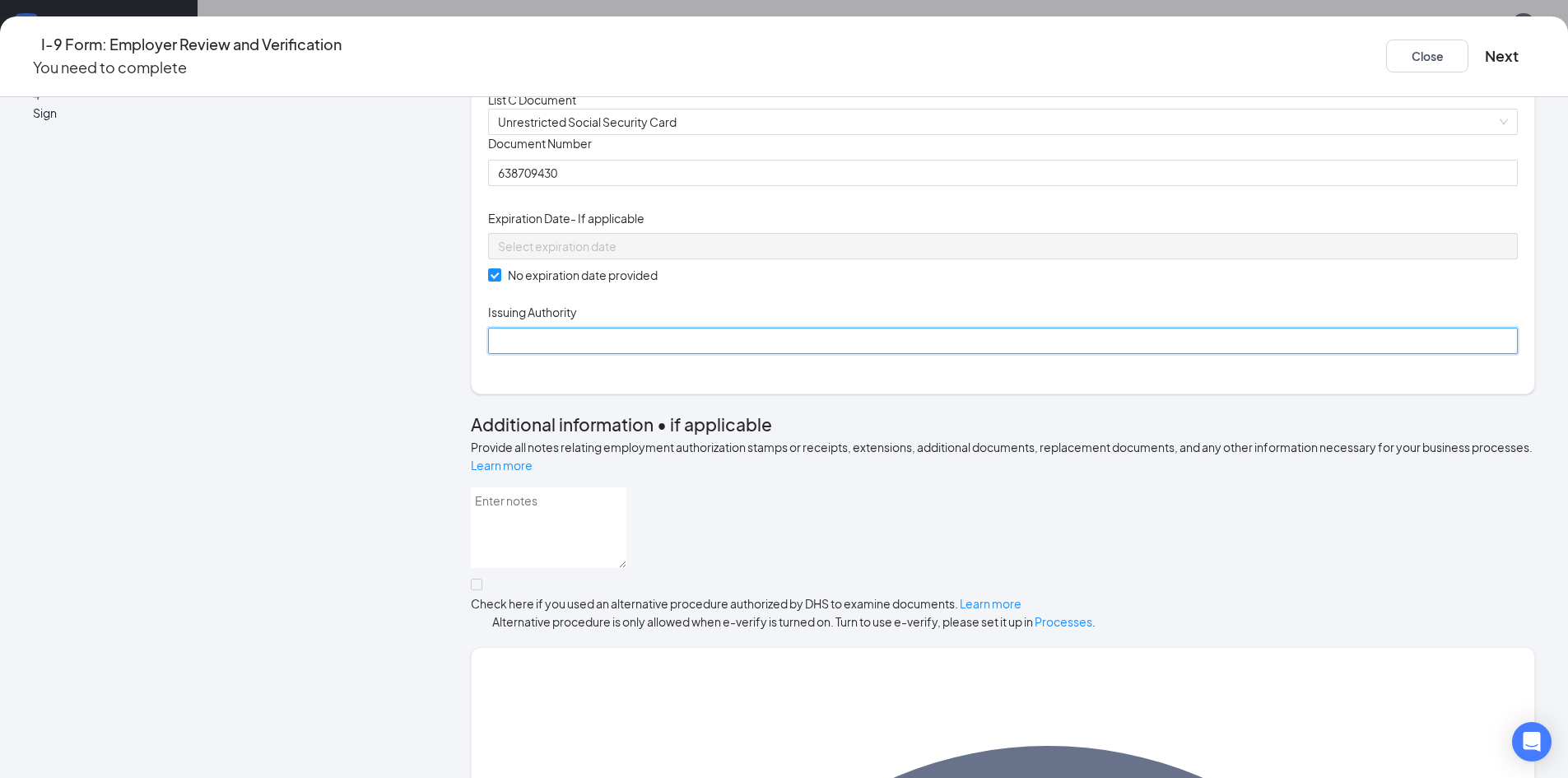
click at [616, 354] on input "Issuing Authority" at bounding box center [1003, 340] width 1030 height 27
type input "[GEOGRAPHIC_DATA]"
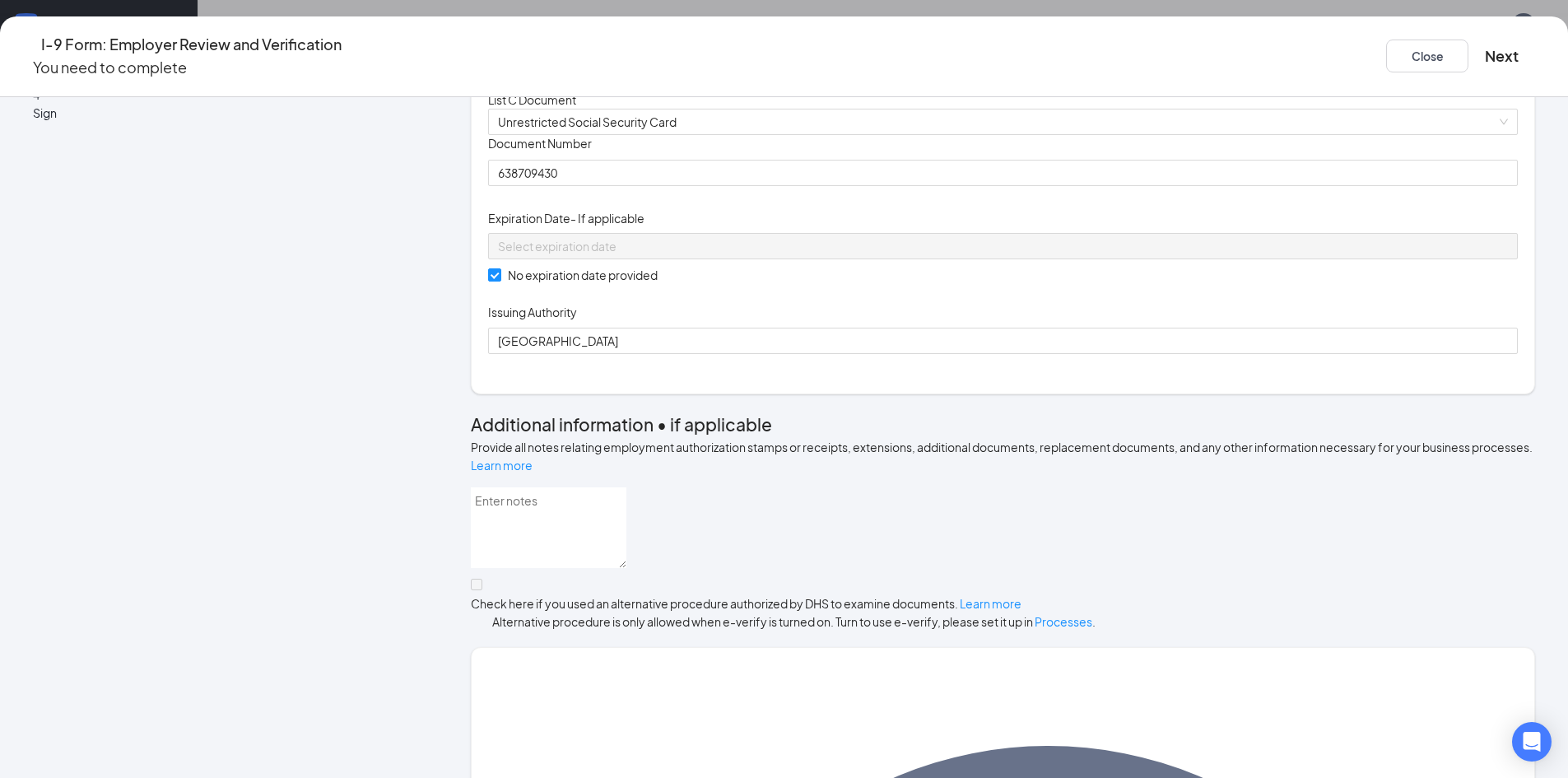
click at [945, 354] on div "Document Title Unrestricted Social Security Card Document Number 638709430 Expi…" at bounding box center [1003, 245] width 1030 height 219
click at [1485, 44] on button "Next" at bounding box center [1502, 56] width 34 height 23
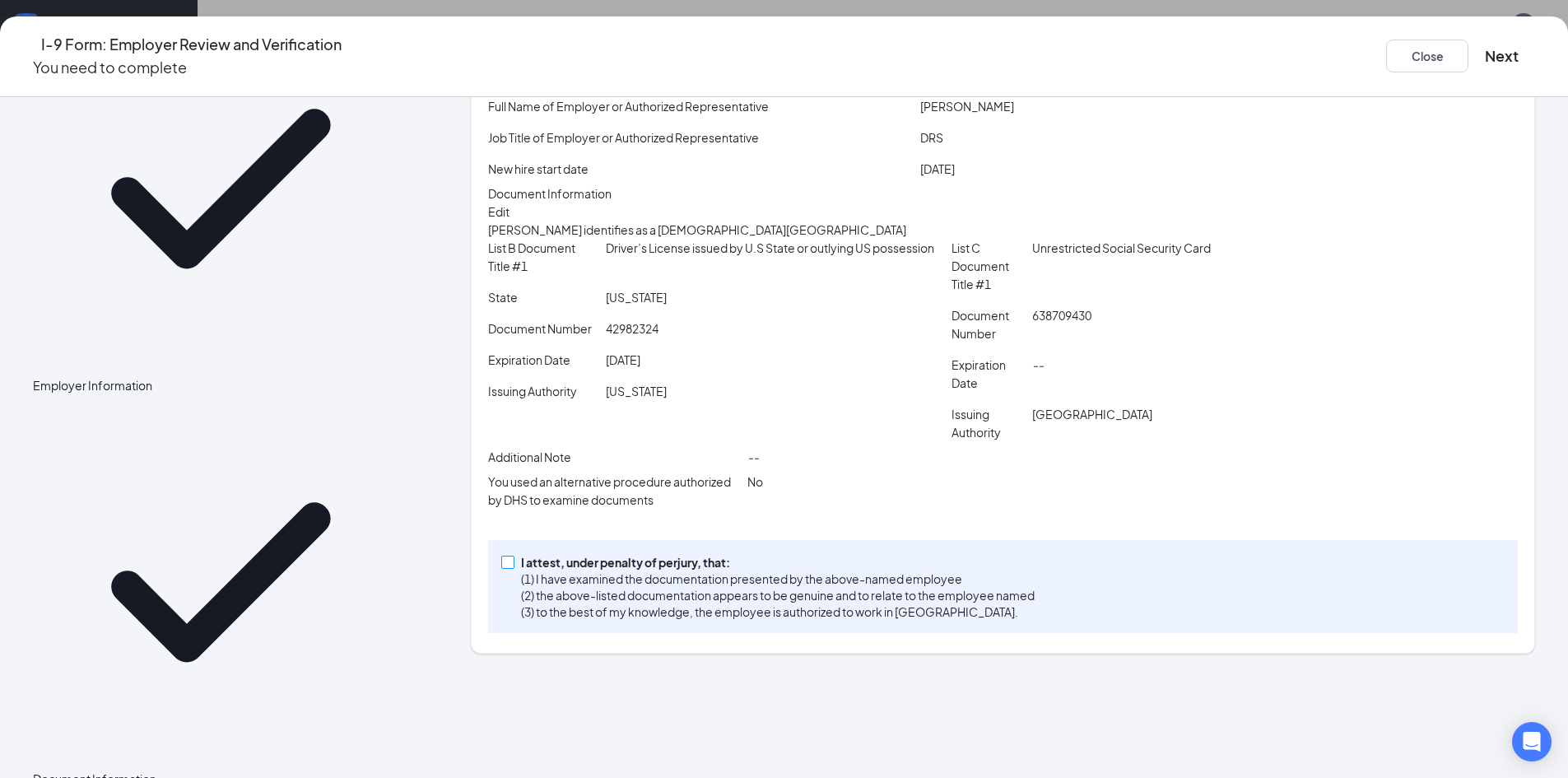
click at [575, 620] on span "I attest, under penalty of [PERSON_NAME], that: (1) I have examined the documen…" at bounding box center [778, 586] width 527 height 65
click at [513, 567] on input "I attest, under penalty of [PERSON_NAME], that: (1) I have examined the documen…" at bounding box center [507, 561] width 11 height 11
checkbox input "true"
click at [1485, 47] on button "Next" at bounding box center [1502, 56] width 34 height 23
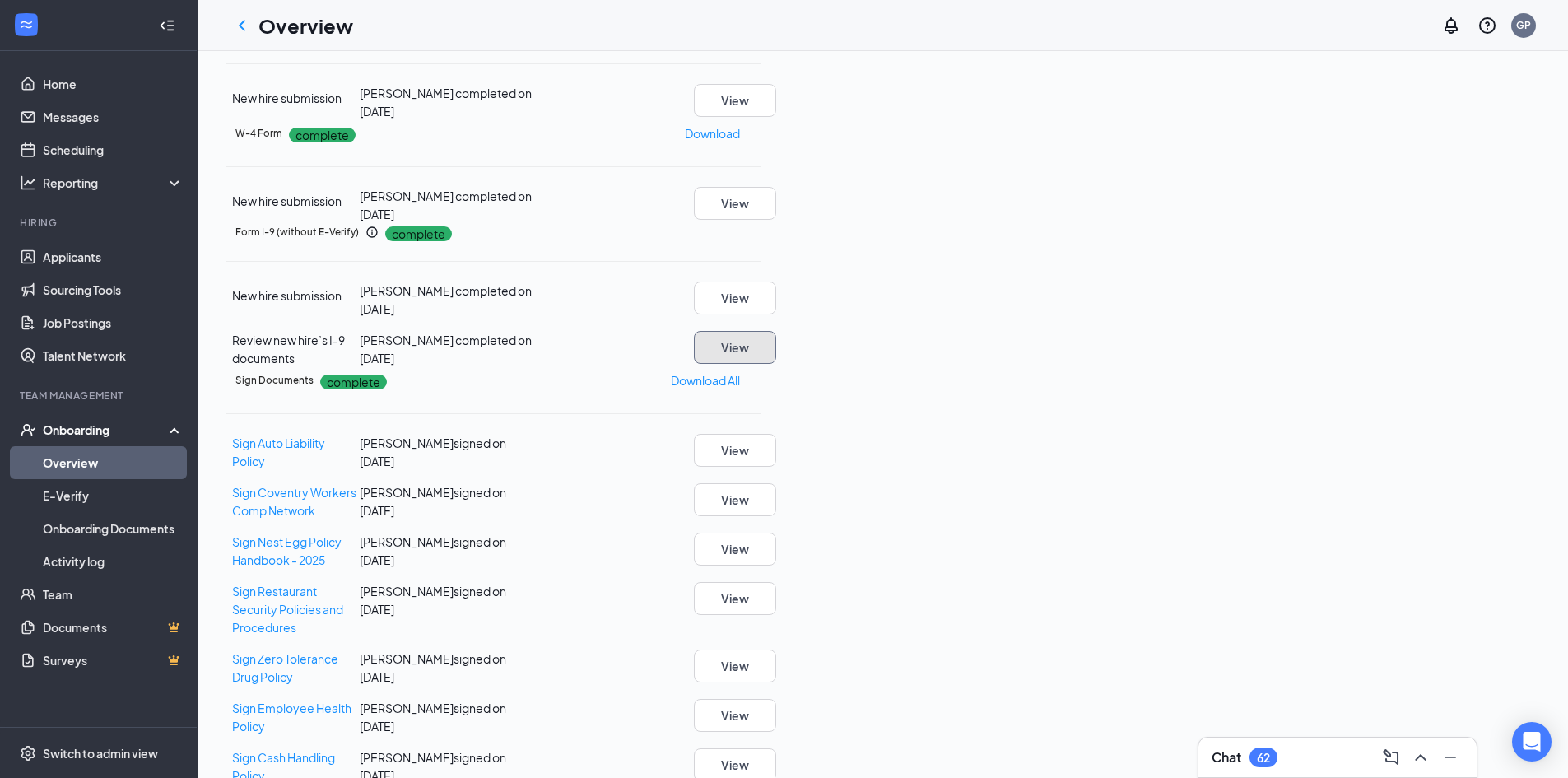
scroll to position [0, 0]
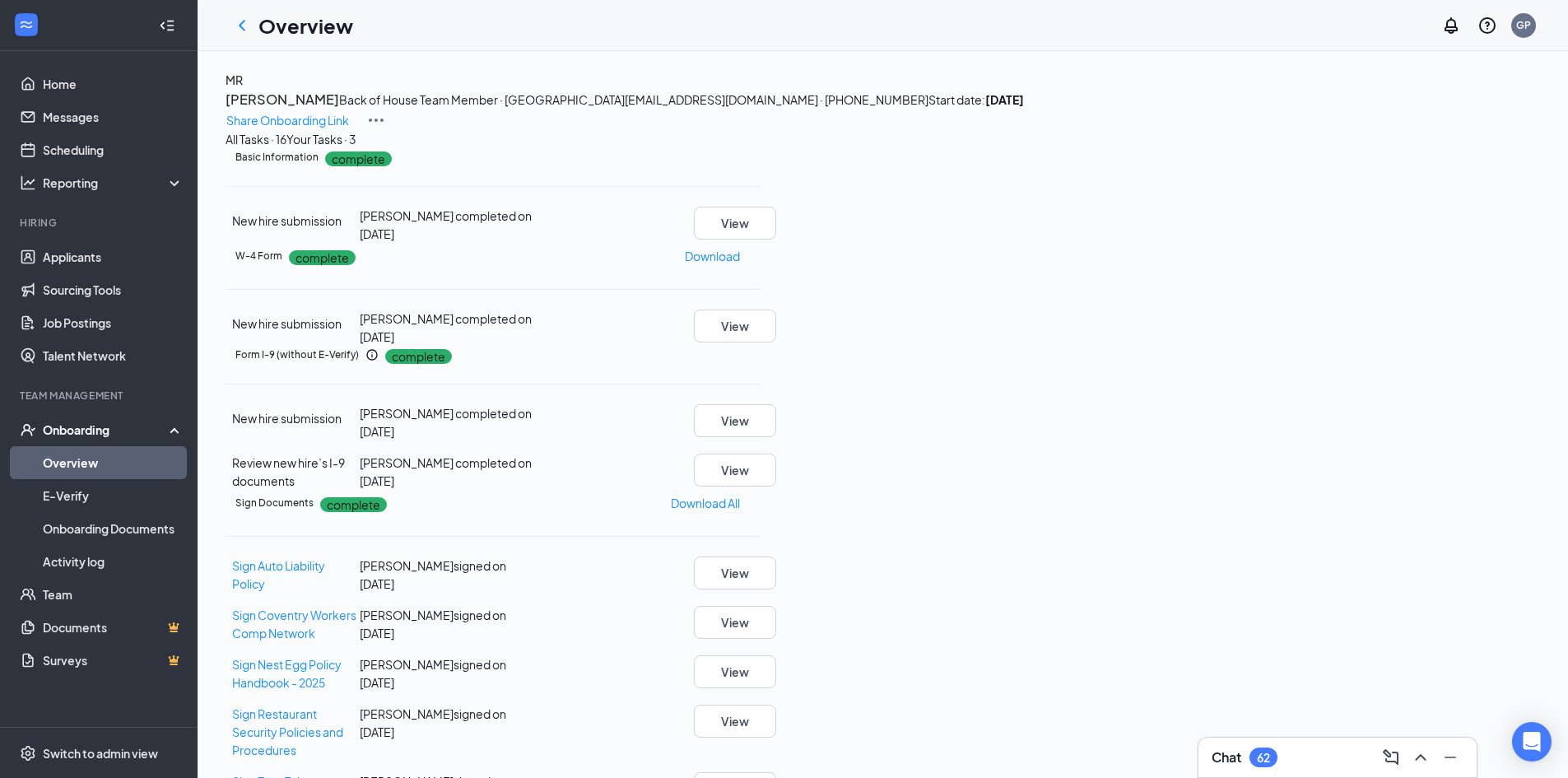
click at [244, 27] on icon "ChevronLeft" at bounding box center [242, 26] width 19 height 19
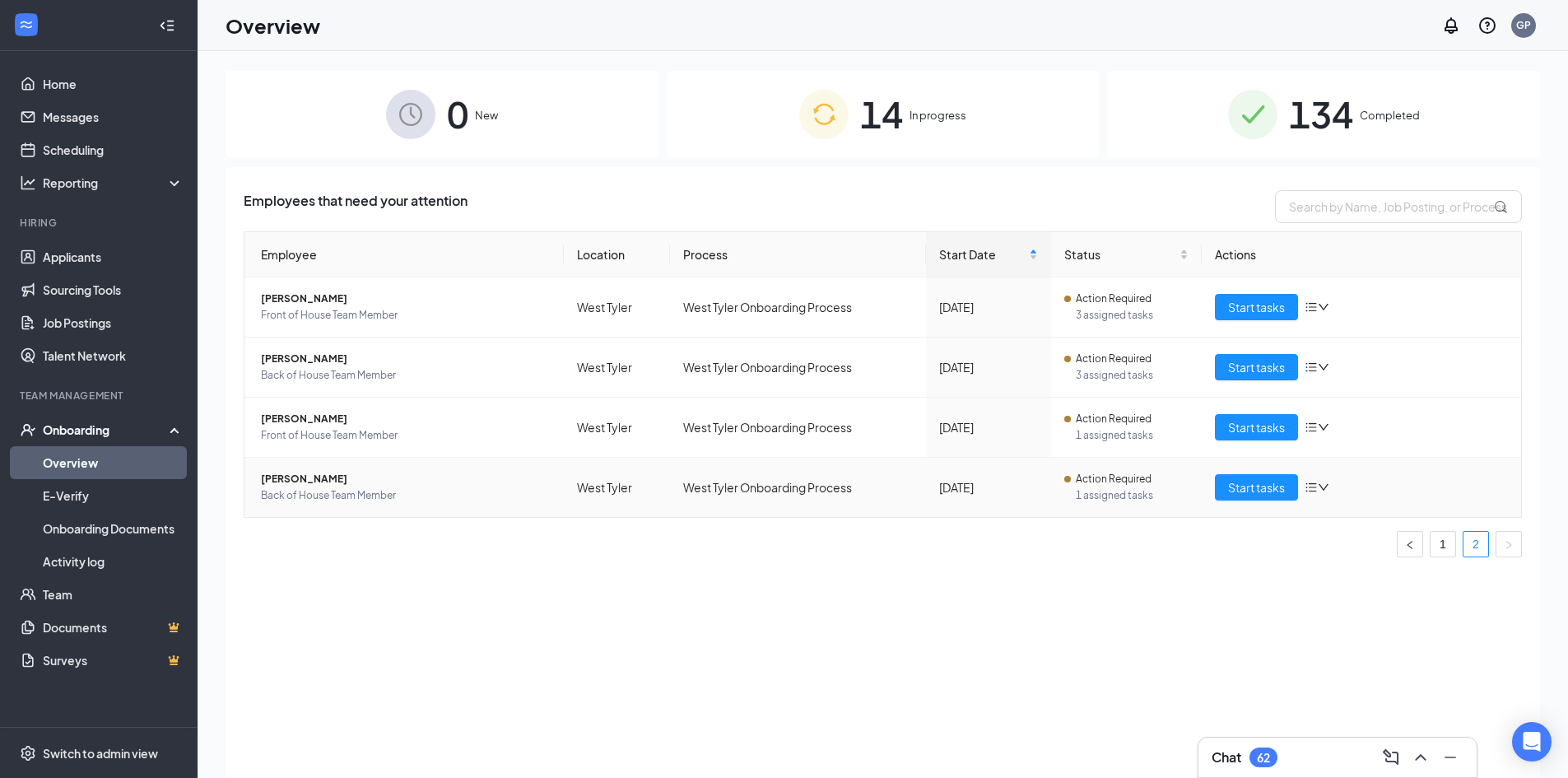
scroll to position [74, 0]
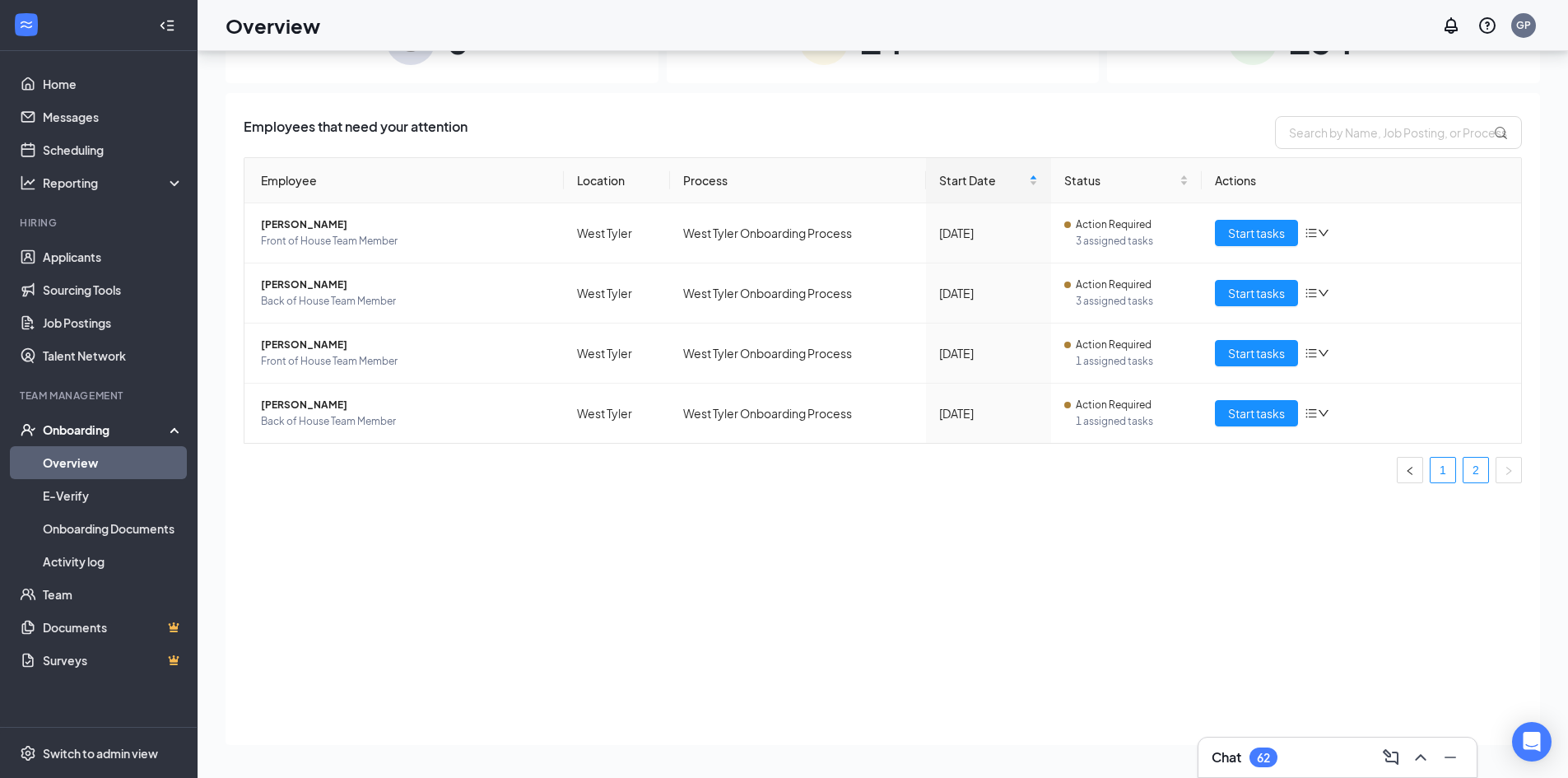
click at [1449, 480] on link "1" at bounding box center [1443, 470] width 25 height 25
